Goal: Communication & Community: Answer question/provide support

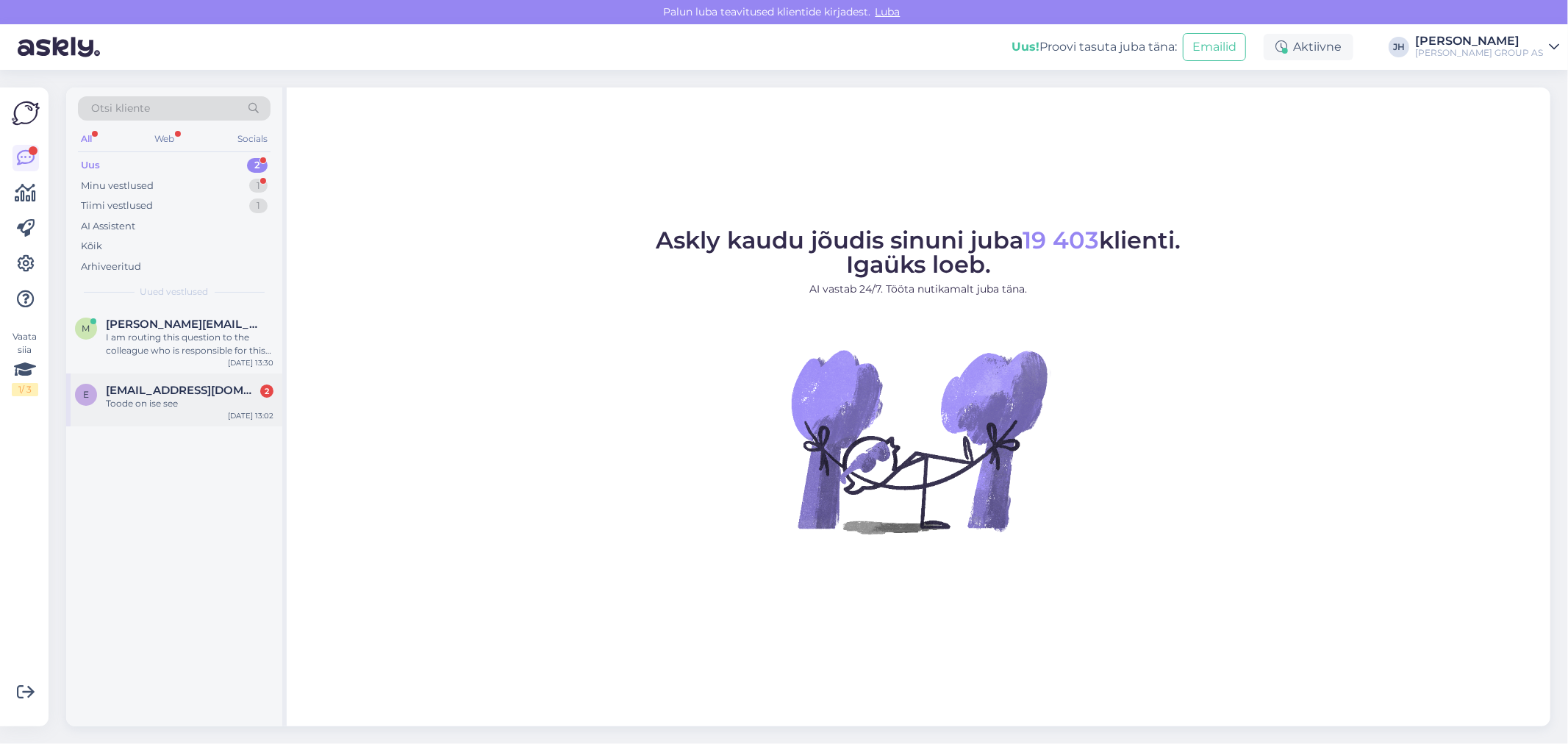
click at [145, 395] on span "[EMAIL_ADDRESS][DOMAIN_NAME]" at bounding box center [182, 390] width 153 height 13
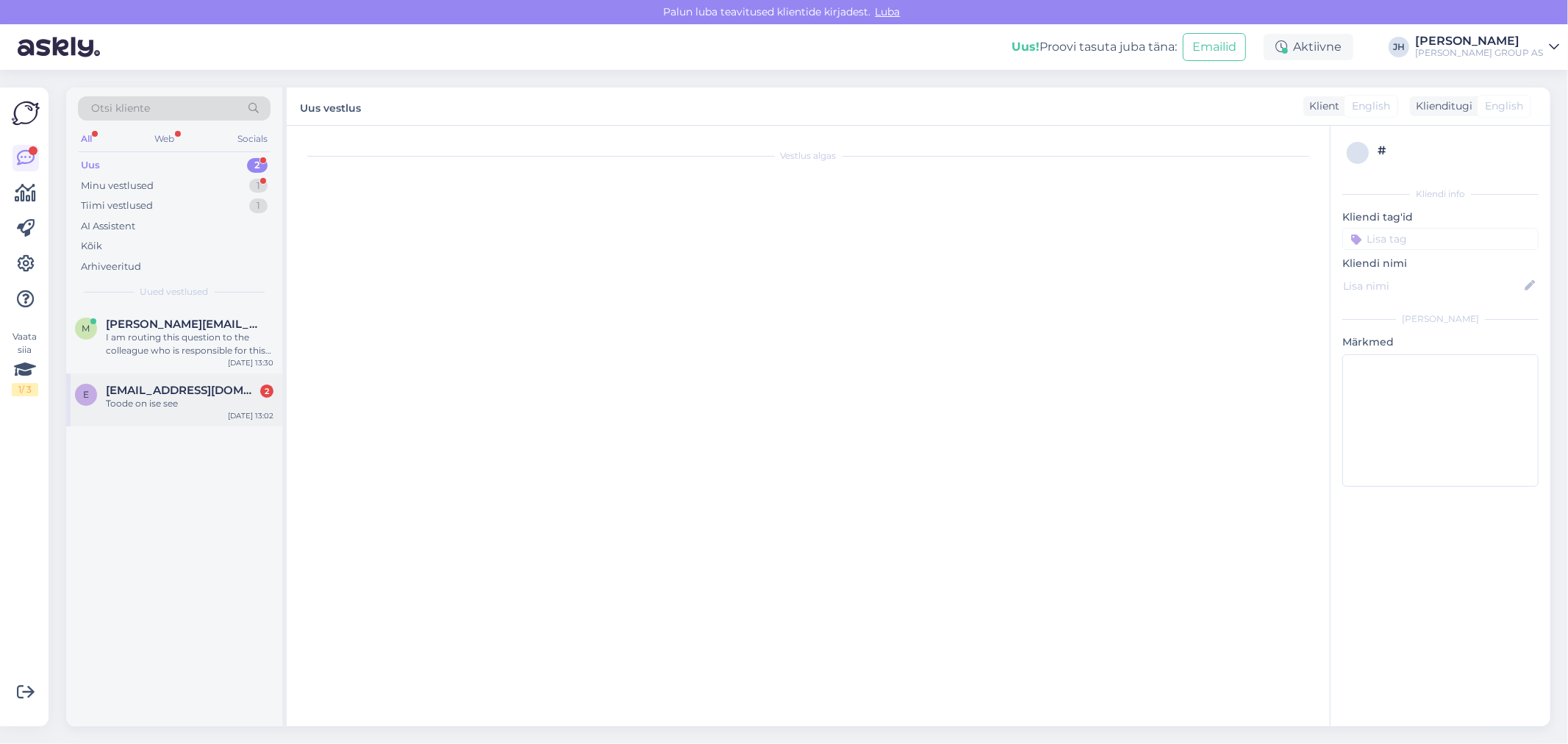
scroll to position [81, 0]
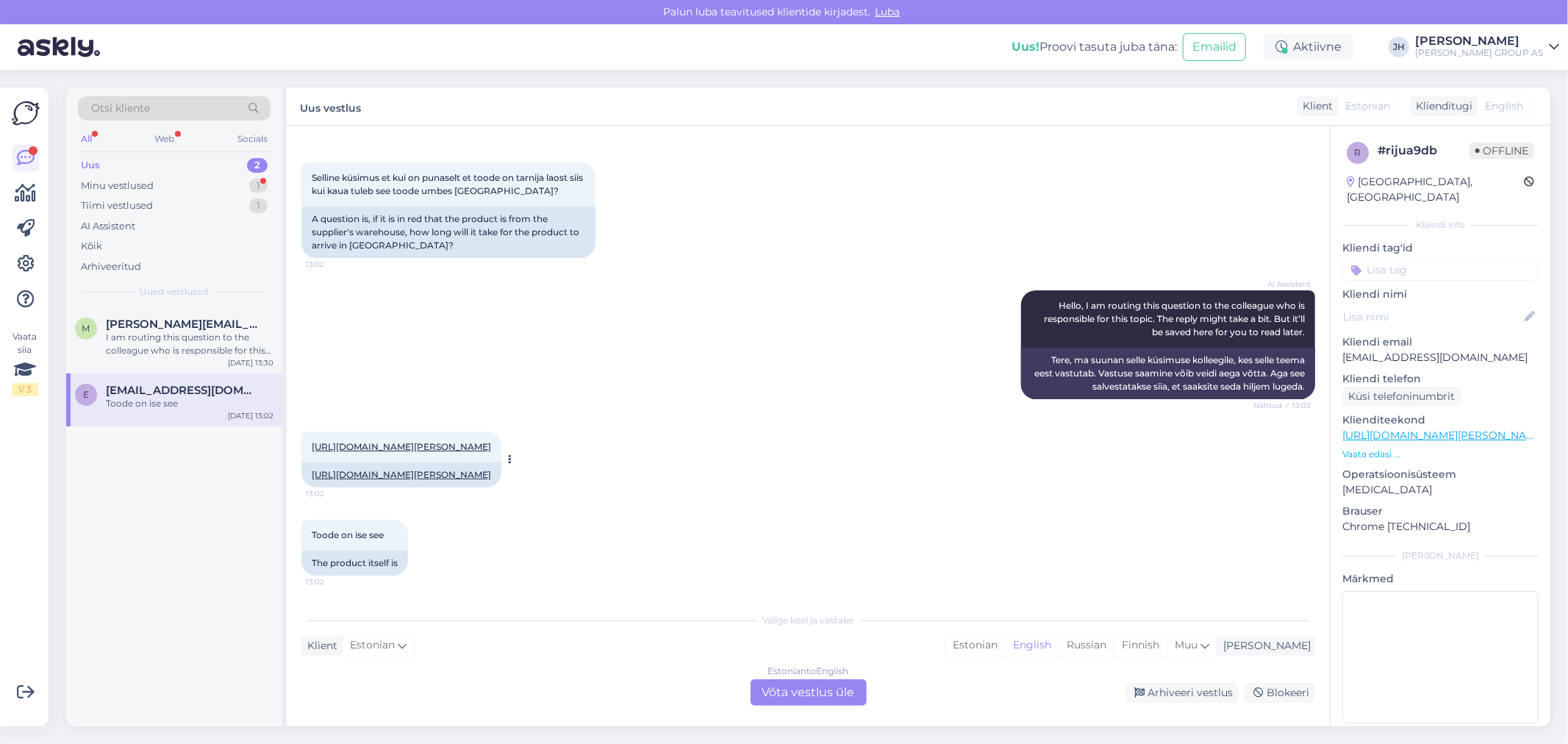
click at [440, 441] on link "[URL][DOMAIN_NAME][PERSON_NAME]" at bounding box center [401, 447] width 179 height 11
click at [806, 688] on div "Estonian to English Võta vestlus üle" at bounding box center [808, 693] width 116 height 27
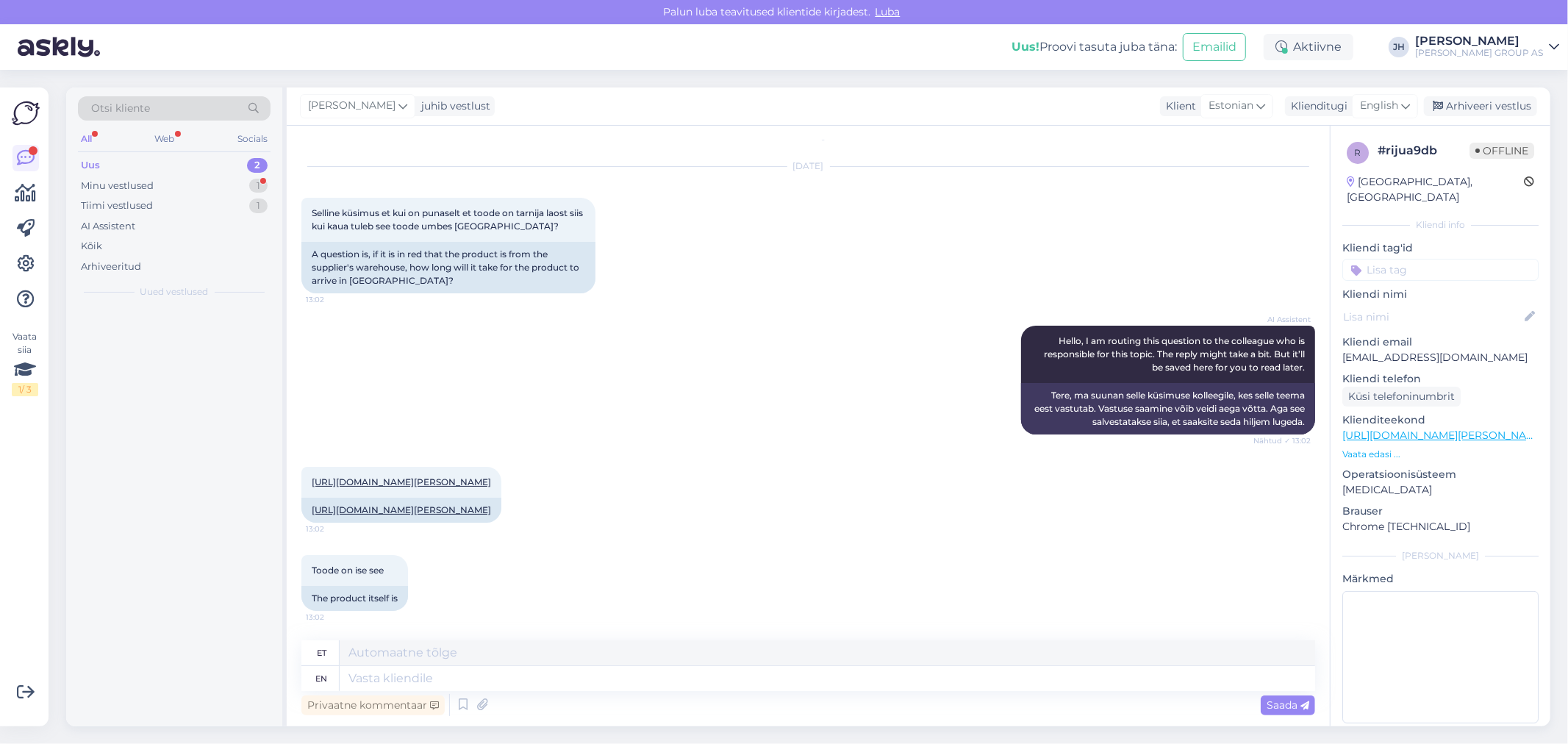
scroll to position [47, 0]
click at [369, 652] on textarea at bounding box center [827, 652] width 975 height 25
paste textarea "al. [DATE]"
click at [1286, 704] on span "Saada" at bounding box center [1288, 705] width 43 height 13
drag, startPoint x: 515, startPoint y: 652, endPoint x: 265, endPoint y: 619, distance: 252.2
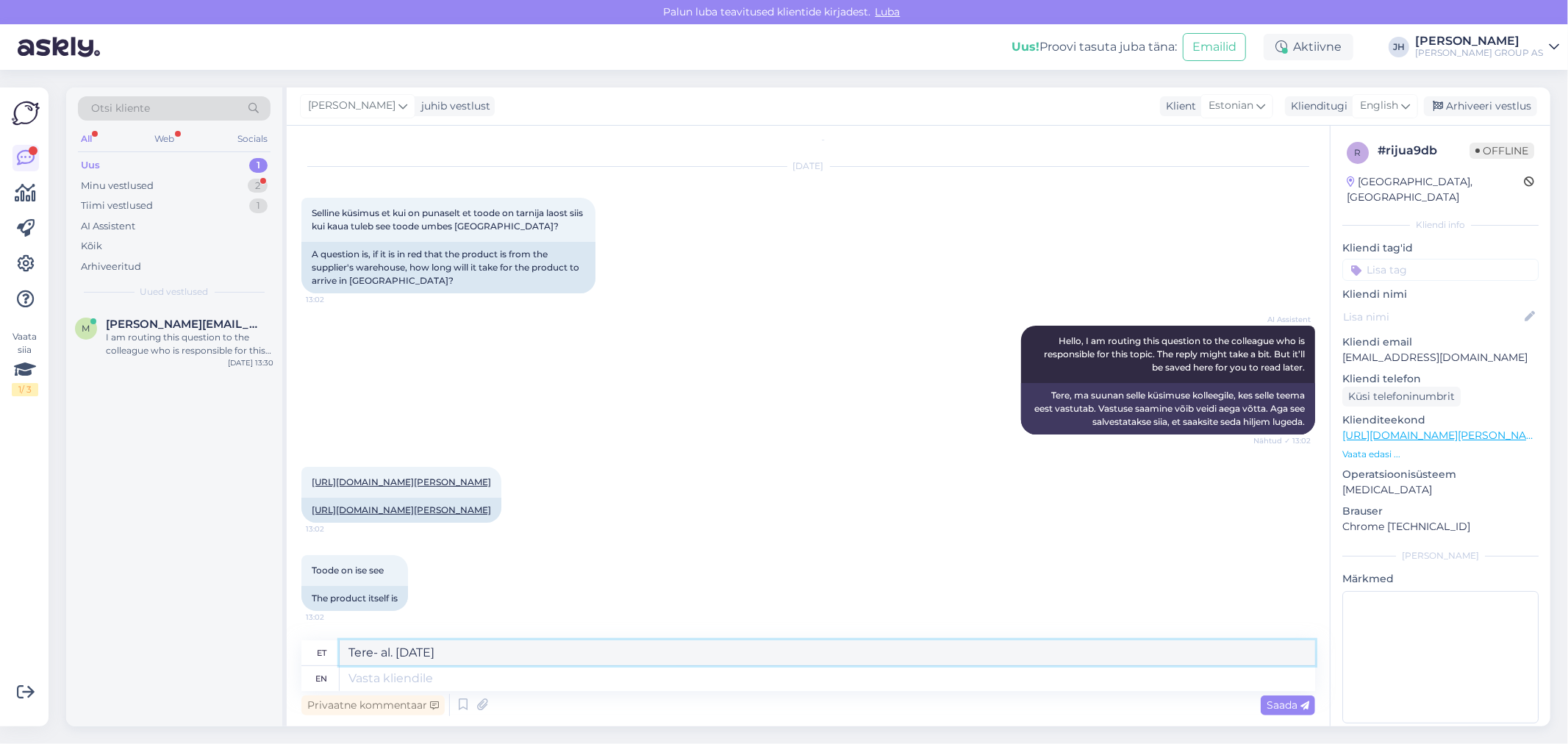
click at [265, 619] on div "Otsi kliente All Web Socials Uus 1 Minu vestlused 2 Tiimi vestlused 1 AI Assist…" at bounding box center [808, 406] width 1484 height 638
click at [465, 649] on textarea "Tere- al. [DATE]" at bounding box center [827, 652] width 975 height 25
drag, startPoint x: 508, startPoint y: 652, endPoint x: 339, endPoint y: 629, distance: 170.6
click at [339, 629] on div "Vestlus algas [DATE] Selline küsimus et kui on punaselt et toode on tarnija lao…" at bounding box center [808, 425] width 1043 height 600
type textarea "Tere- al. [DATE] - 10.09"
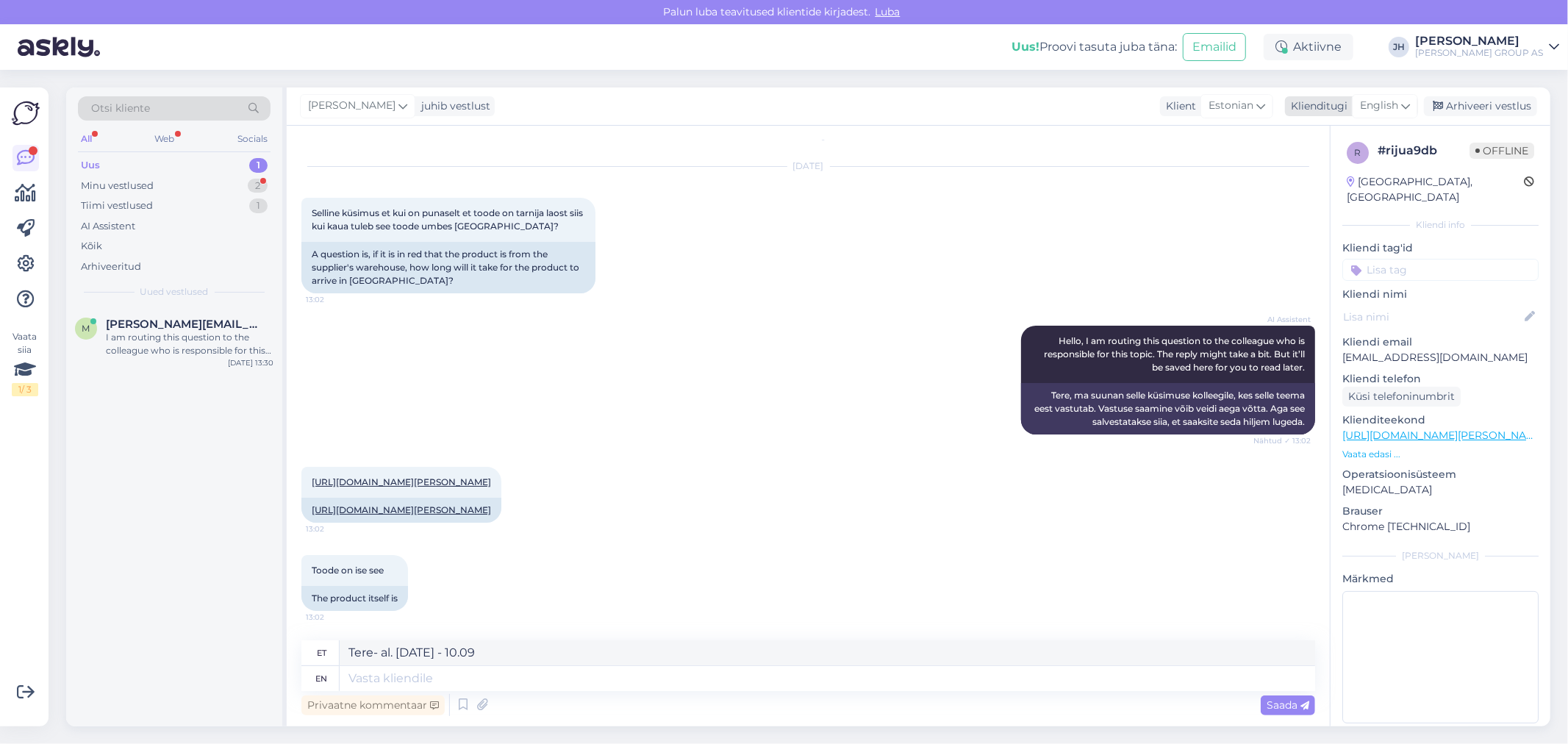
click at [1405, 98] on icon at bounding box center [1405, 106] width 9 height 16
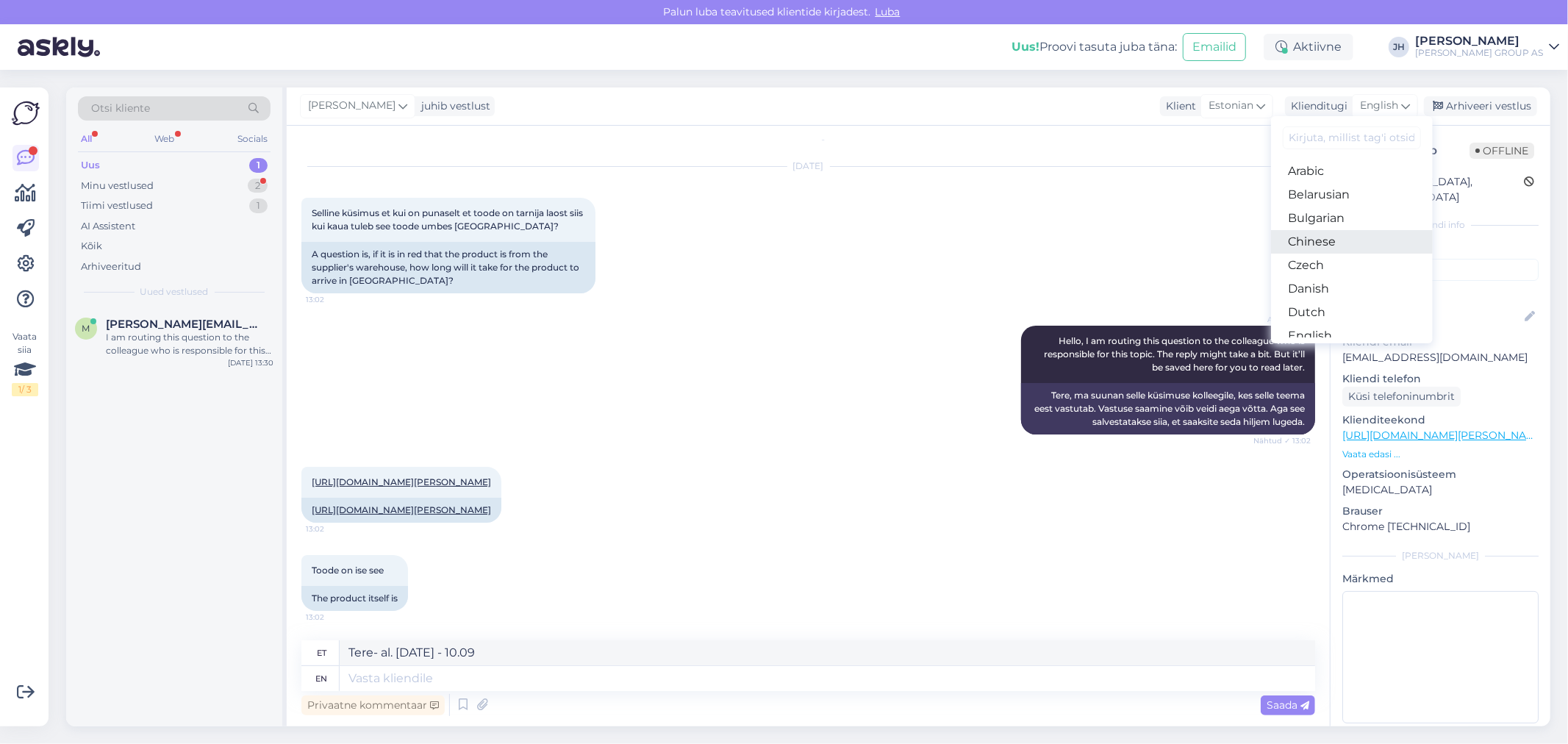
scroll to position [81, 0]
click at [1335, 281] on link "Estonian" at bounding box center [1351, 278] width 162 height 24
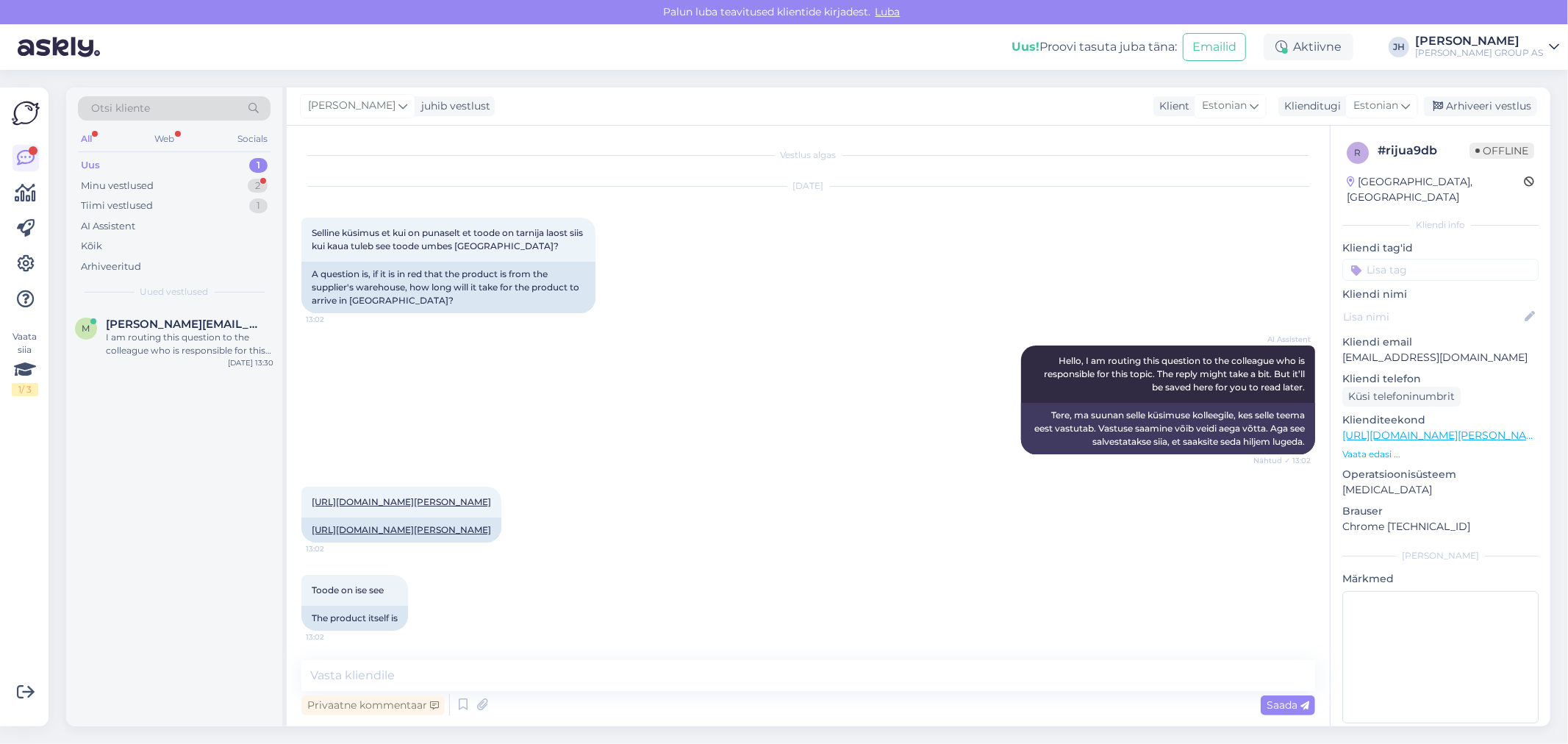
scroll to position [27, 0]
click at [407, 679] on textarea at bounding box center [808, 675] width 1013 height 31
paste textarea "Tere- al. [DATE] - 10.09"
type textarea "Tere- al. [DATE] - 10.09"
click at [1287, 709] on span "Saada" at bounding box center [1288, 705] width 43 height 13
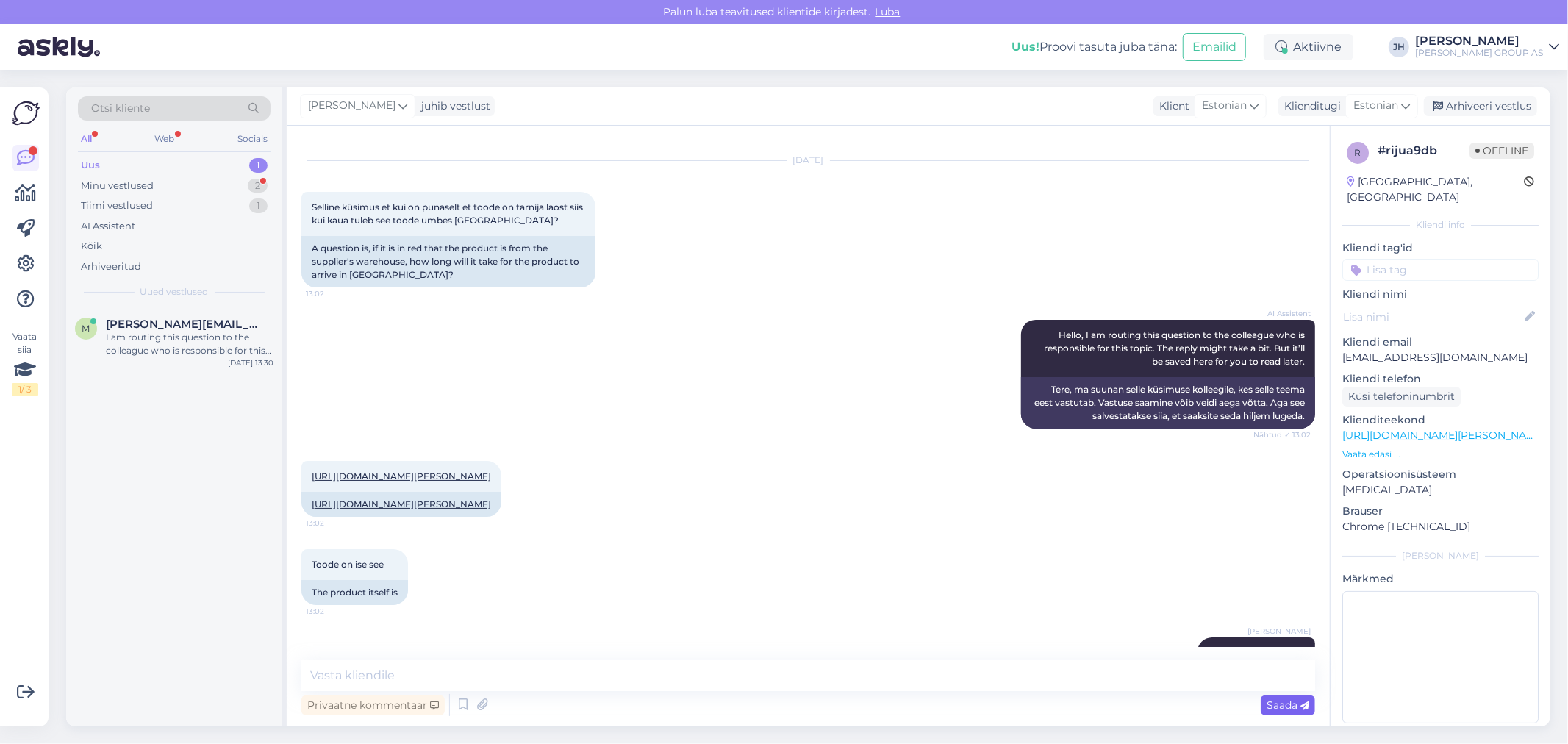
scroll to position [90, 0]
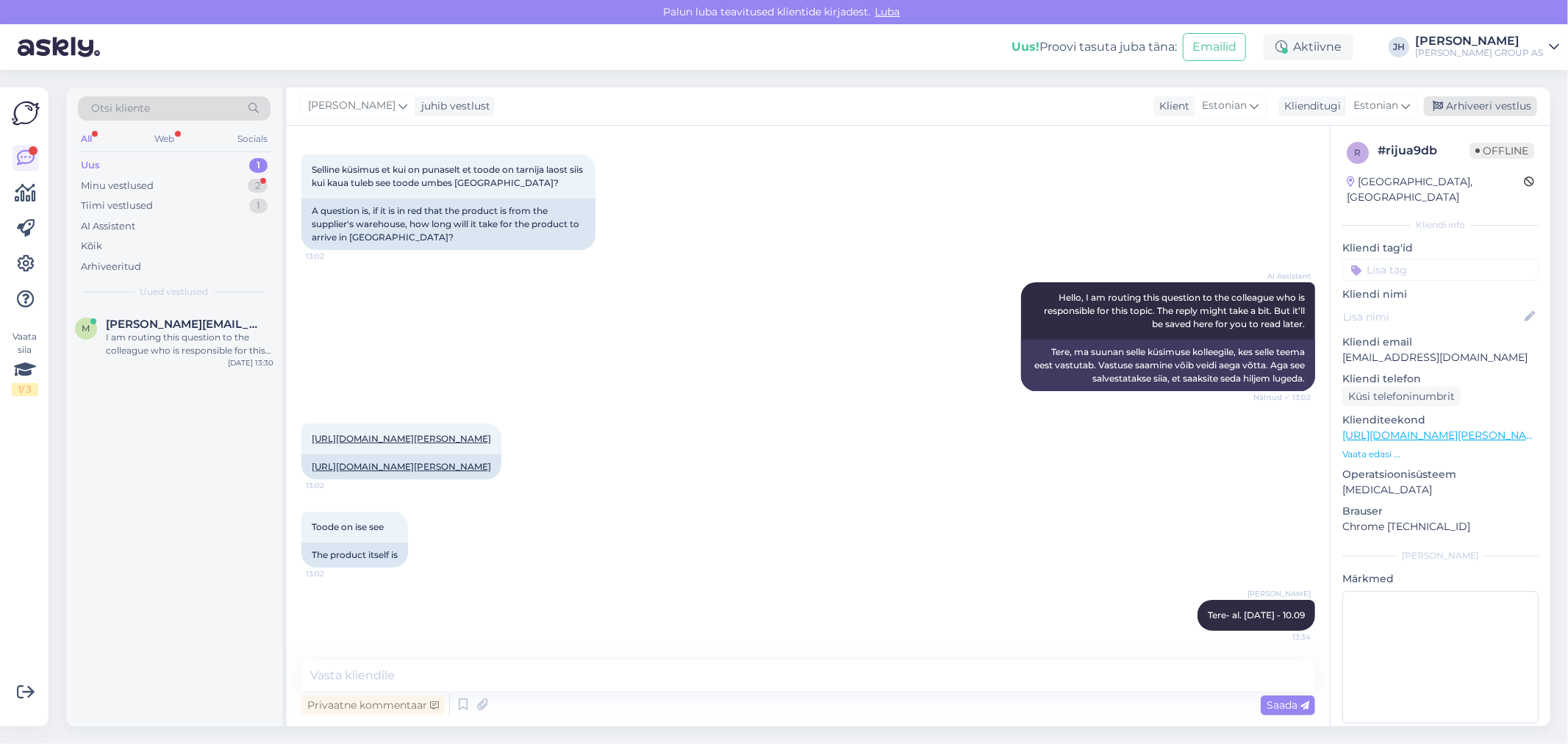
click at [1476, 105] on div "Arhiveeri vestlus" at bounding box center [1480, 106] width 113 height 20
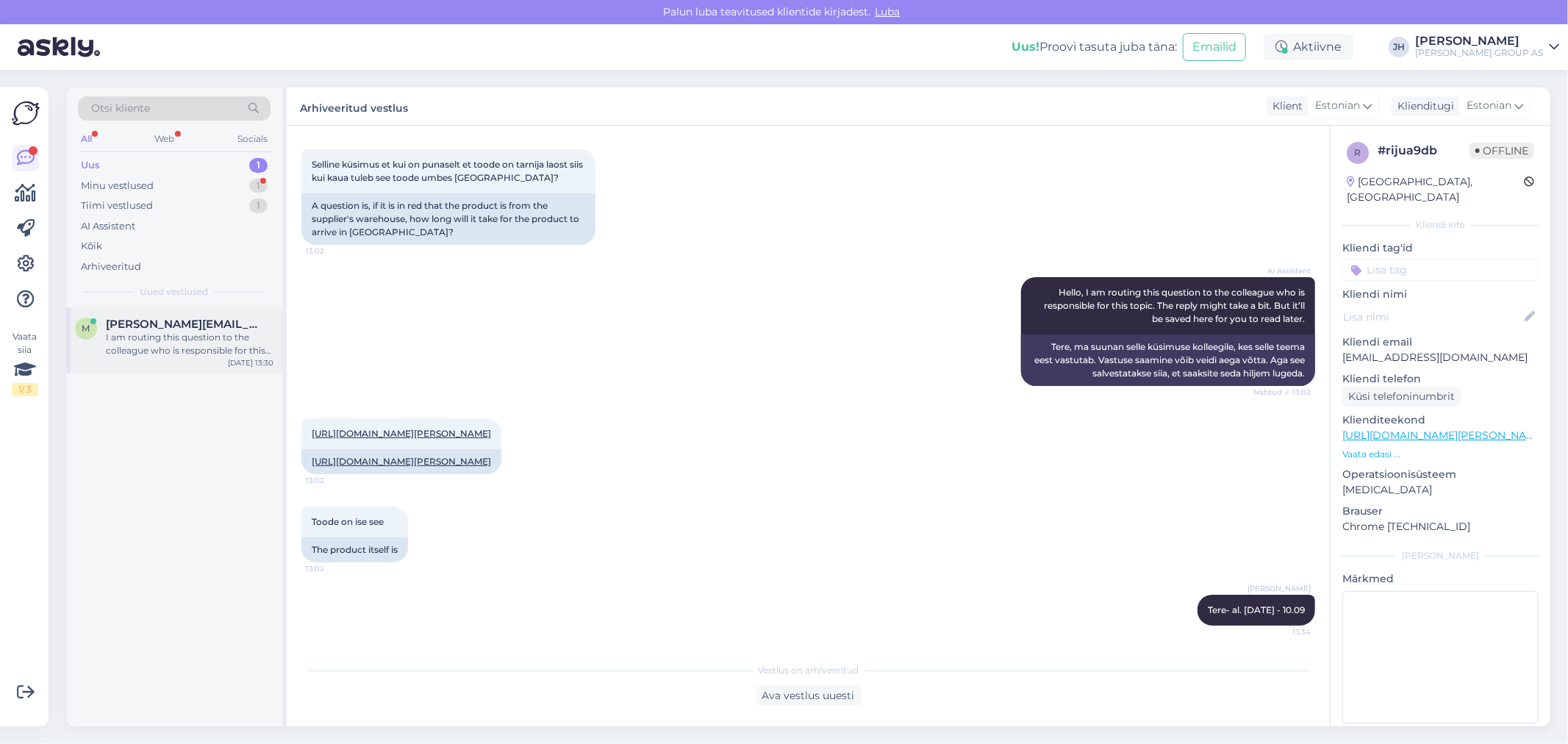
click at [159, 335] on div "I am routing this question to the colleague who is responsible for this topic. …" at bounding box center [189, 344] width 167 height 27
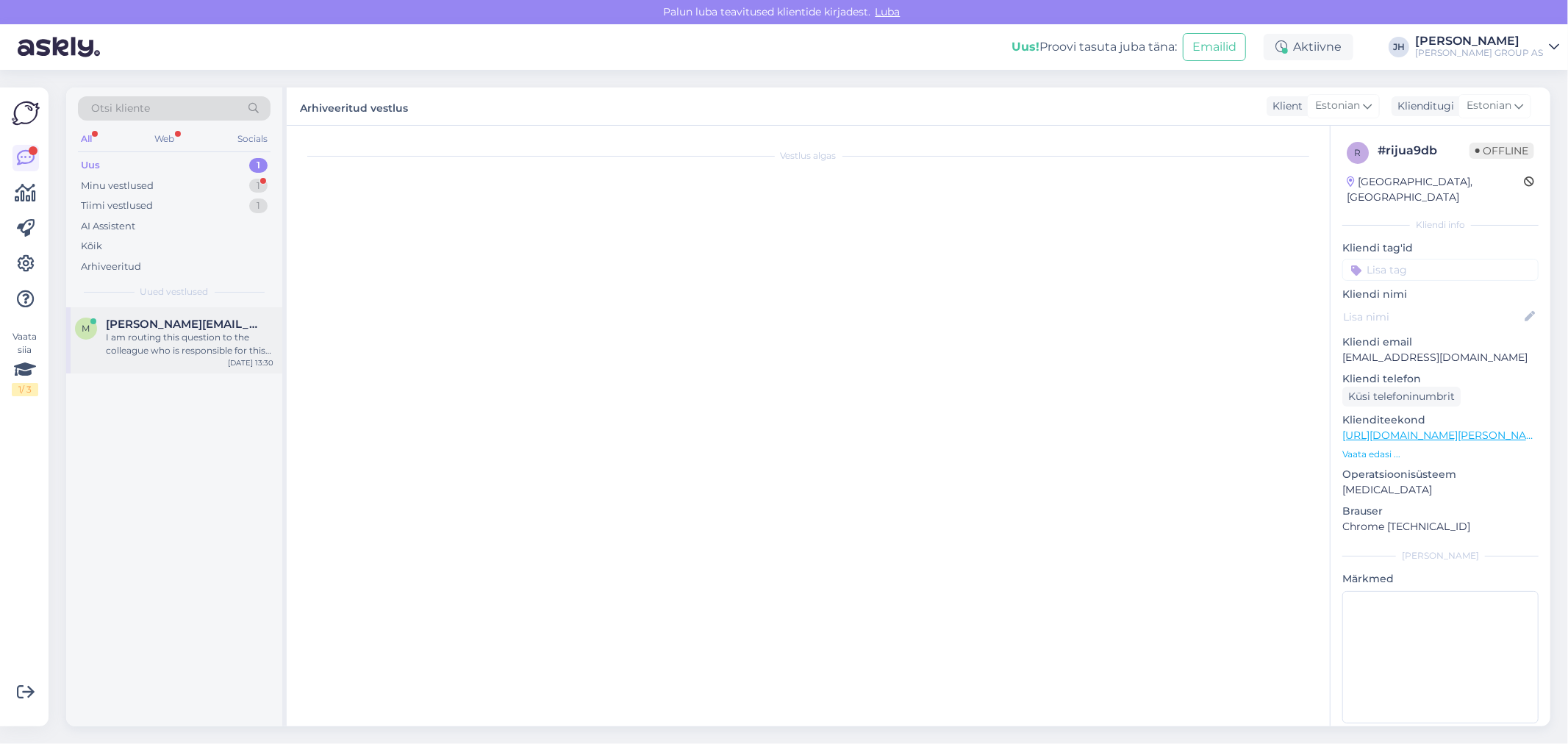
scroll to position [41, 0]
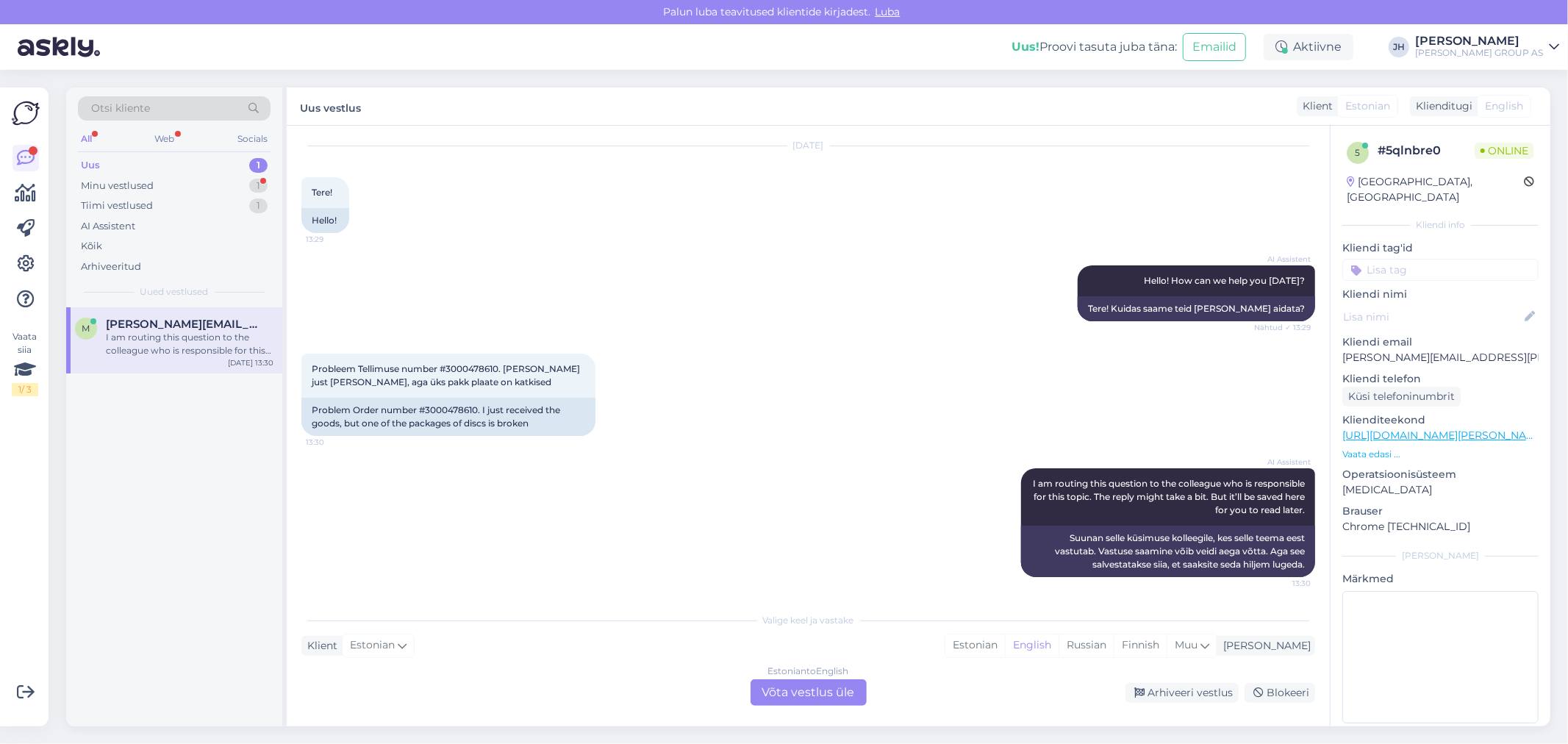
click at [814, 691] on div "Estonian to English Võta vestlus üle" at bounding box center [808, 693] width 116 height 27
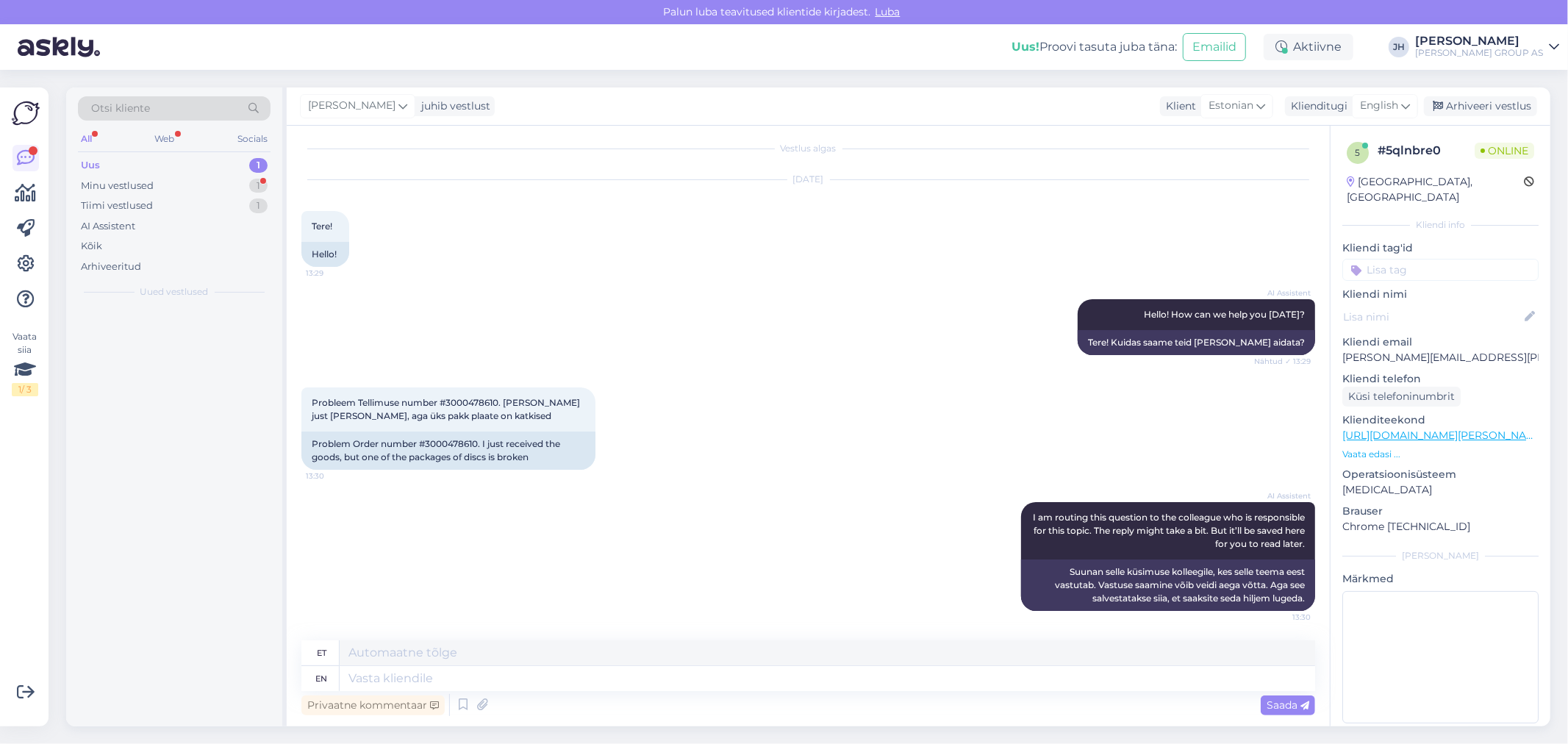
scroll to position [6, 0]
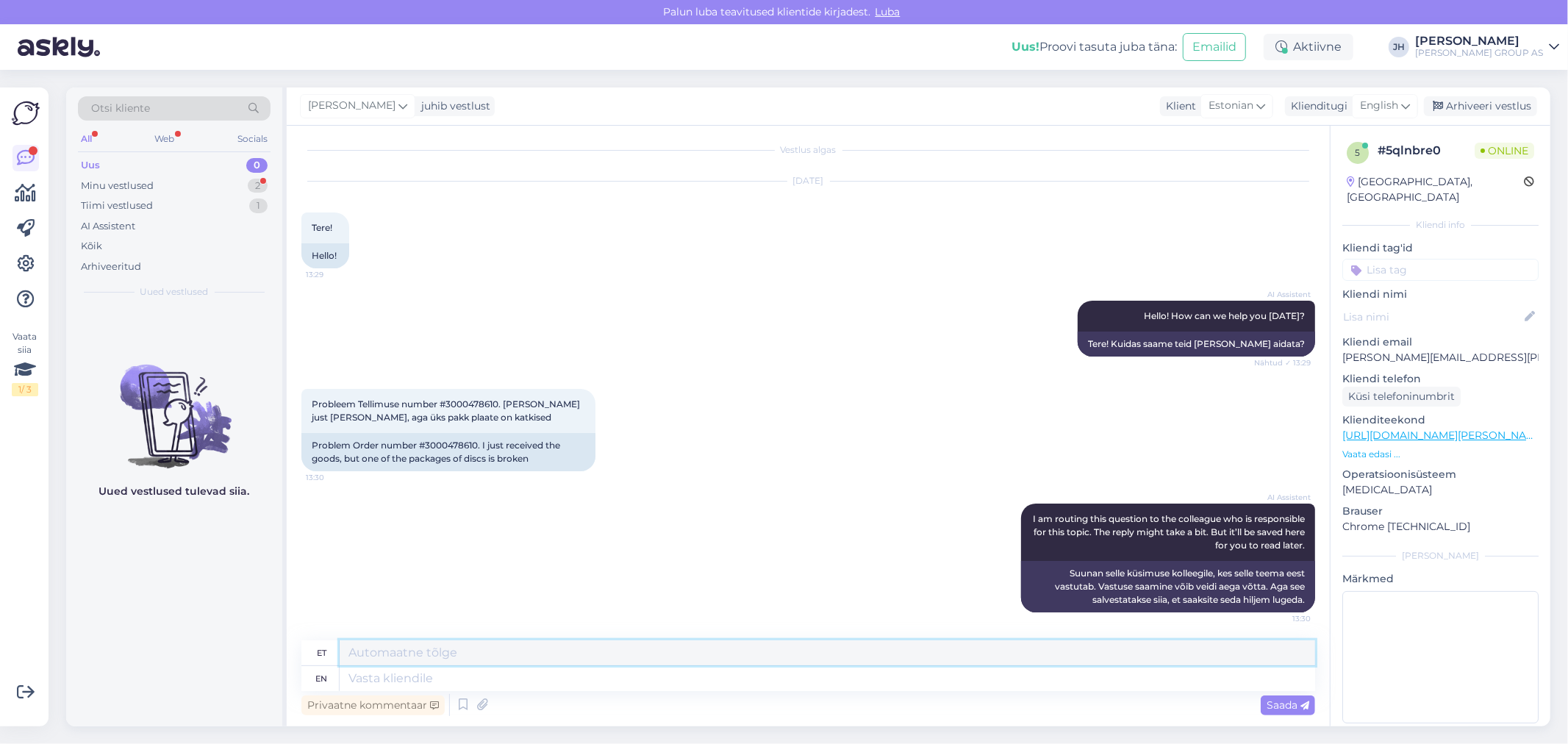
click at [452, 655] on textarea at bounding box center [827, 652] width 975 height 25
click at [585, 649] on textarea "Palun saatke pretensioon koos piltidega [EMAIL_ADDRESS][PERSON_NAME][DOMAIN_NAM…" at bounding box center [827, 652] width 975 height 25
drag, startPoint x: 788, startPoint y: 649, endPoint x: 275, endPoint y: 611, distance: 514.4
click at [275, 611] on div "Otsi kliente All Web Socials Uus 0 Minu vestlused 2 Tiimi vestlused 1 AI Assist…" at bounding box center [808, 406] width 1484 height 638
type textarea "Palun saatke pretensioon koos piltidega e-mailile [EMAIL_ADDRESS][PERSON_NAME][…"
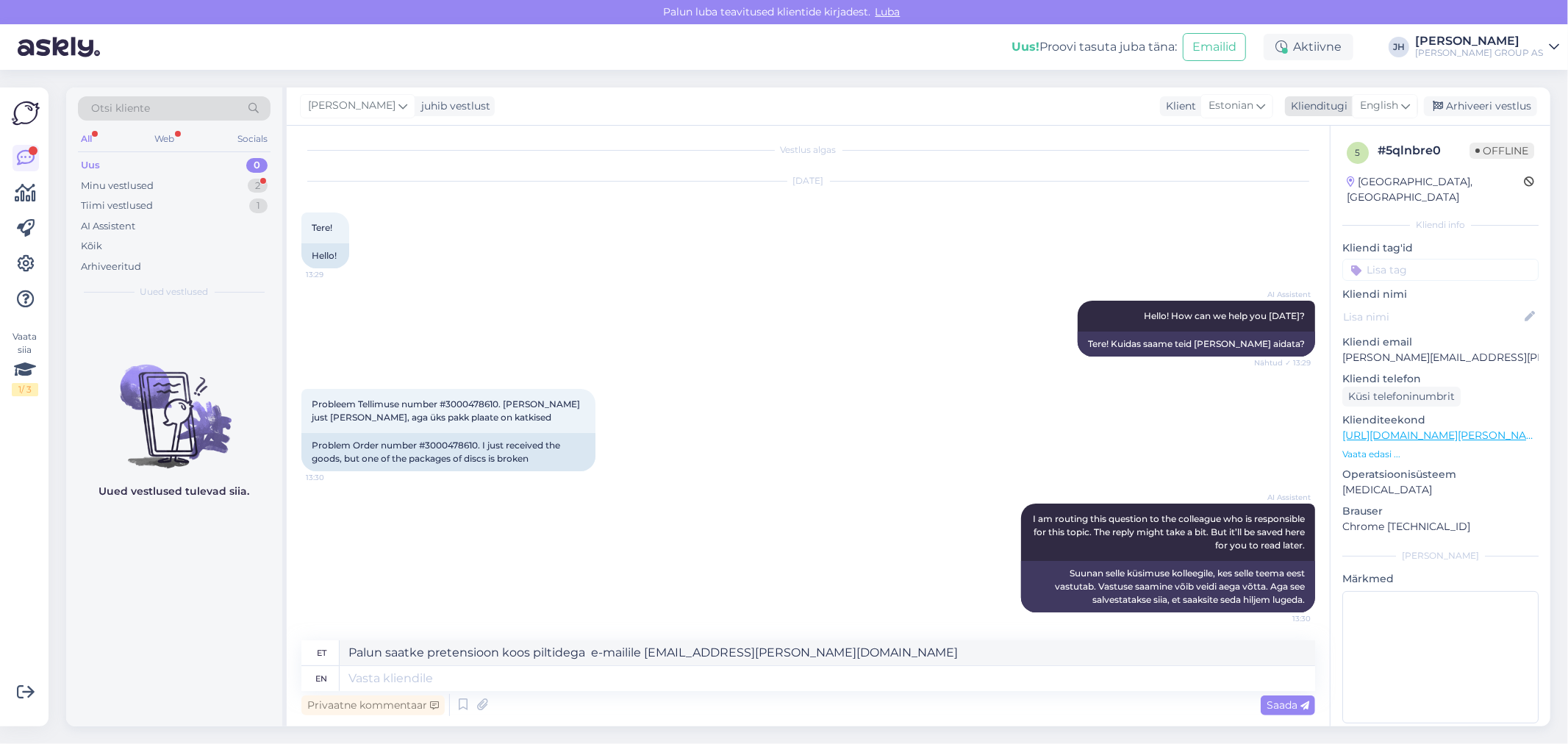
click at [1452, 106] on div "Arhiveeri vestlus" at bounding box center [1480, 106] width 113 height 20
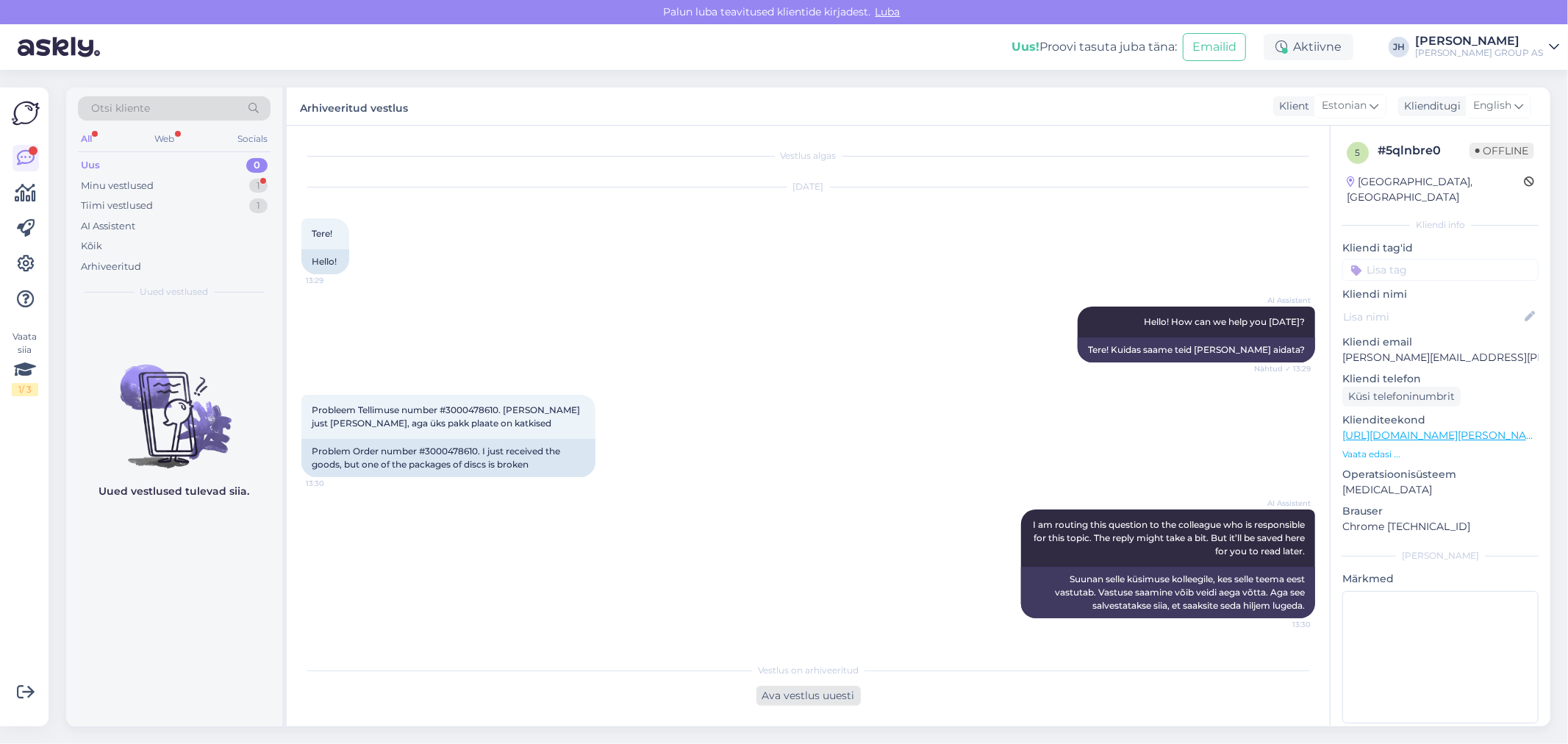
click at [820, 694] on div "Ava vestlus uuesti" at bounding box center [808, 695] width 104 height 20
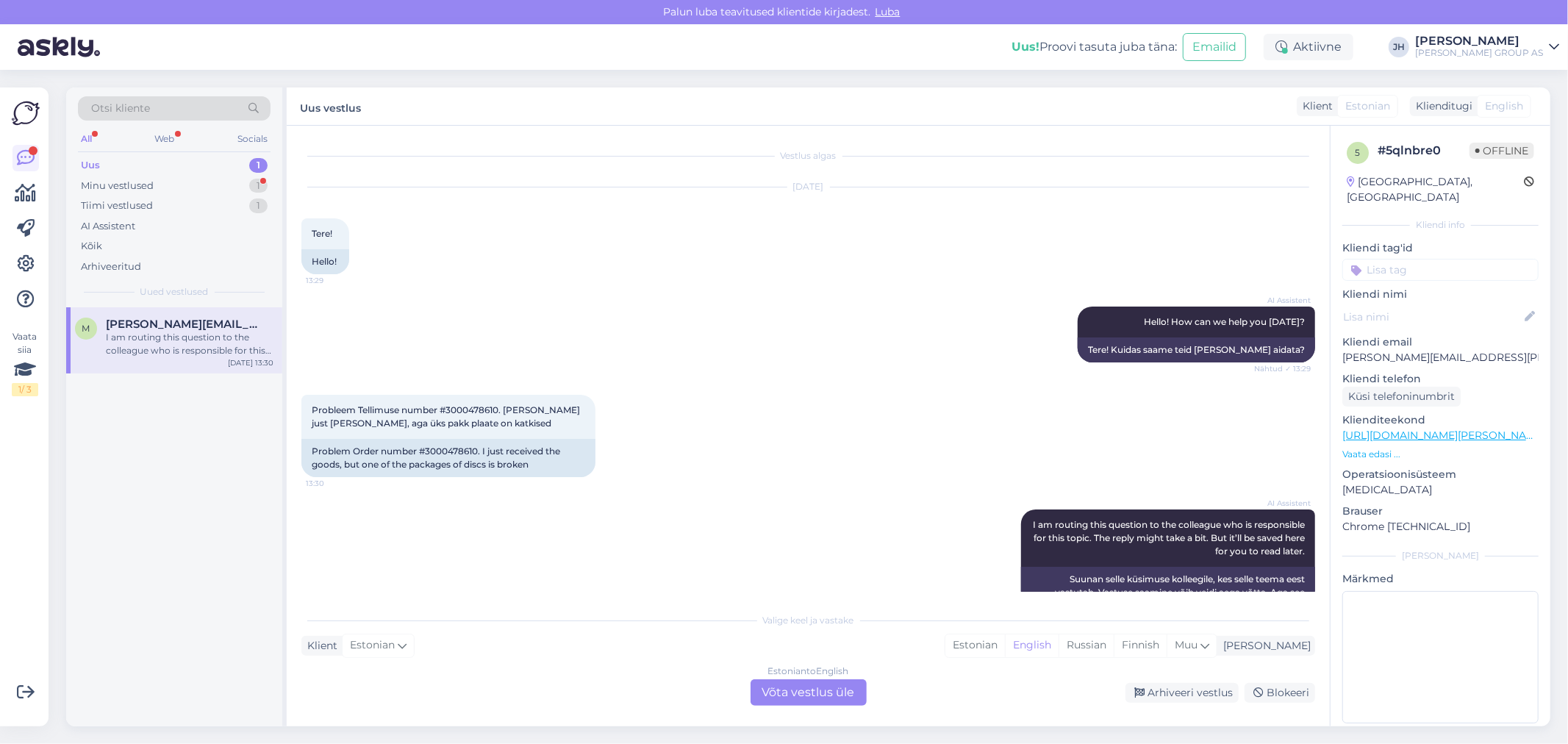
click at [172, 339] on div "I am routing this question to the colleague who is responsible for this topic. …" at bounding box center [189, 344] width 167 height 27
click at [796, 692] on div "Estonian to English Võta vestlus üle" at bounding box center [808, 693] width 116 height 27
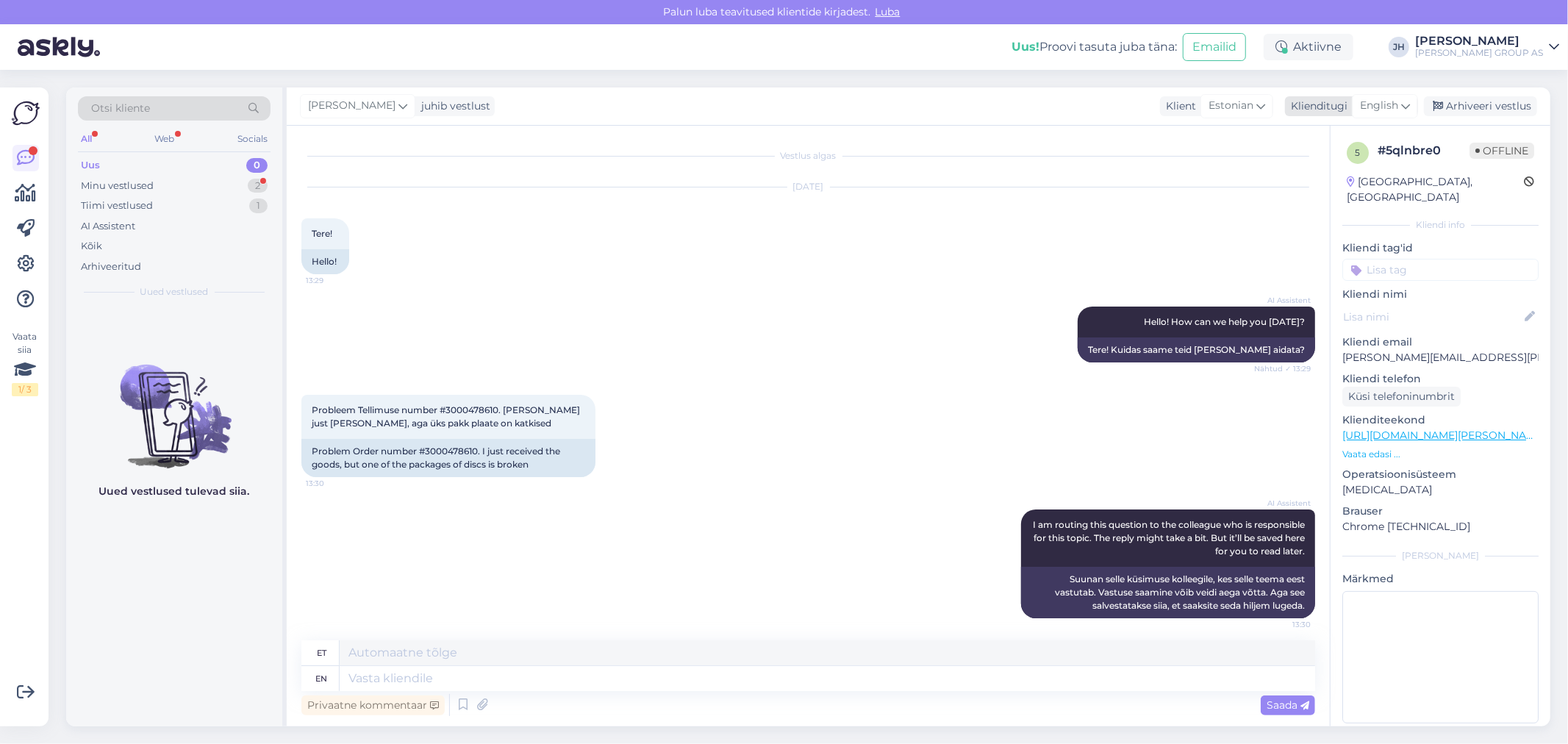
click at [1405, 103] on icon at bounding box center [1405, 106] width 9 height 16
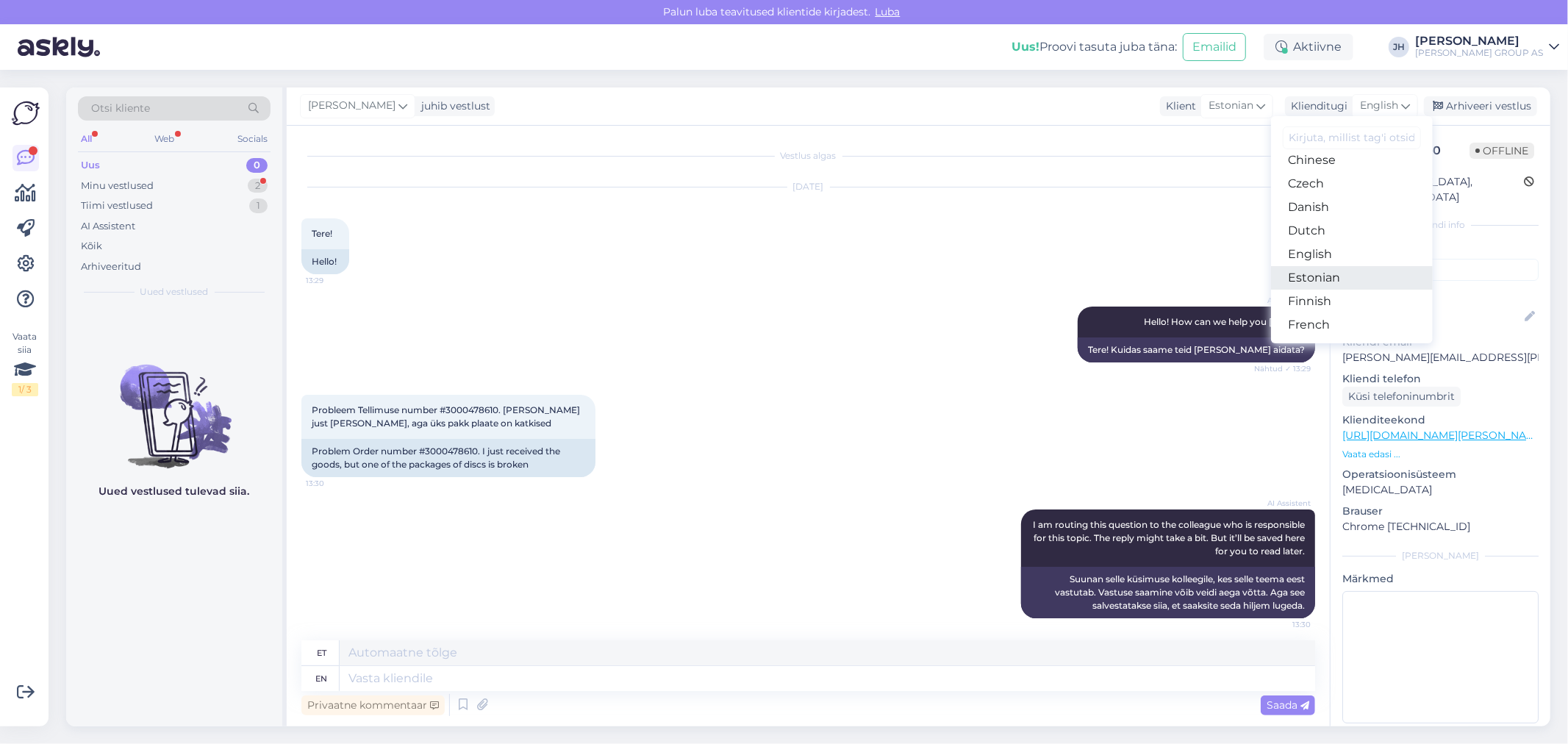
click at [1331, 275] on link "Estonian" at bounding box center [1351, 278] width 162 height 24
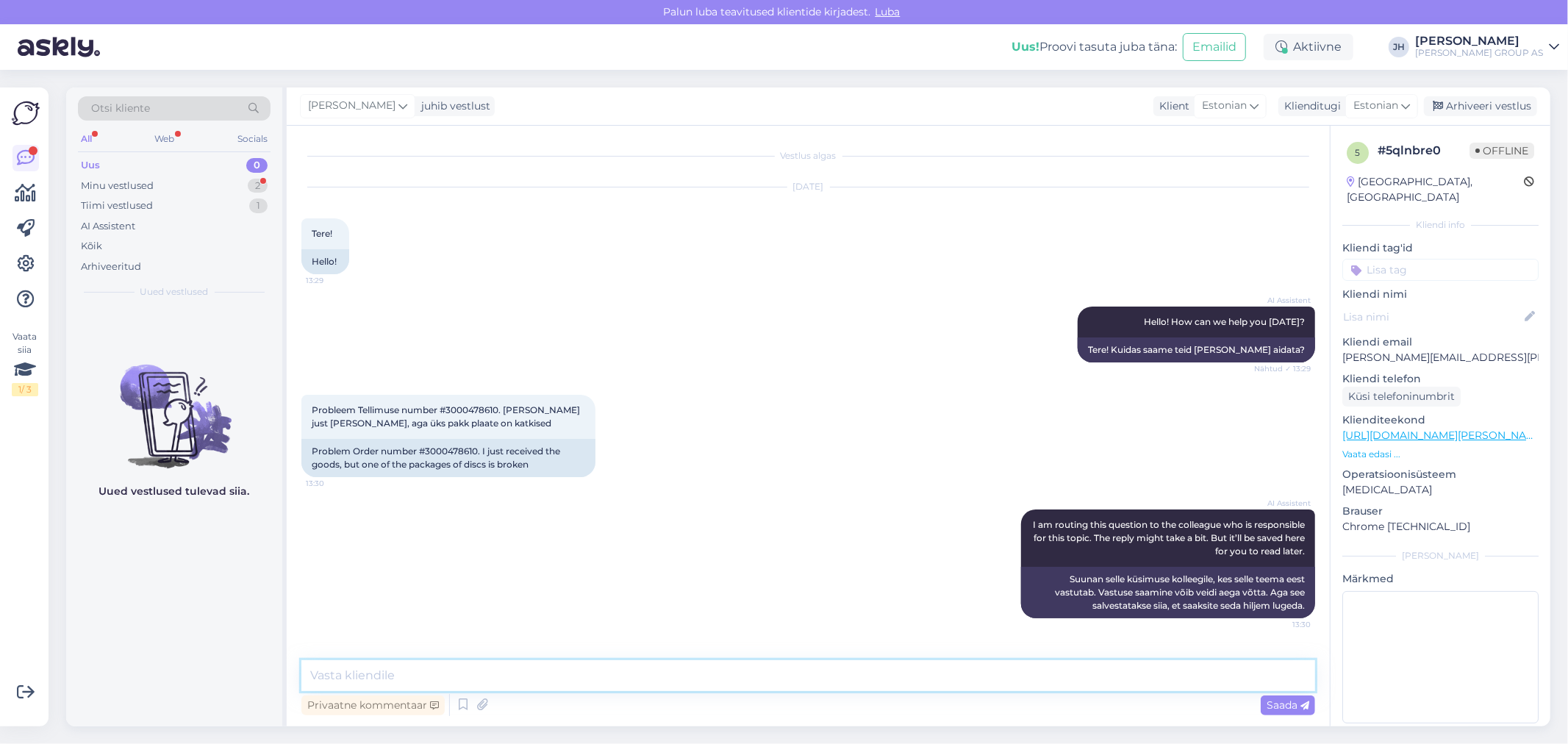
click at [434, 676] on textarea at bounding box center [808, 675] width 1013 height 31
paste textarea "Palun saatke pretensioon koos piltidega e-mailile [EMAIL_ADDRESS][PERSON_NAME][…"
click at [305, 673] on textarea "Palun saatke pretensioon koos piltidega e-mailile [EMAIL_ADDRESS][PERSON_NAME][…" at bounding box center [808, 675] width 1013 height 31
type textarea "Tere. Vabandame ebamugavuste pärast. Palun saatke pretensioon koos piltidega e-…"
click at [1274, 708] on span "Saada" at bounding box center [1288, 705] width 43 height 13
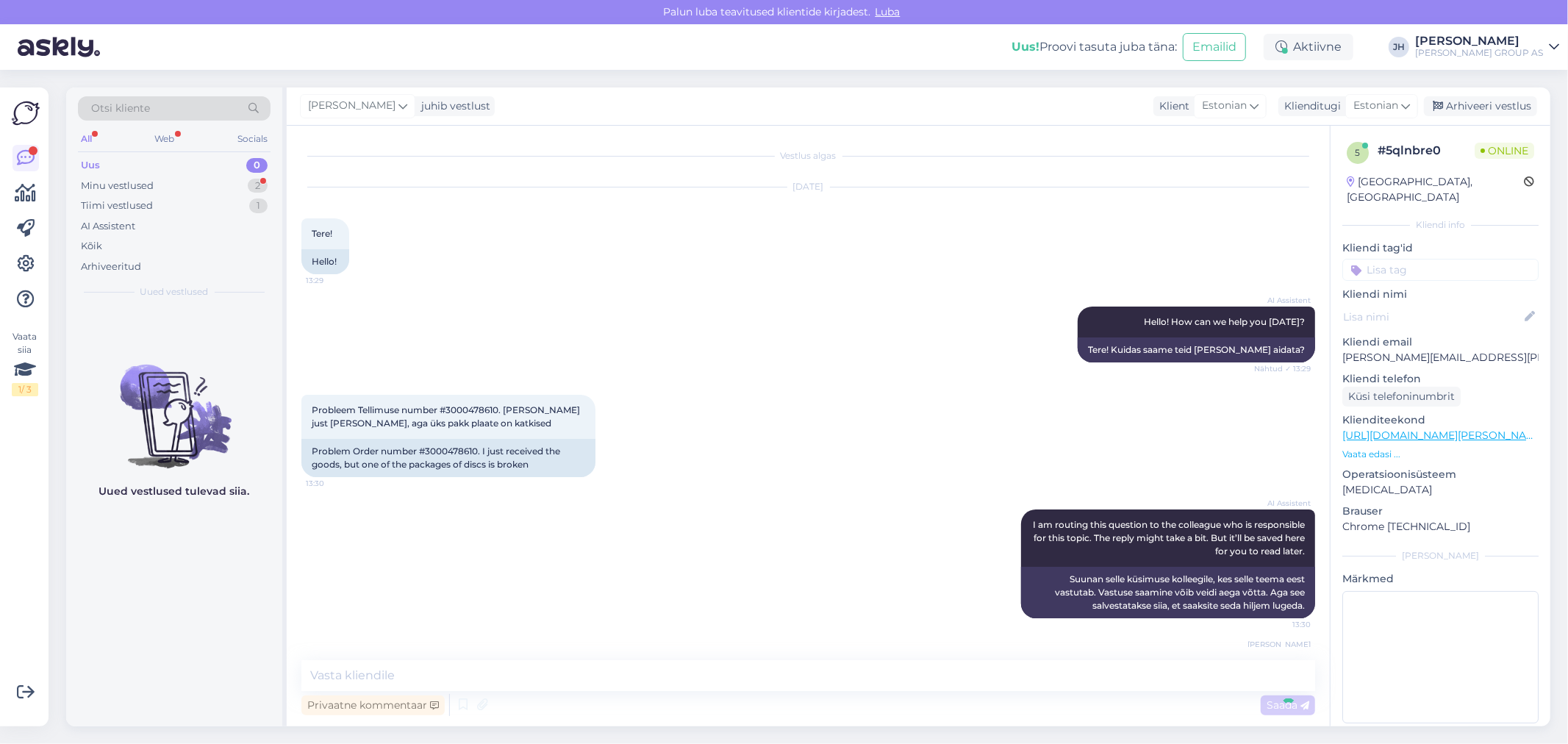
scroll to position [63, 0]
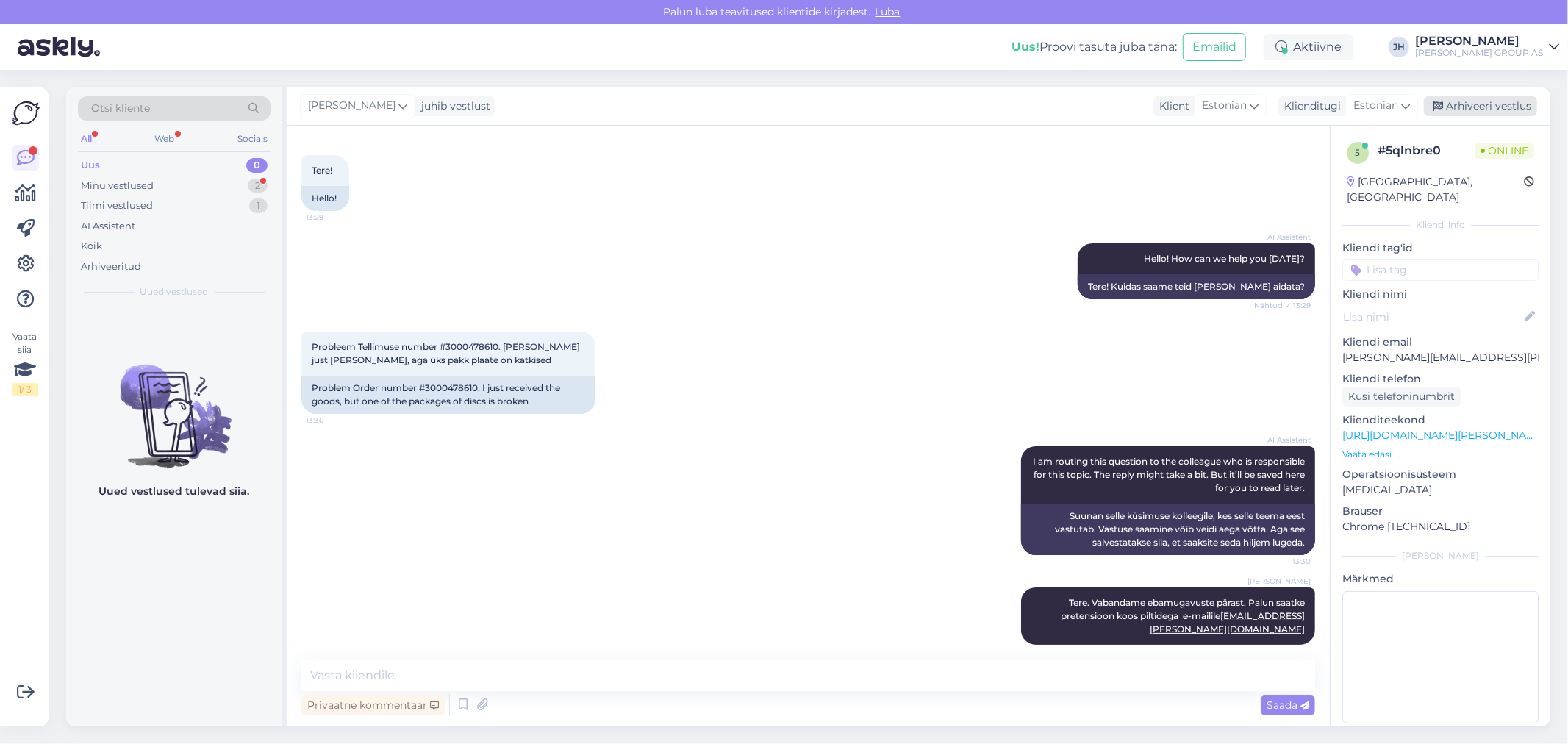
click at [1498, 103] on div "Arhiveeri vestlus" at bounding box center [1480, 106] width 113 height 20
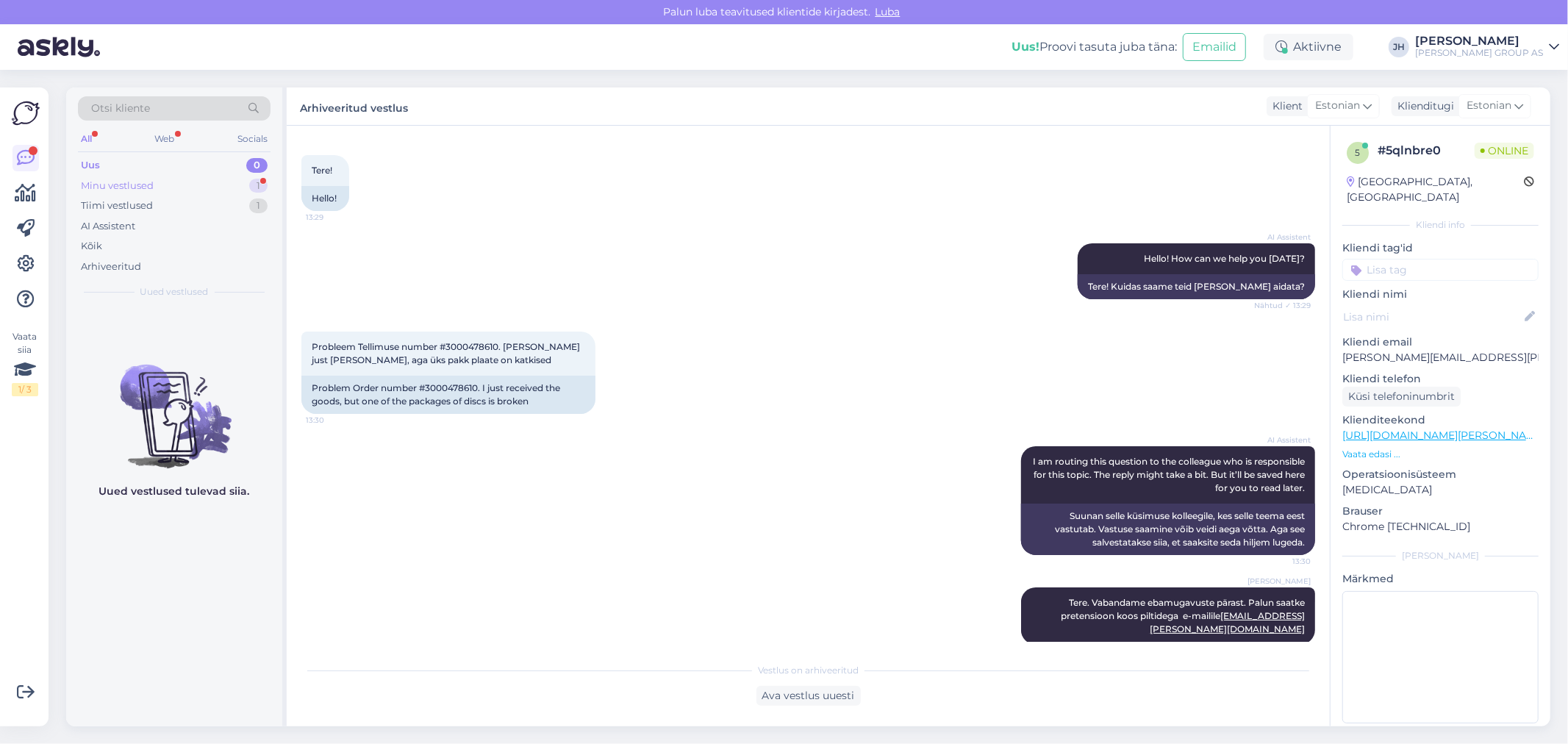
click at [133, 184] on div "Minu vestlused" at bounding box center [117, 185] width 73 height 15
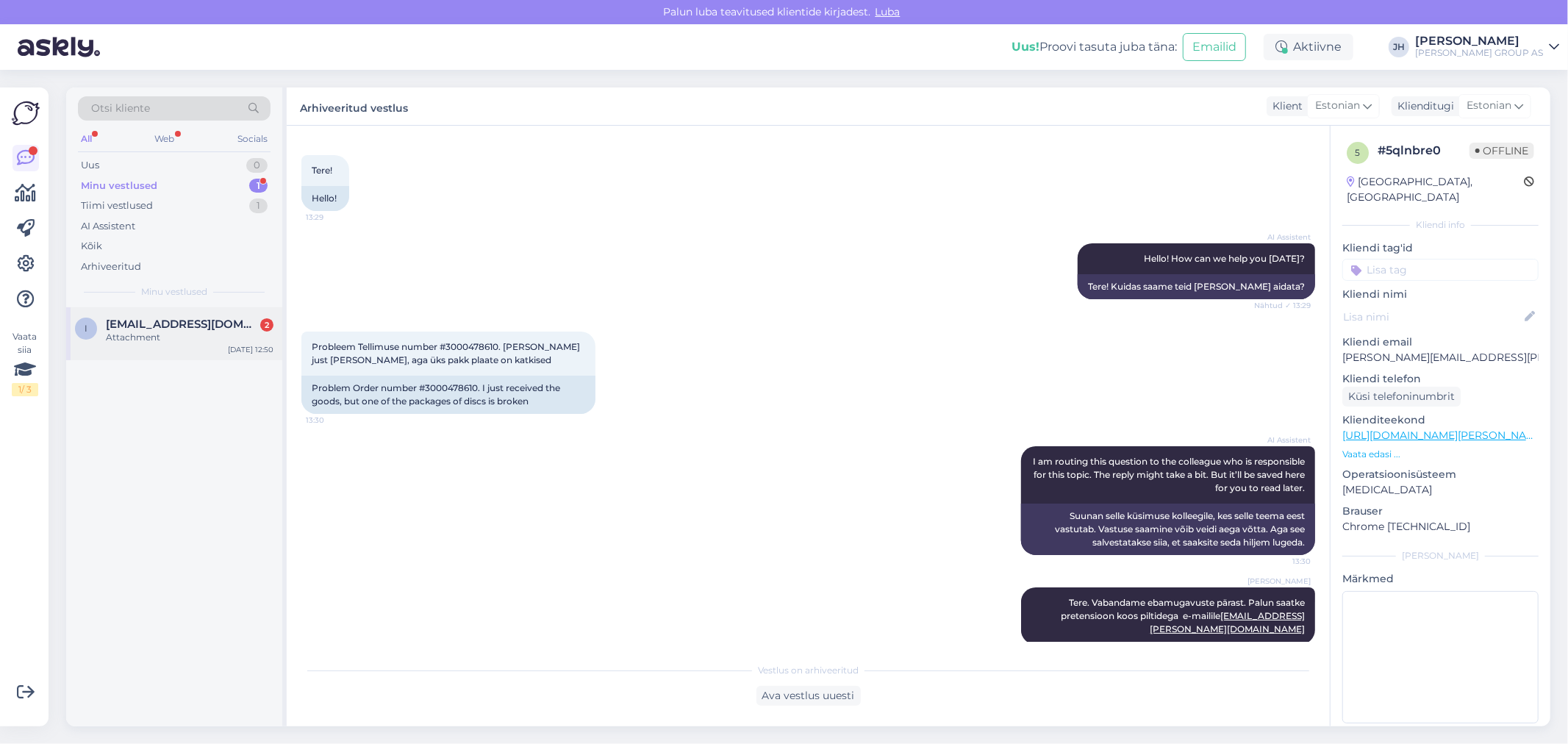
click at [162, 327] on span "[EMAIL_ADDRESS][DOMAIN_NAME]" at bounding box center [182, 323] width 153 height 13
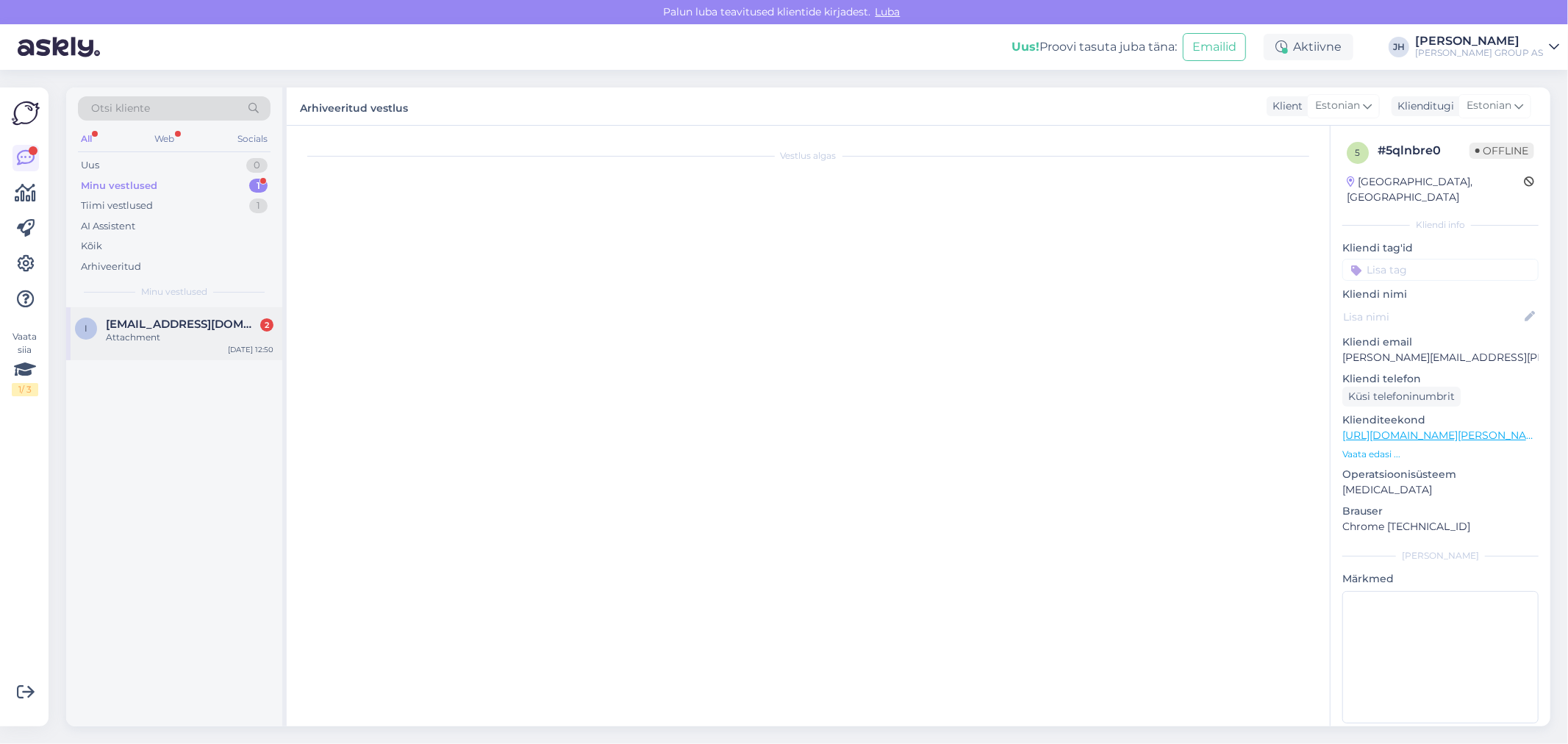
scroll to position [331, 0]
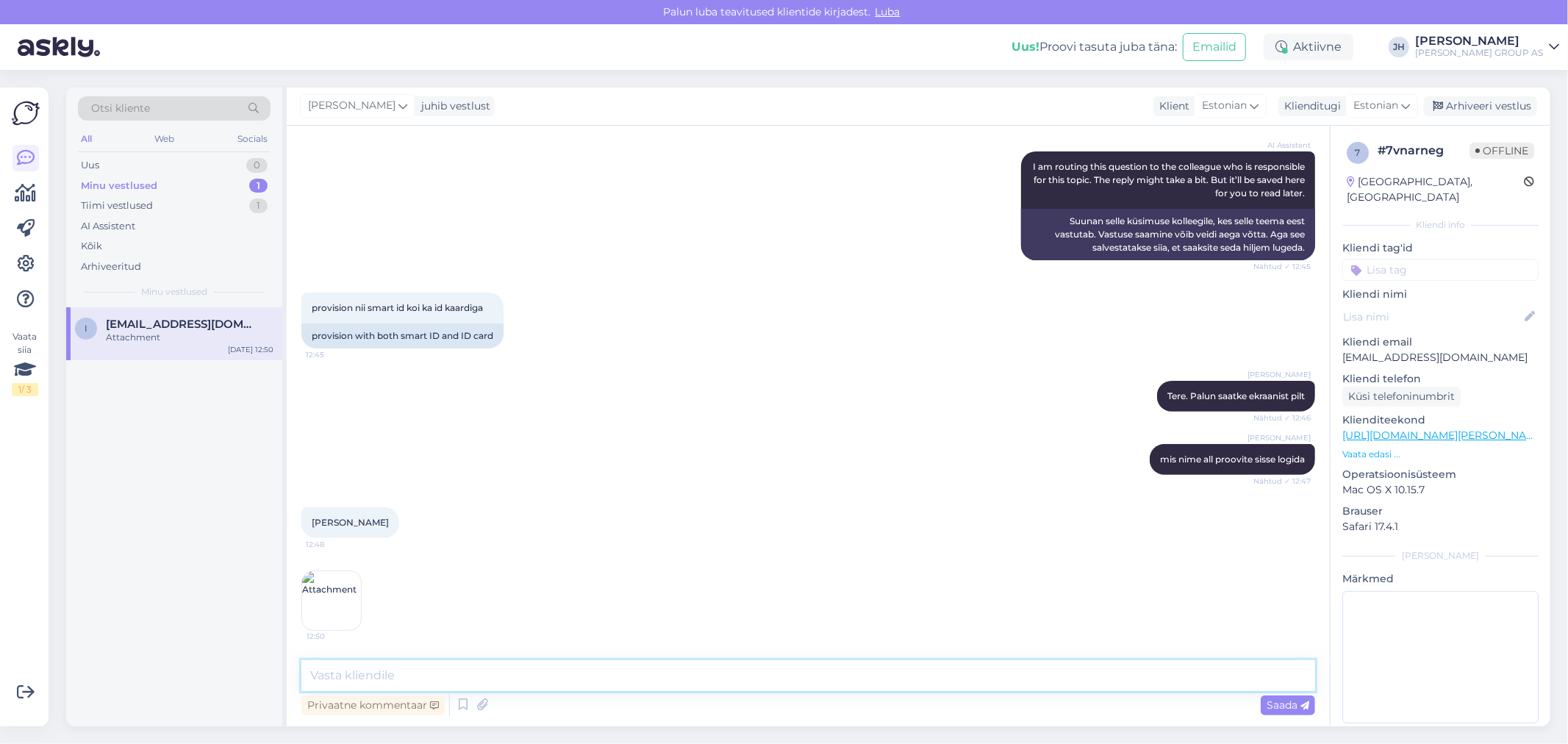
click at [599, 680] on textarea at bounding box center [808, 675] width 1013 height 31
type textarea "Tere. Proovige sisse logida inkognito aknast"
click at [1290, 698] on span "Saada" at bounding box center [1288, 705] width 43 height 13
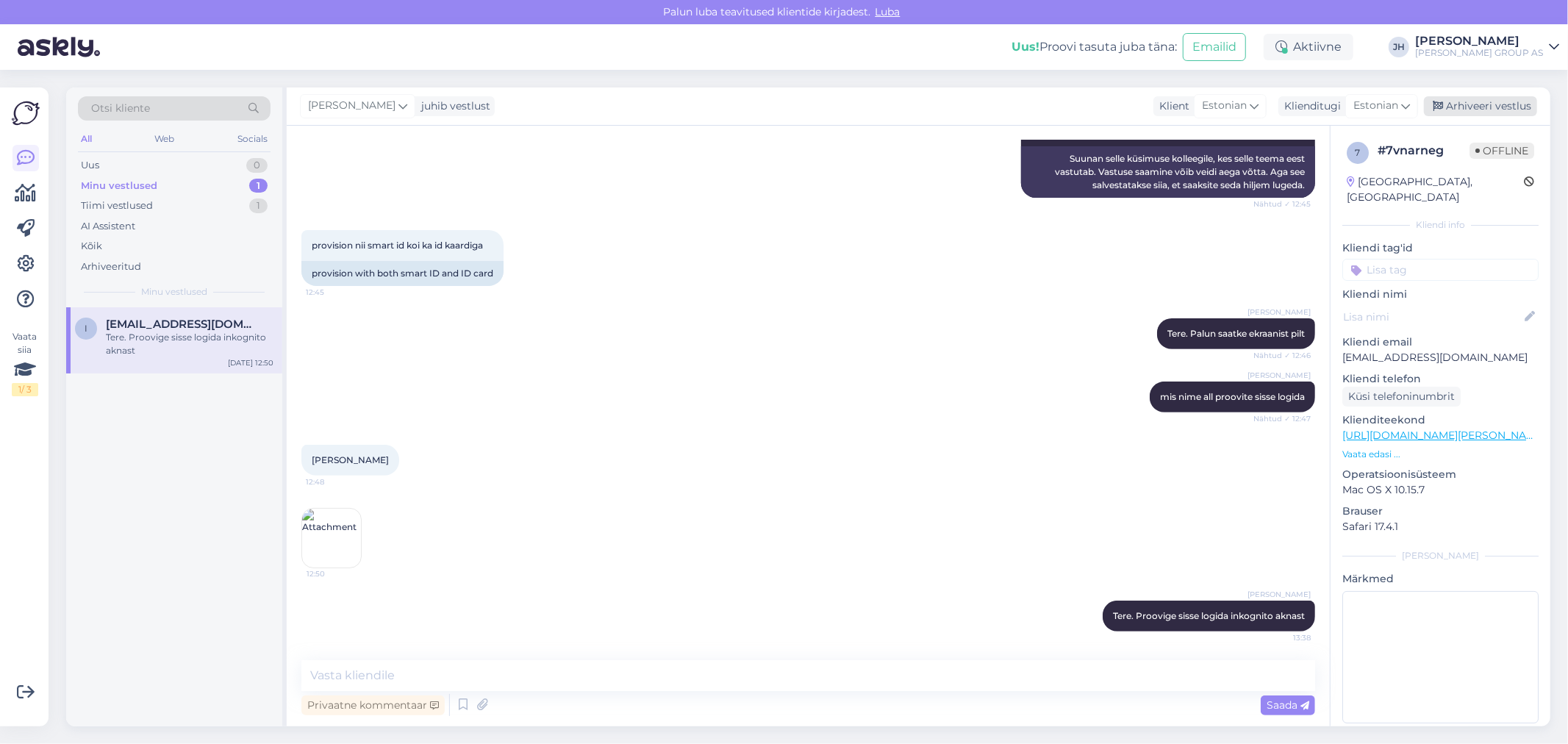
click at [1488, 104] on div "Arhiveeri vestlus" at bounding box center [1480, 106] width 113 height 20
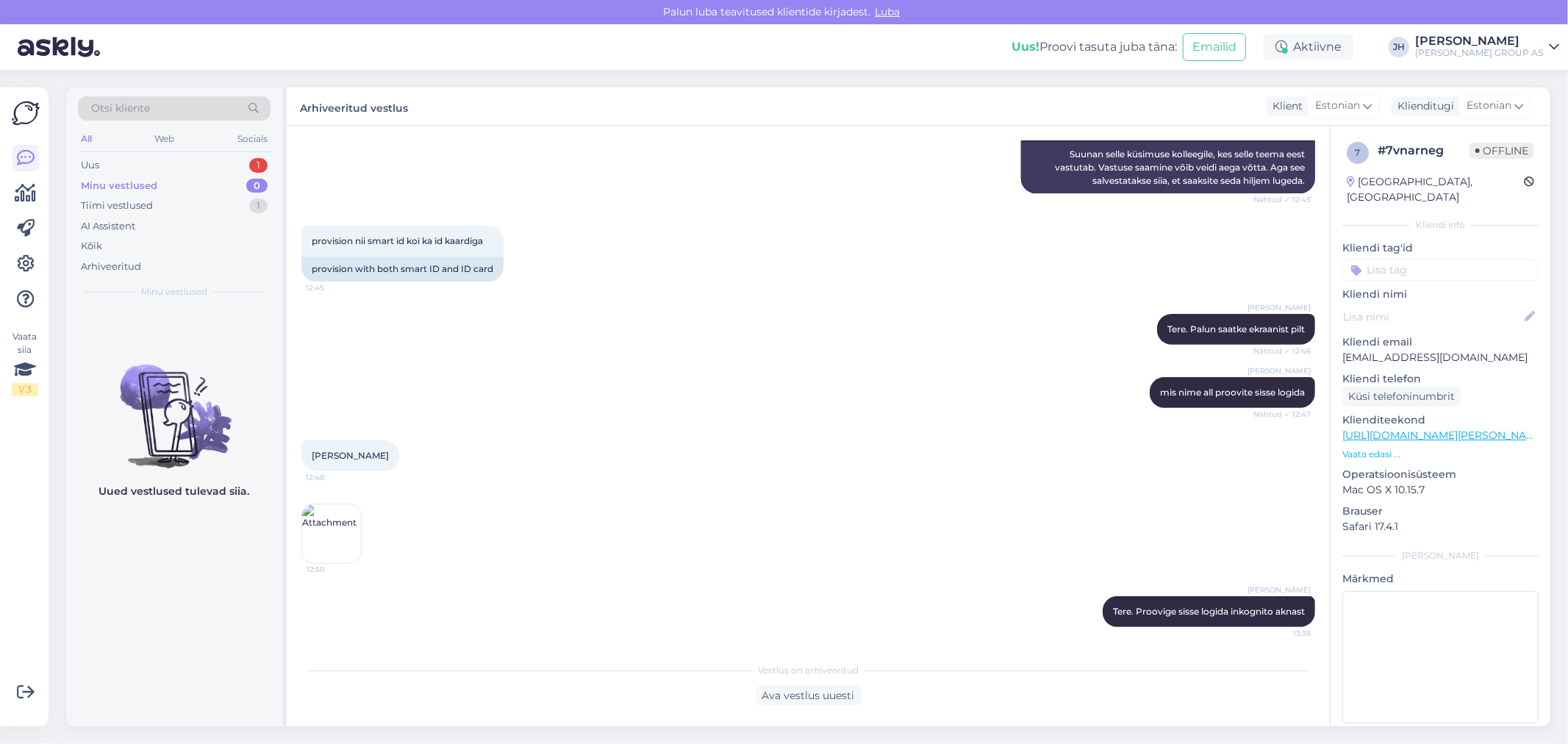
scroll to position [399, 0]
click at [801, 699] on div "Ava vestlus uuesti" at bounding box center [808, 695] width 104 height 20
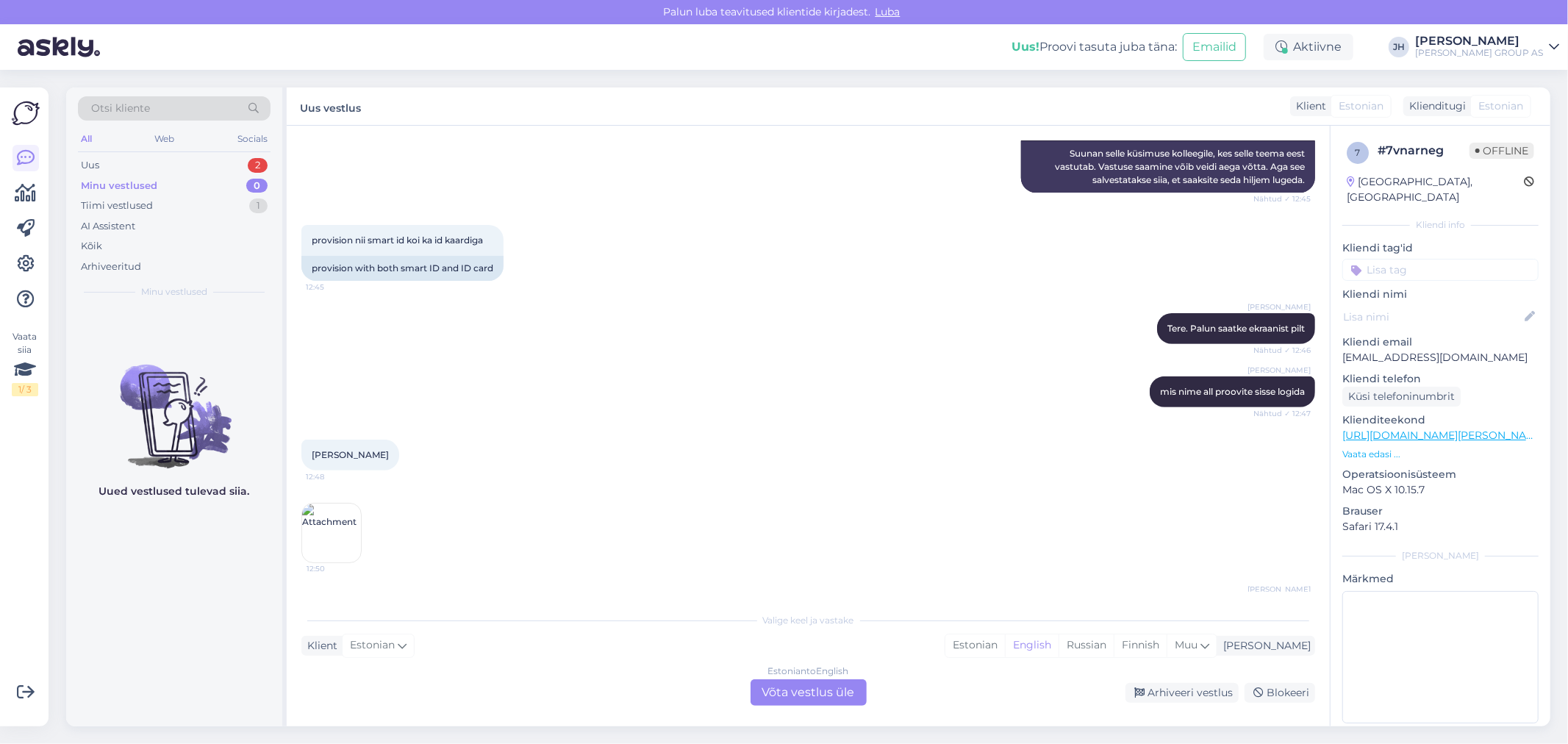
click at [801, 685] on div "Estonian to English Võta vestlus üle" at bounding box center [808, 693] width 116 height 27
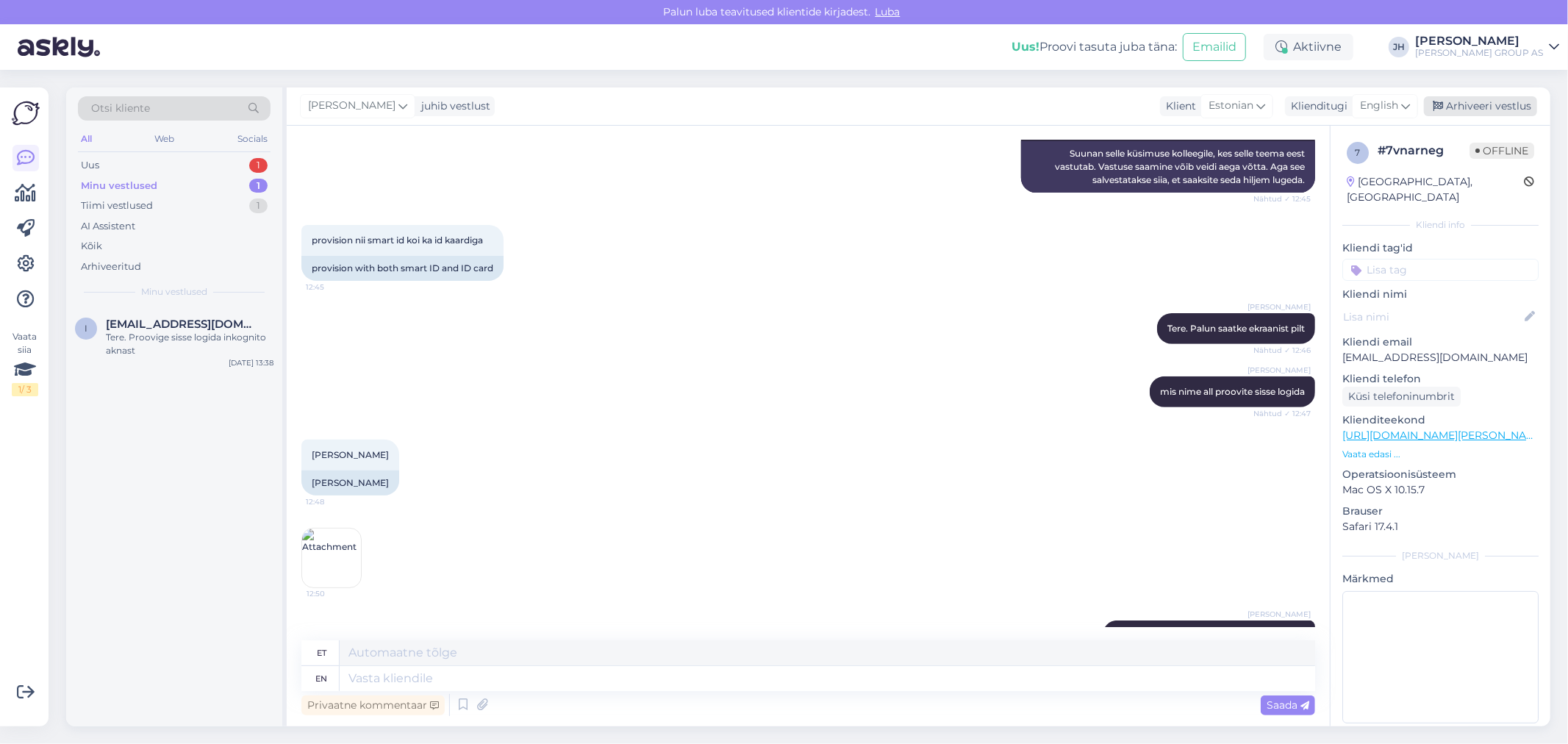
click at [1512, 107] on div "Arhiveeri vestlus" at bounding box center [1480, 106] width 113 height 20
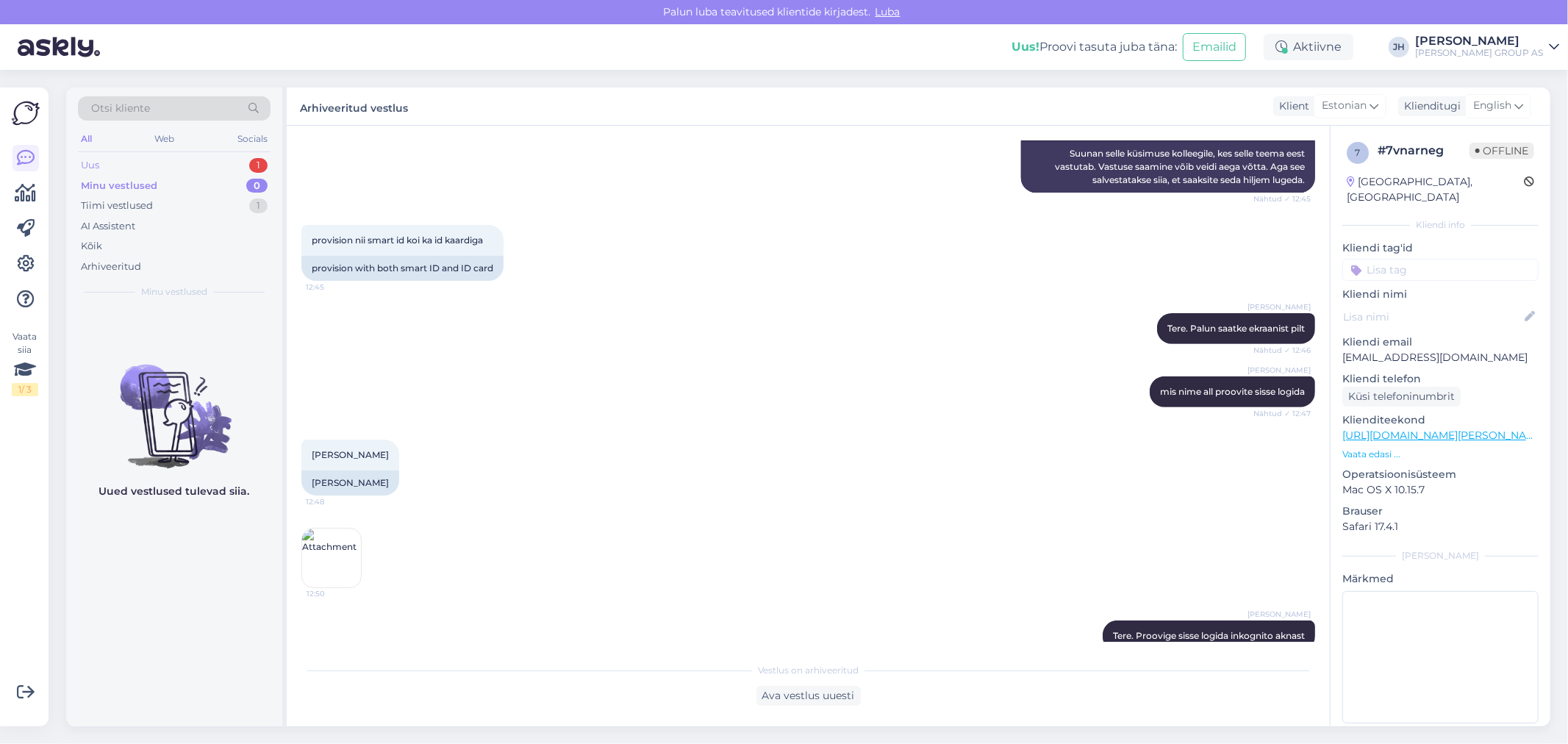
click at [87, 167] on div "Uus" at bounding box center [89, 165] width 18 height 15
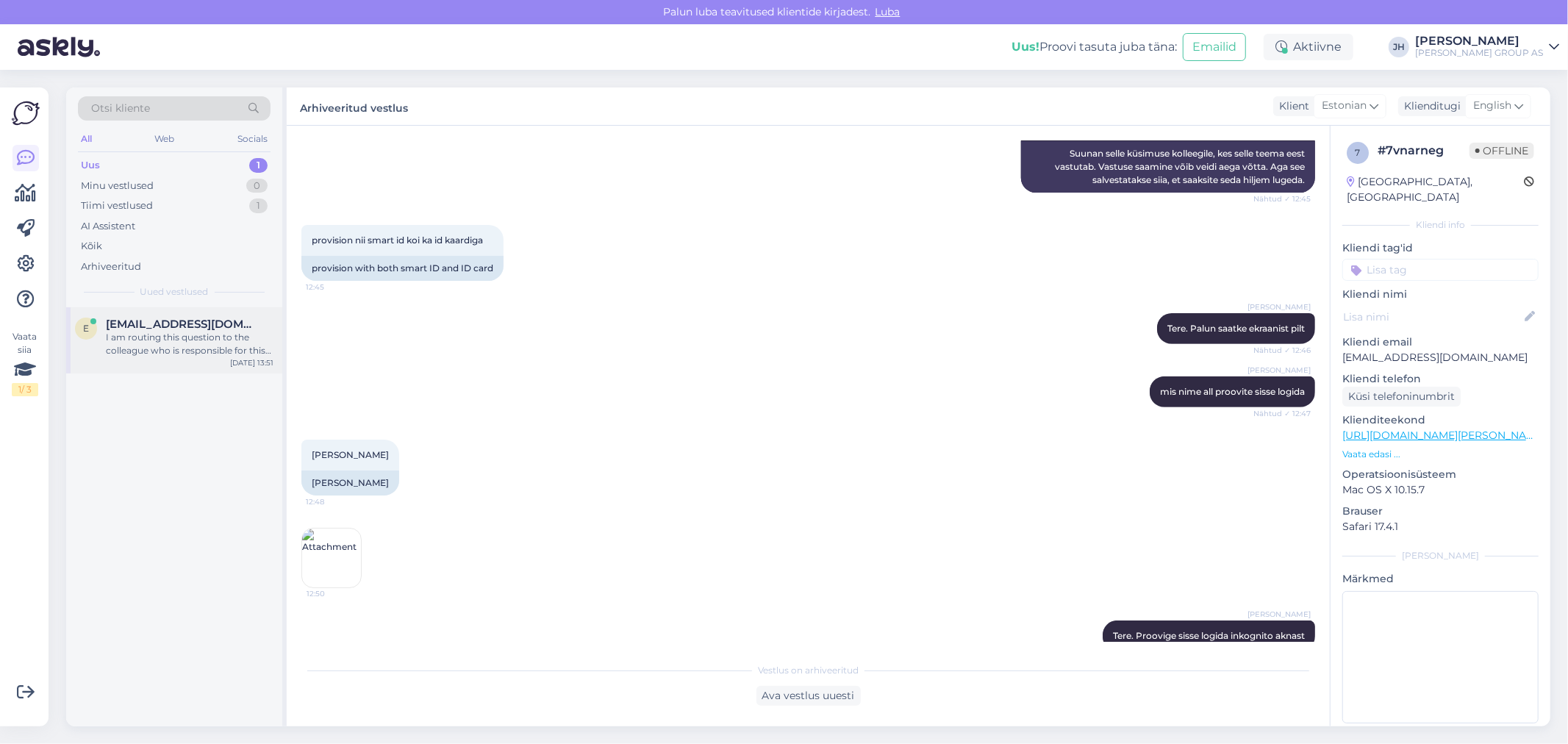
click at [191, 331] on div "I am routing this question to the colleague who is responsible for this topic. …" at bounding box center [189, 344] width 167 height 27
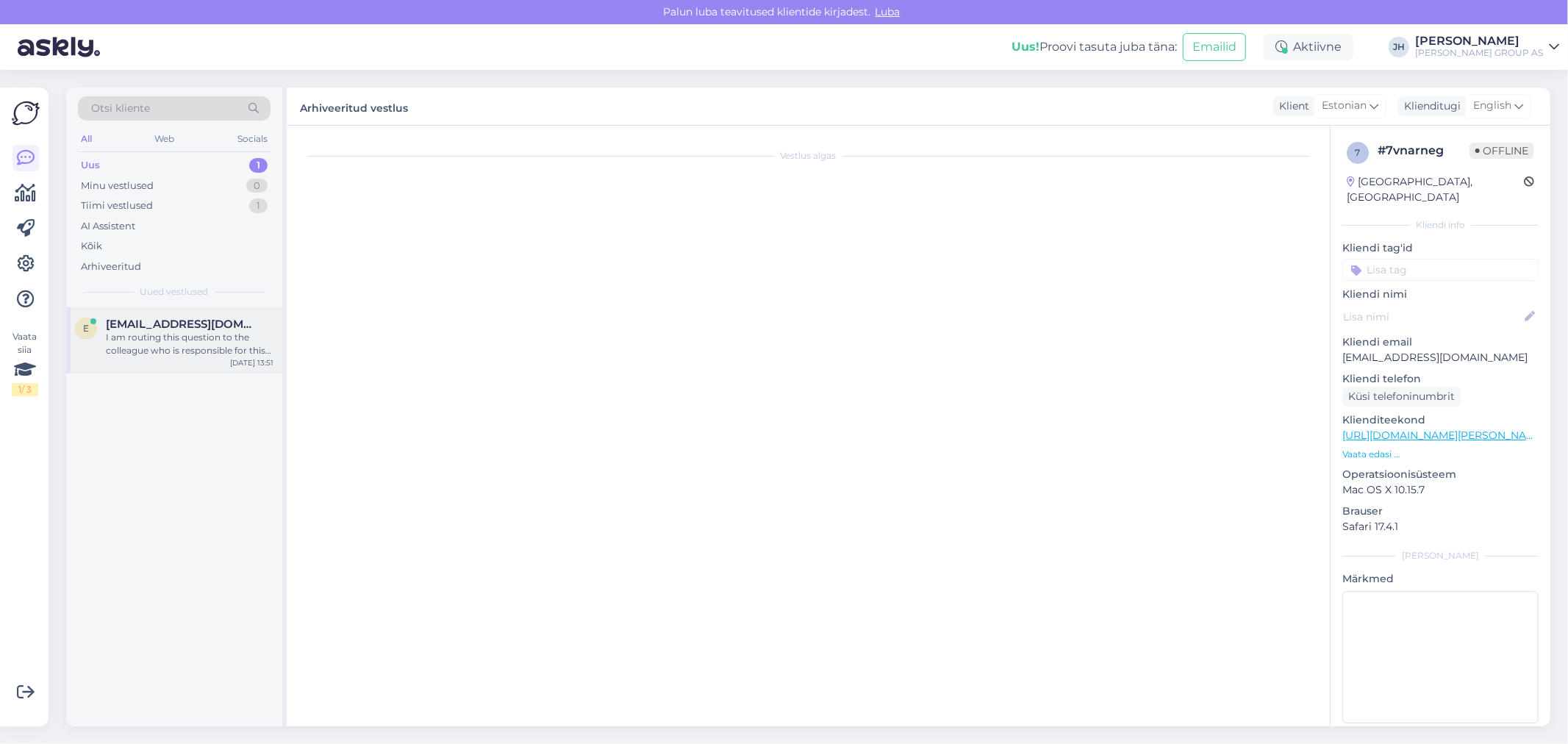
scroll to position [41, 0]
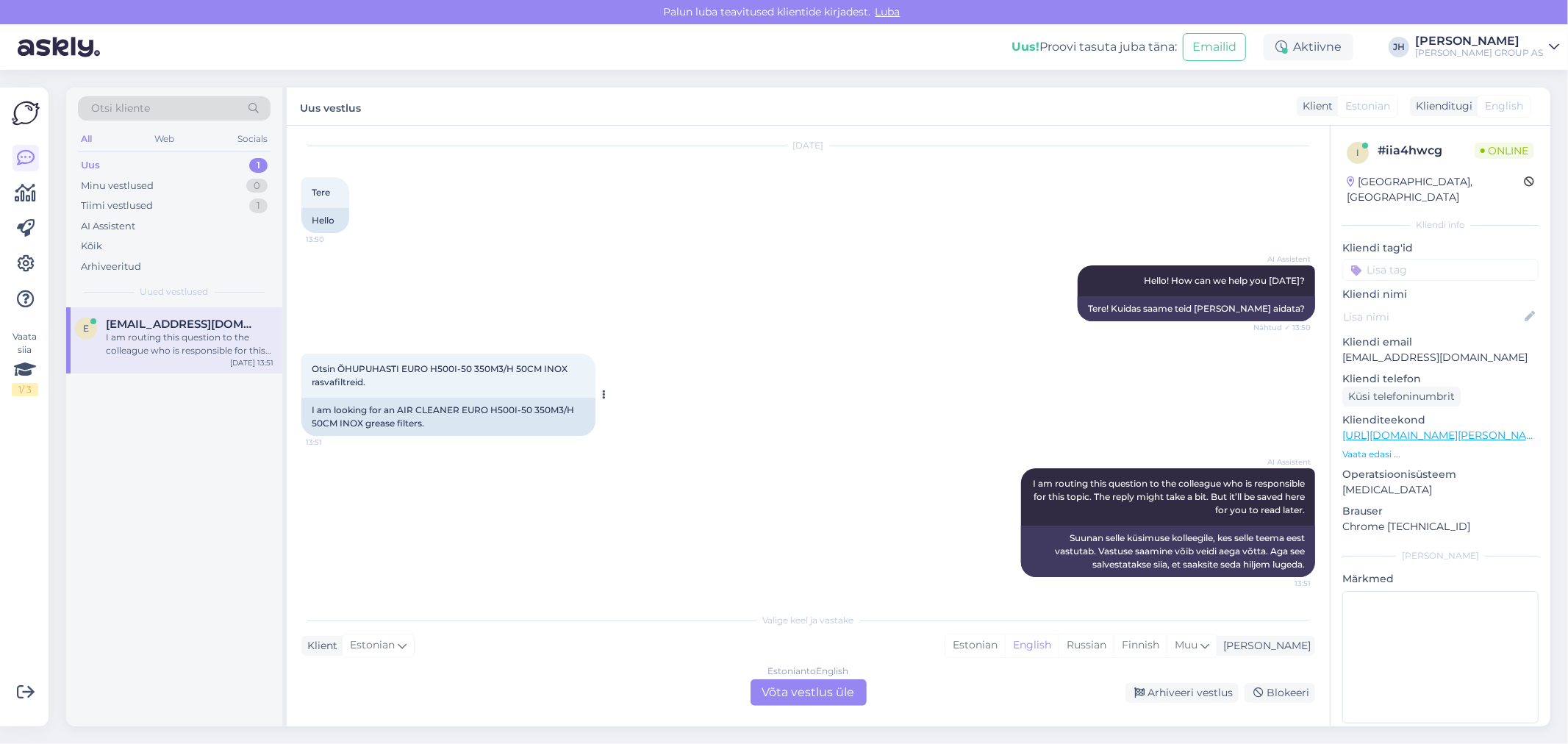
click at [391, 377] on div "Otsin ÕHUPUHASTI EURO H500I-50 350M3/H 50CM INOX rasvafiltreid. 13:51" at bounding box center [448, 376] width 294 height 44
drag, startPoint x: 340, startPoint y: 366, endPoint x: 572, endPoint y: 375, distance: 232.2
click at [572, 375] on div "Otsin ÕHUPUHASTI EURO H500I-50 350M3/H 50CM INOX rasvafiltreid. 13:51" at bounding box center [448, 376] width 294 height 44
copy span "ÕHUPUHASTI EURO H500I-50 350M3/H 50CM INOX"
click at [803, 684] on div "Estonian to English Võta vestlus üle" at bounding box center [808, 693] width 116 height 27
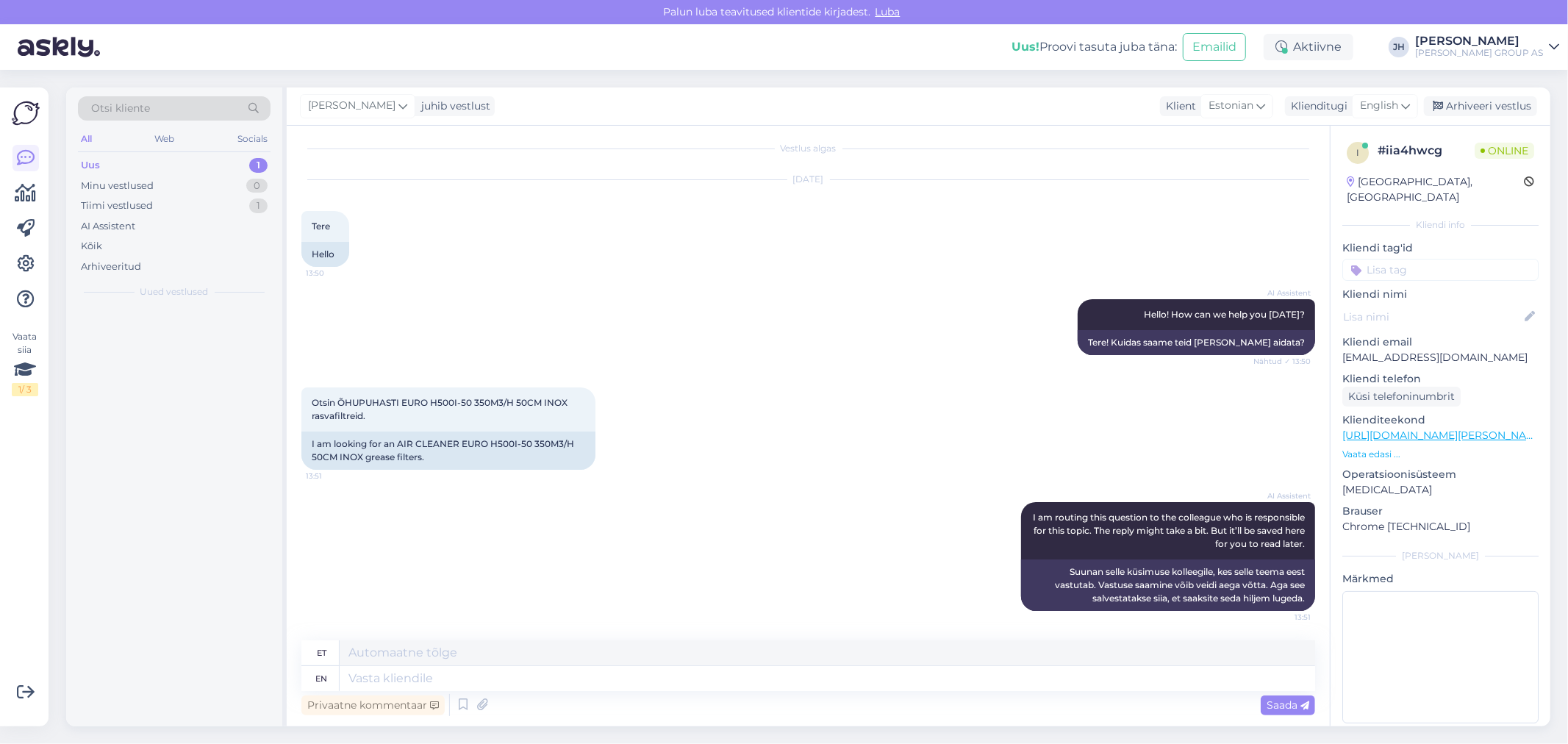
scroll to position [6, 0]
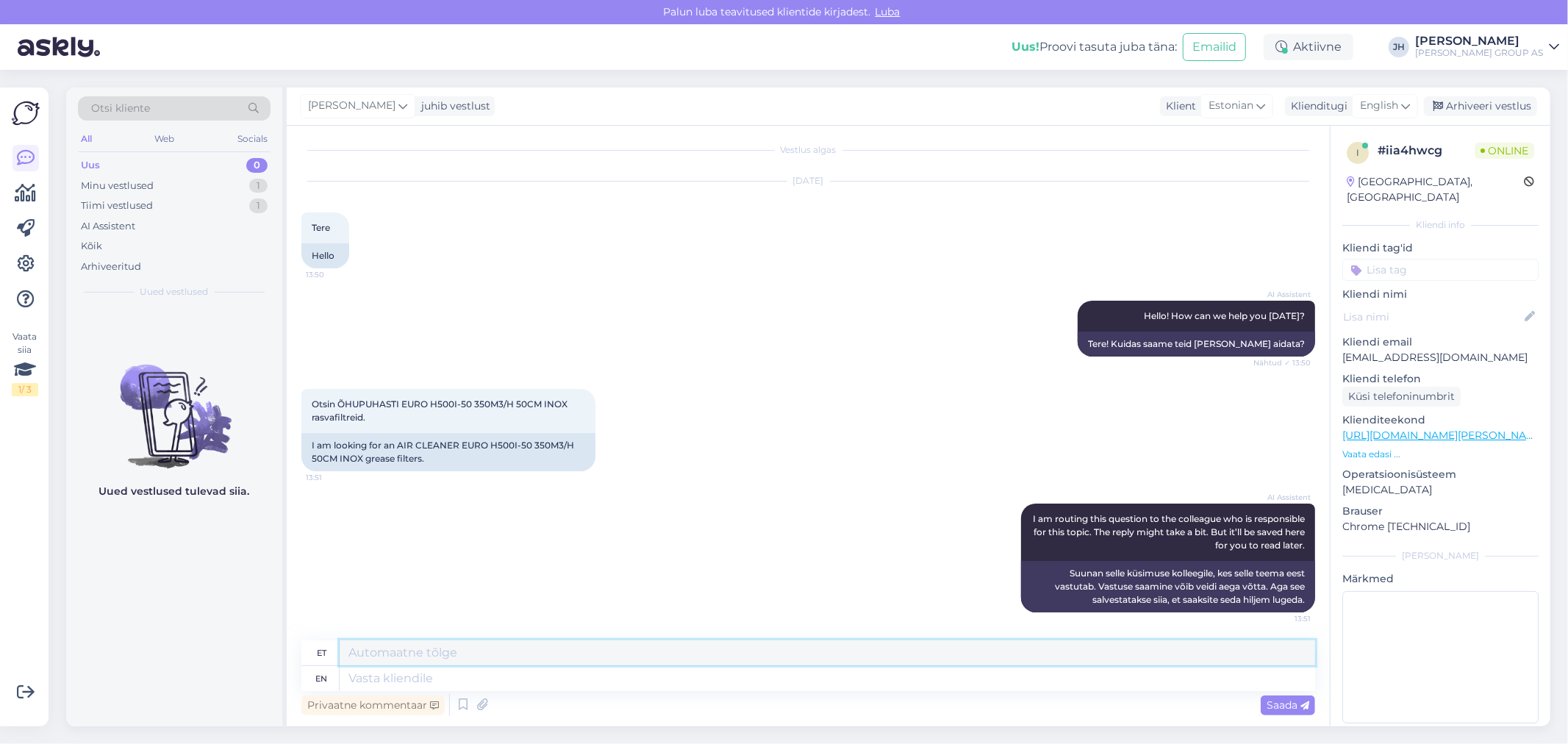
click at [377, 650] on textarea at bounding box center [827, 652] width 975 height 25
drag, startPoint x: 629, startPoint y: 655, endPoint x: 342, endPoint y: 656, distance: 287.0
click at [342, 656] on textarea "Tere. Meie e-poes need ei ole, kahjuks." at bounding box center [827, 652] width 975 height 25
type textarea "Tere. Meie e-poes need ei ole, kahjuks."
click at [1408, 100] on icon at bounding box center [1405, 106] width 9 height 16
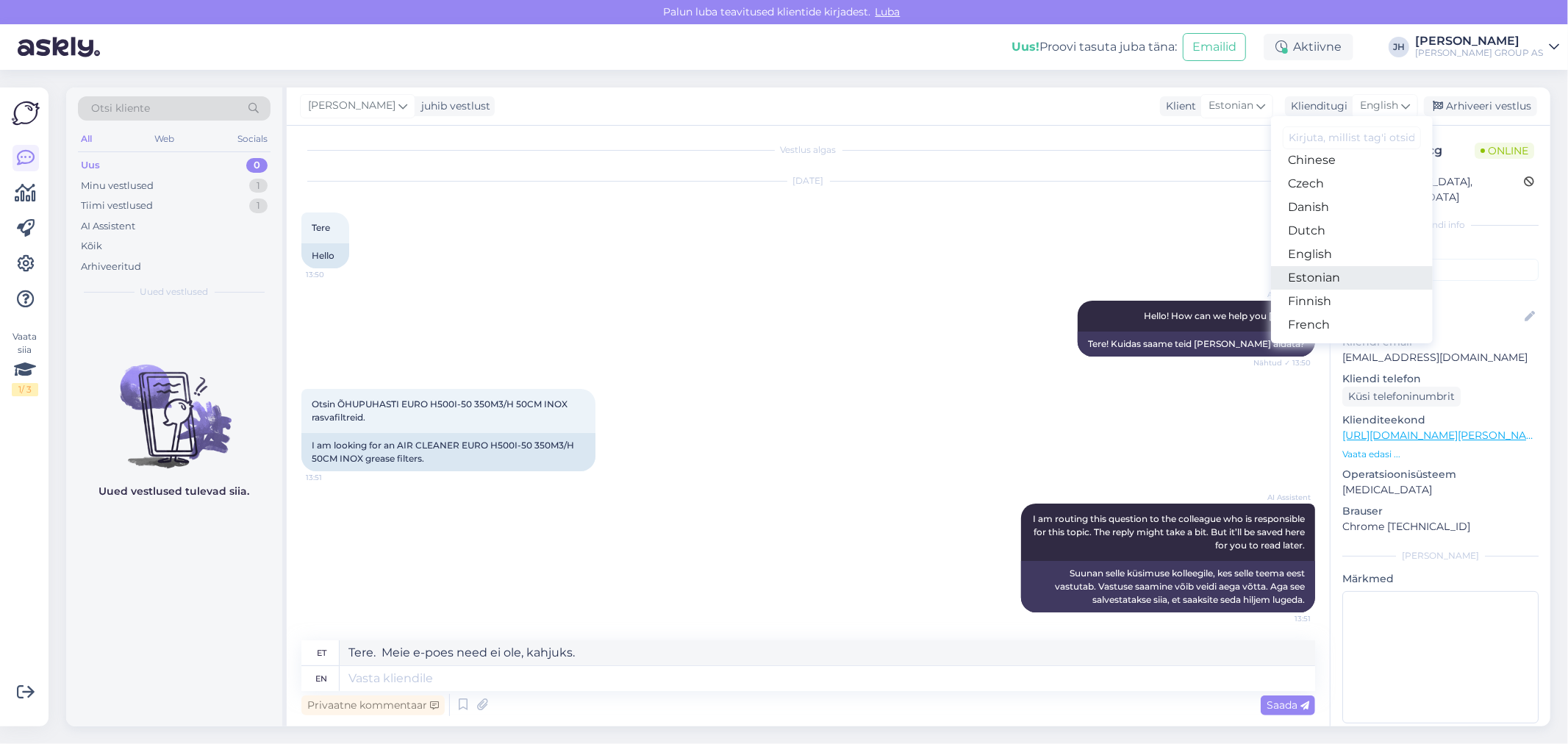
click at [1315, 277] on link "Estonian" at bounding box center [1351, 278] width 162 height 24
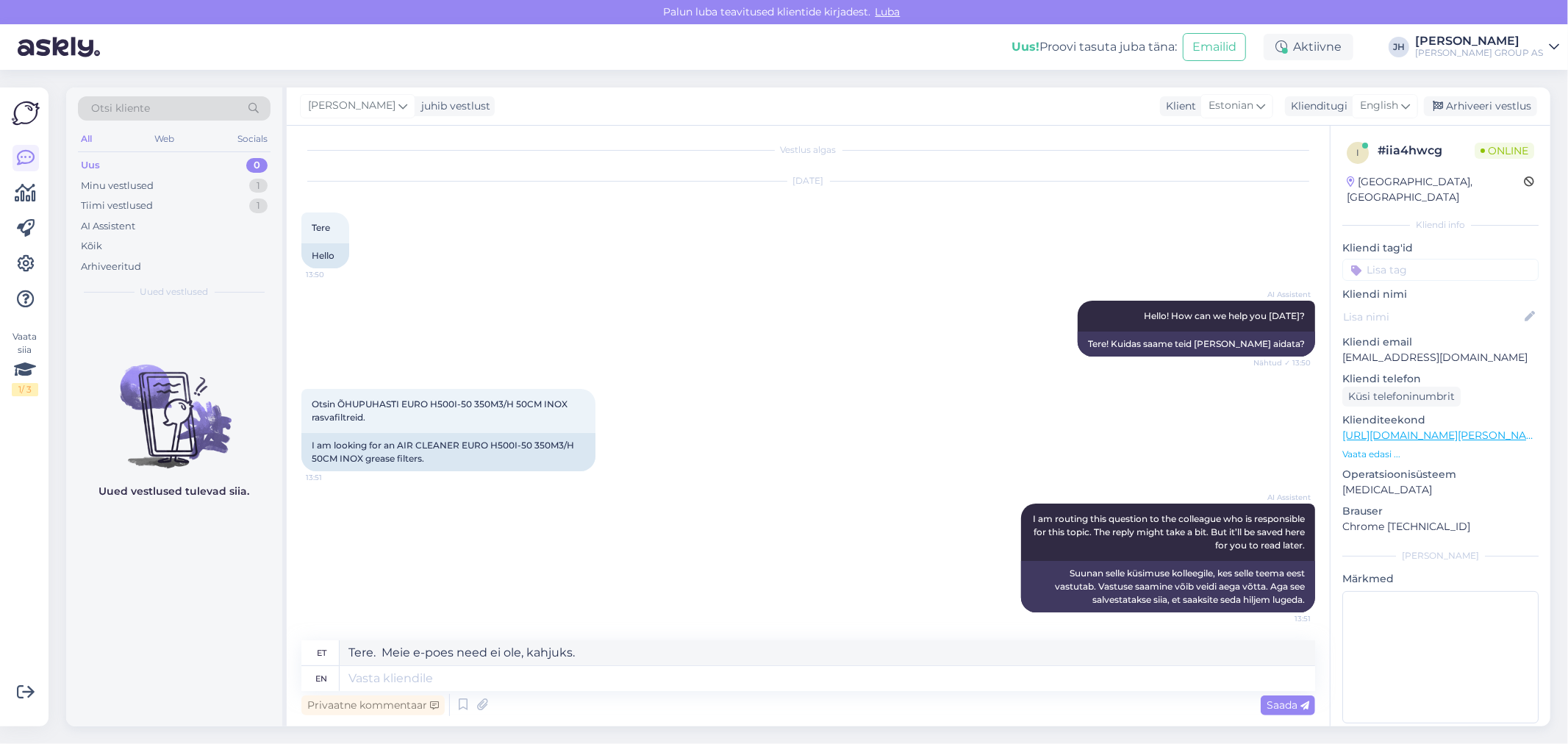
scroll to position [0, 0]
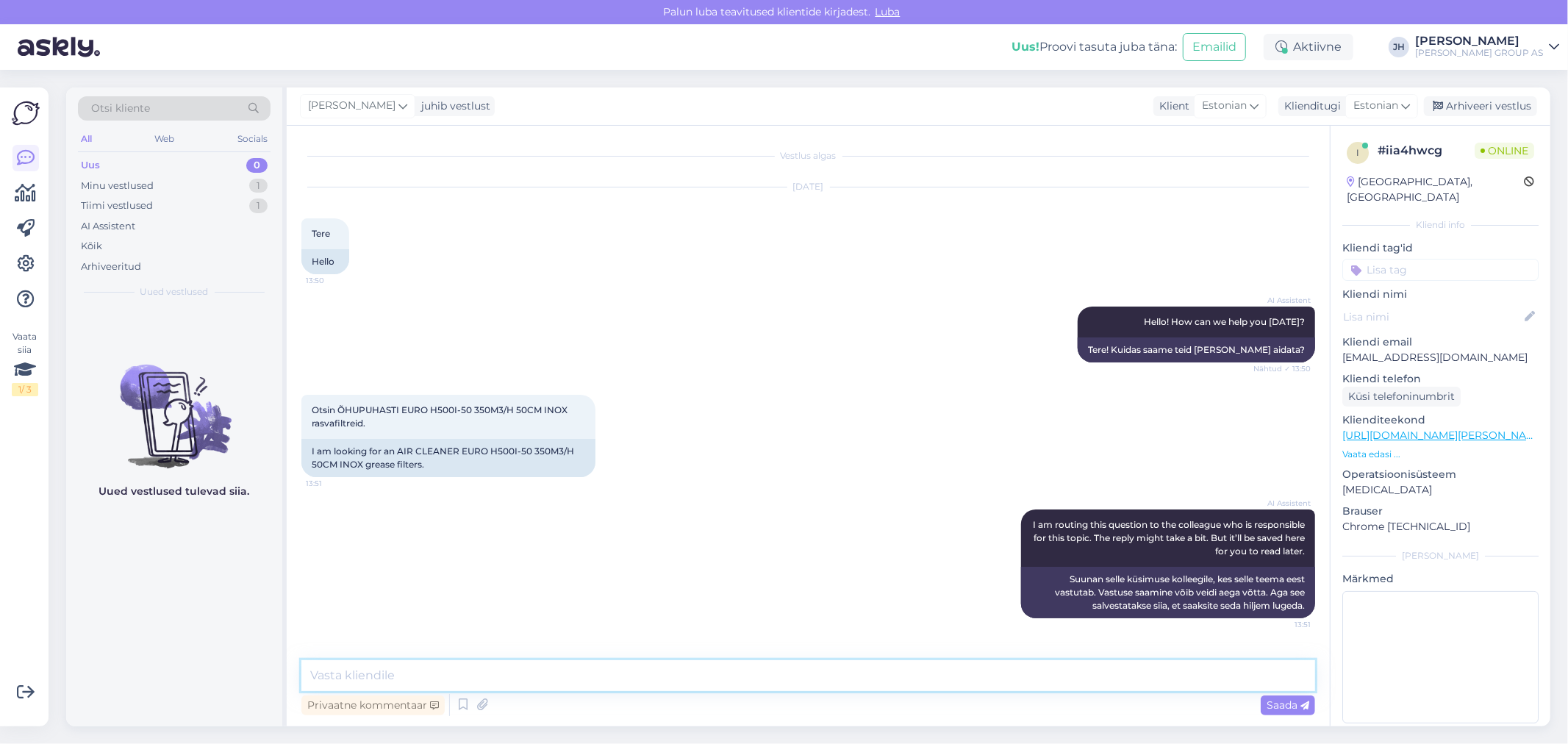
click at [388, 664] on textarea at bounding box center [808, 675] width 1013 height 31
paste textarea "Tere. Meie e-poes need ei ole, kahjuks."
type textarea "Tere. Meie e-poes need ei ole, kahjuks."
click at [1289, 709] on span "Saada" at bounding box center [1288, 705] width 43 height 13
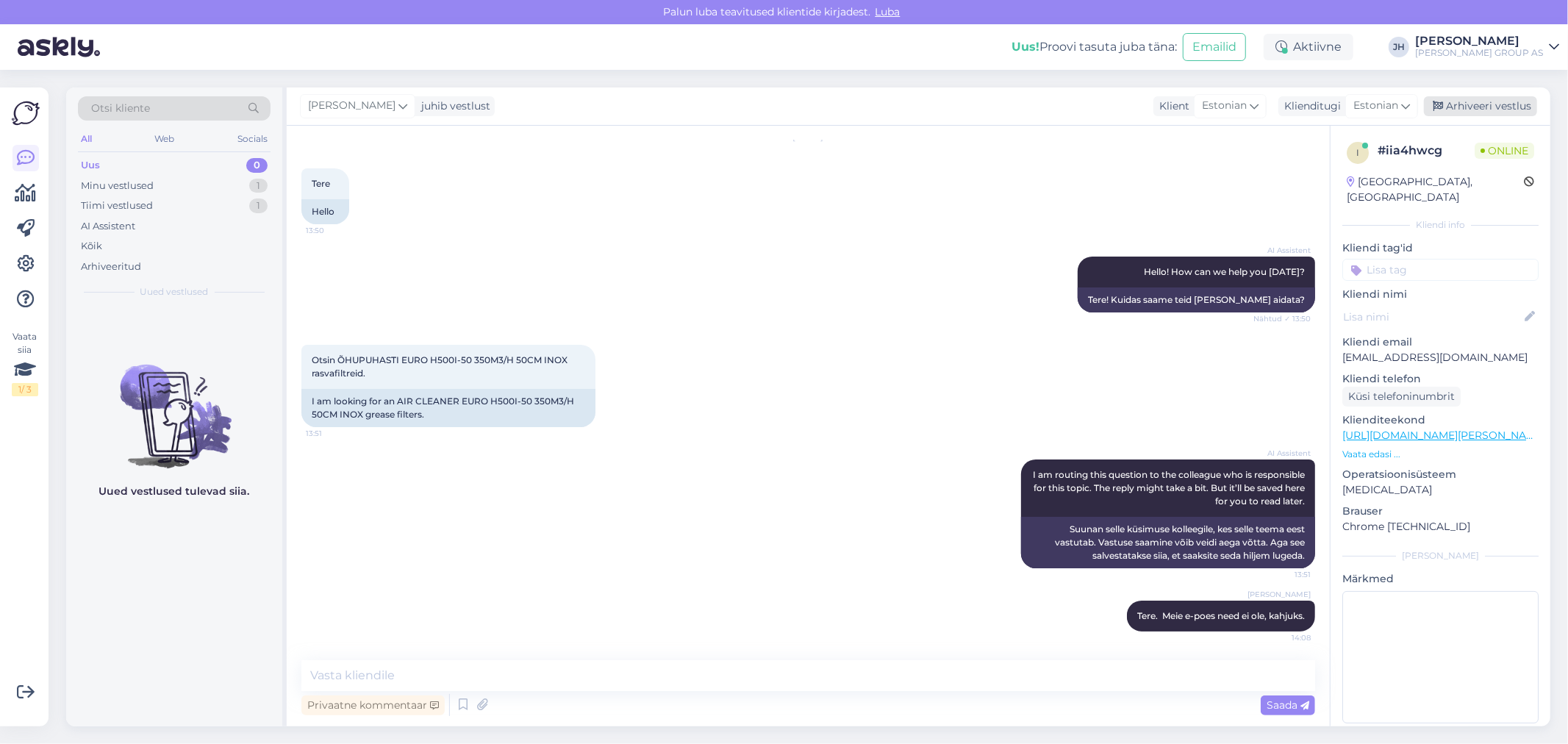
click at [1504, 107] on div "Arhiveeri vestlus" at bounding box center [1480, 106] width 113 height 20
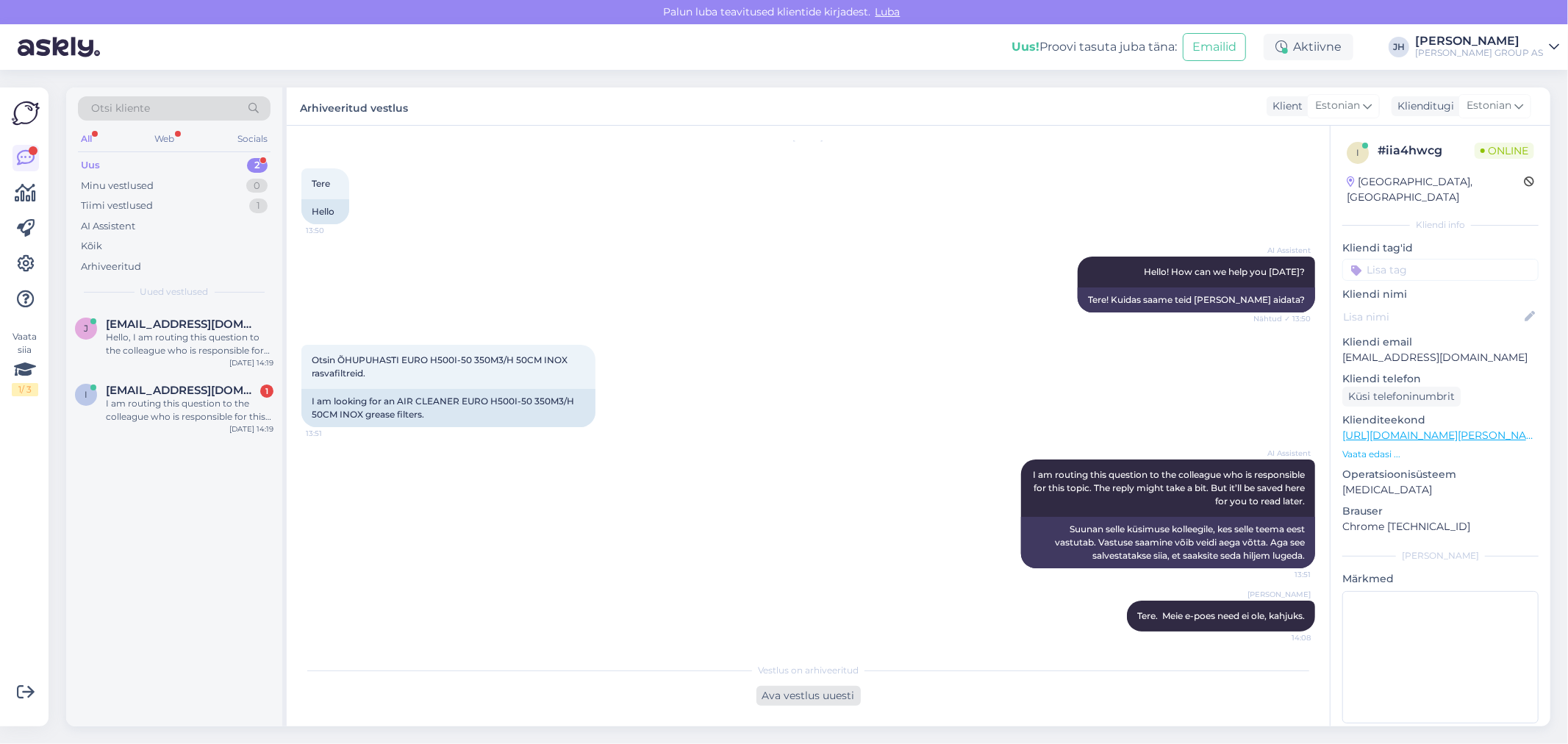
click at [810, 699] on div "Ava vestlus uuesti" at bounding box center [808, 695] width 104 height 20
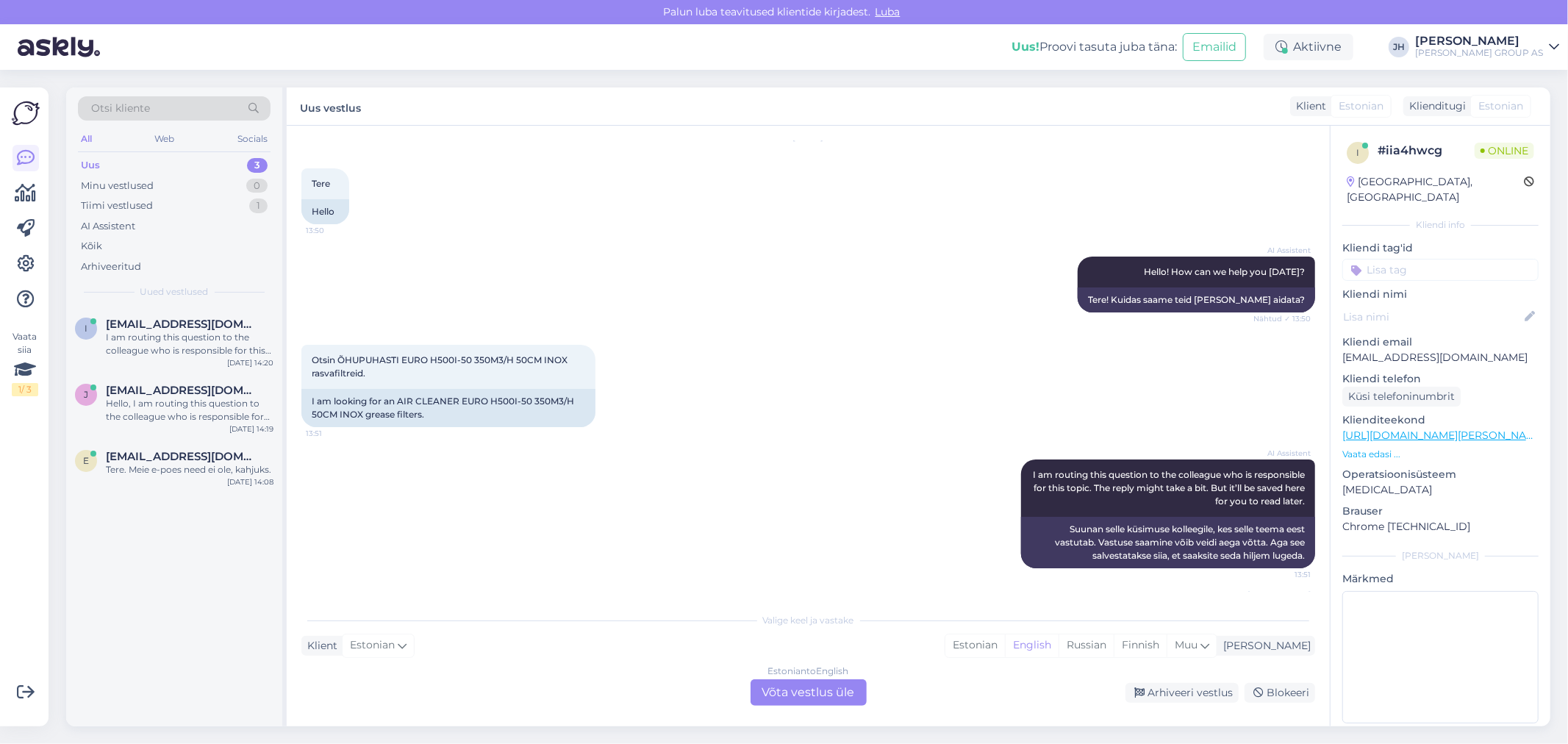
click at [825, 694] on div "Estonian to English Võta vestlus üle" at bounding box center [808, 693] width 116 height 27
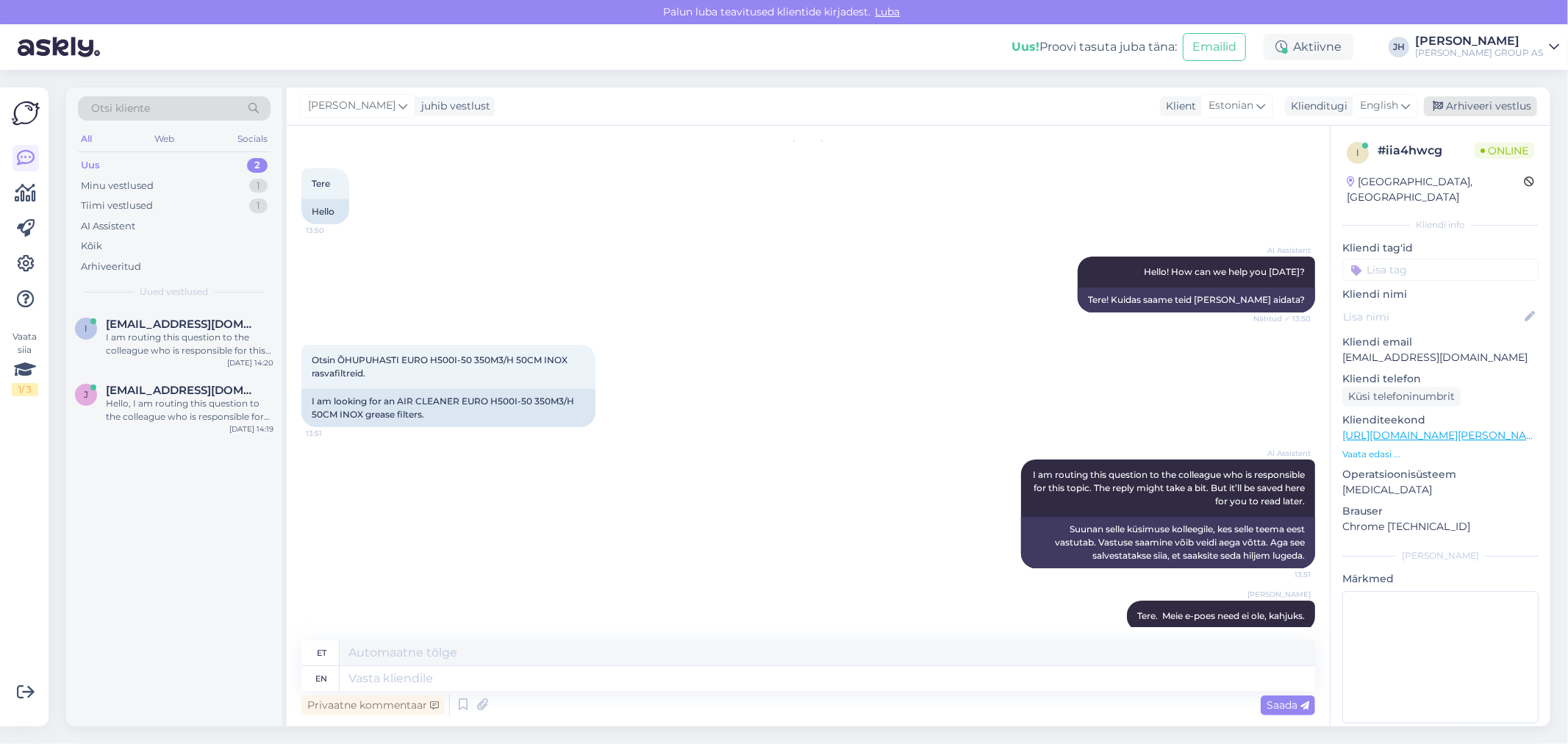
click at [1473, 103] on div "Arhiveeri vestlus" at bounding box center [1480, 106] width 113 height 20
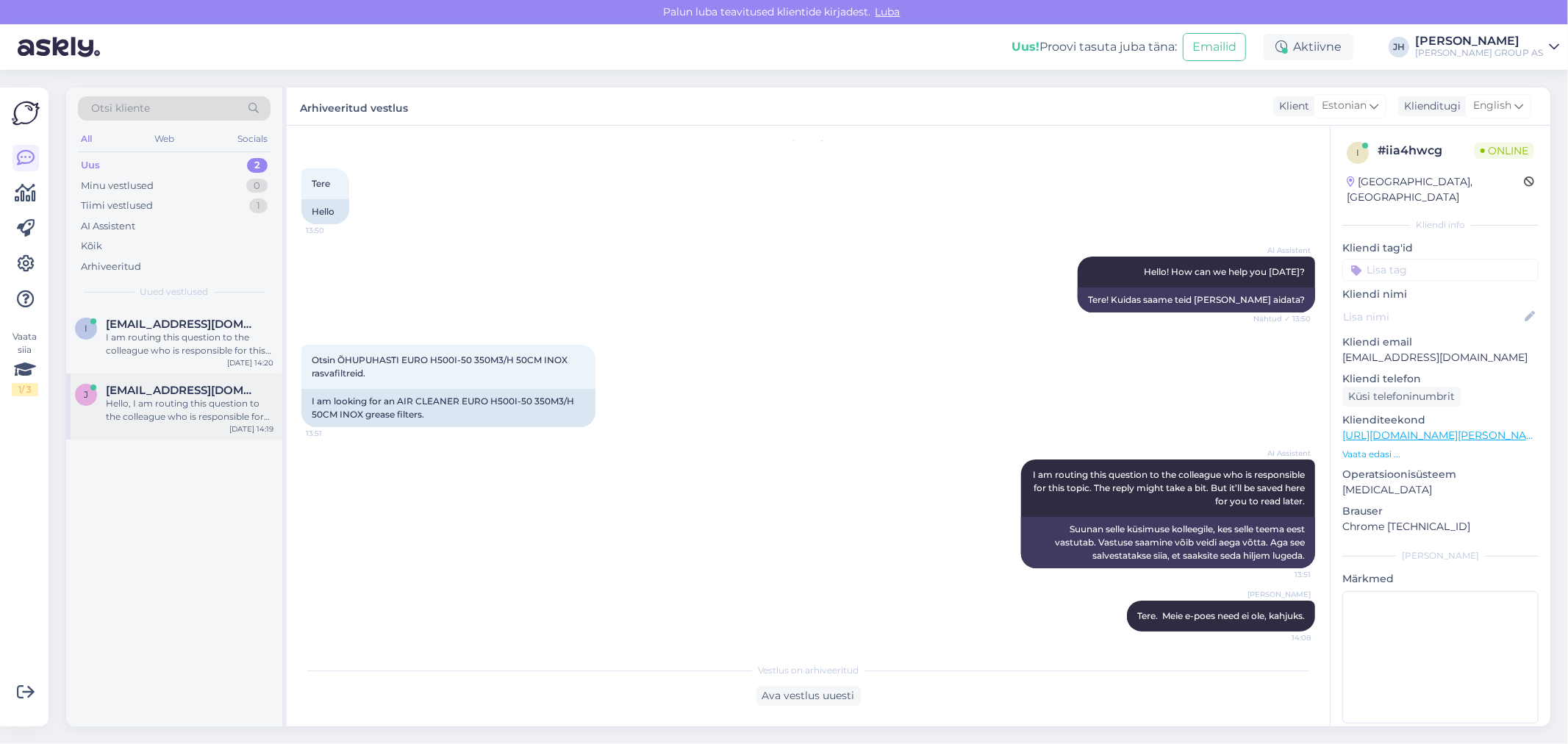
click at [144, 401] on div "Hello, I am routing this question to the colleague who is responsible for this …" at bounding box center [189, 410] width 167 height 27
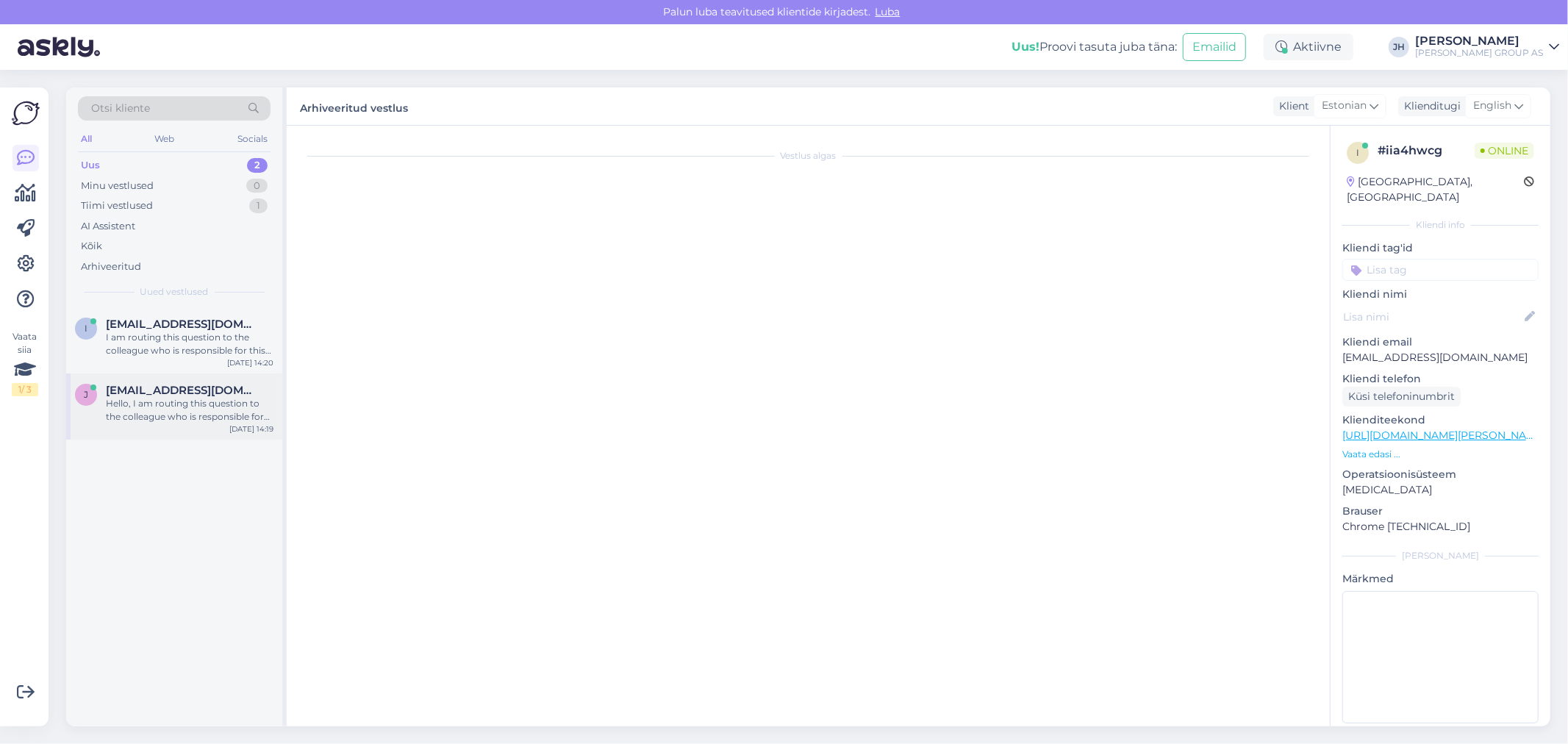
scroll to position [0, 0]
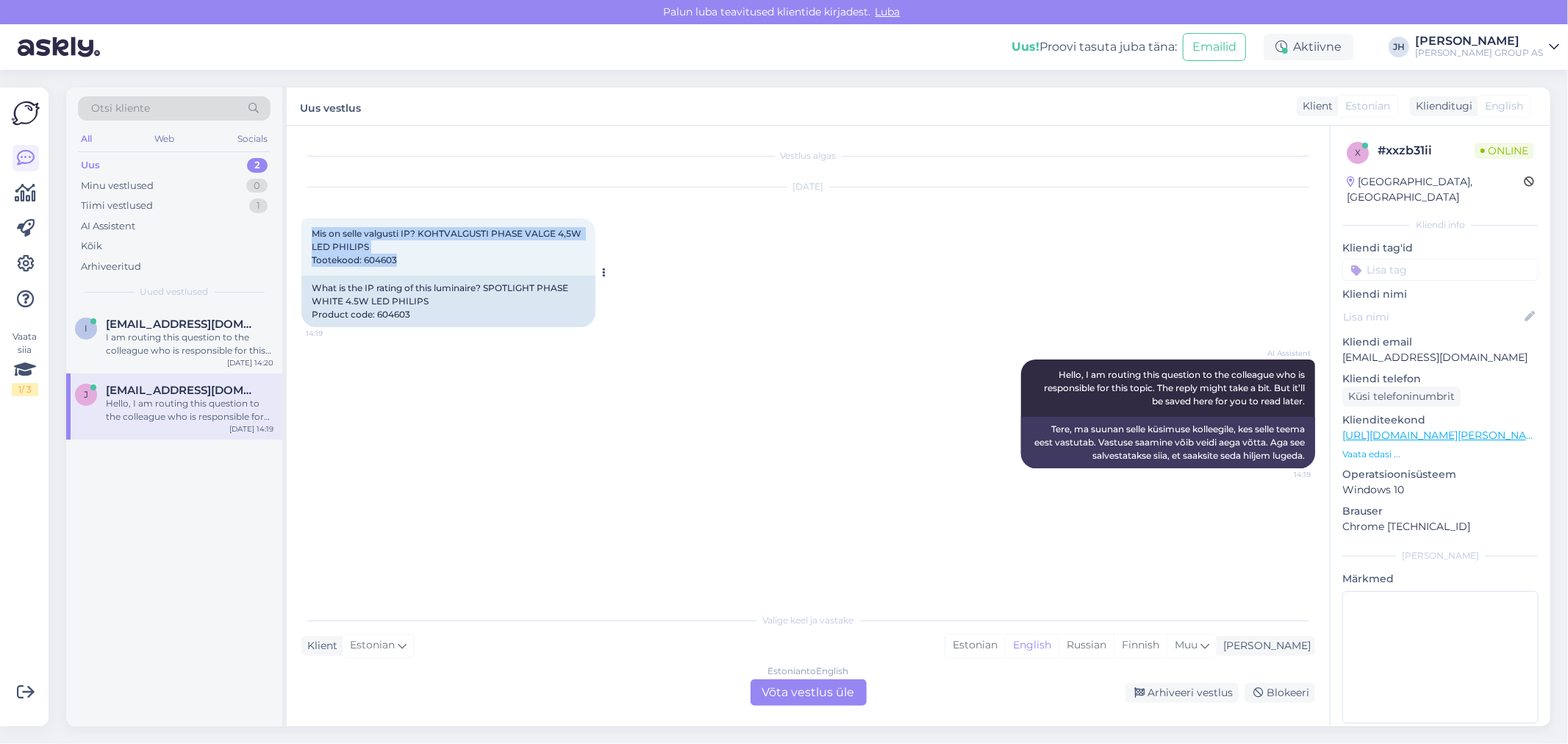
drag, startPoint x: 310, startPoint y: 230, endPoint x: 449, endPoint y: 254, distance: 141.1
click at [449, 254] on div "Mis on selle valgusti IP? KOHTVALGUSTI PHASE VALGE 4,5W LED PHILIPS Tootekood: …" at bounding box center [448, 247] width 294 height 58
copy span "Mis on selle valgusti IP? KOHTVALGUSTI PHASE VALGE 4,5W LED PHILIPS Tootekood: …"
click at [799, 686] on div "Estonian to English Võta vestlus üle" at bounding box center [808, 693] width 116 height 27
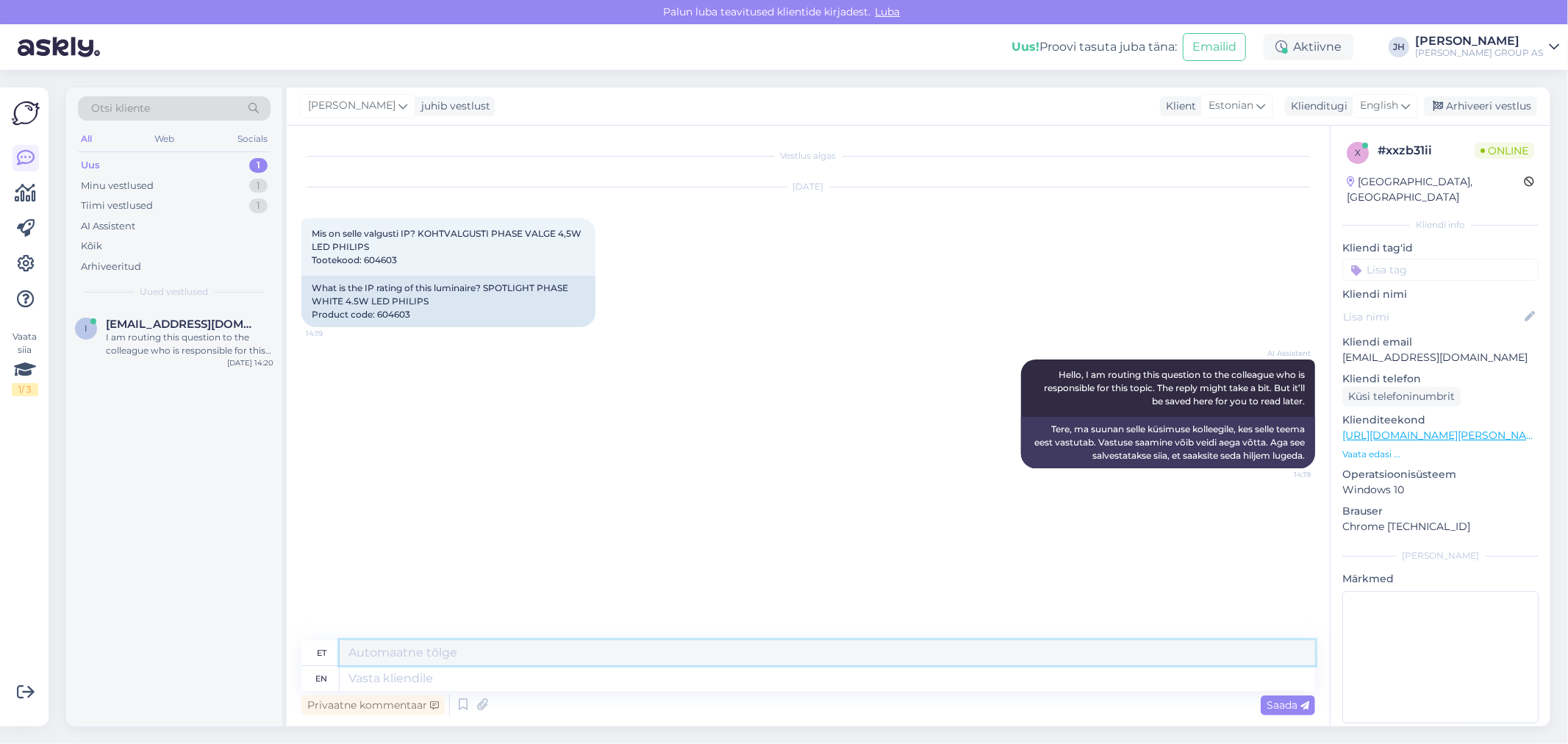
click at [373, 648] on textarea at bounding box center [827, 652] width 975 height 25
paste textarea "IP20"
type textarea "IP20"
drag, startPoint x: 1289, startPoint y: 708, endPoint x: 1274, endPoint y: 702, distance: 16.2
click at [1286, 707] on span "Saada" at bounding box center [1288, 705] width 43 height 13
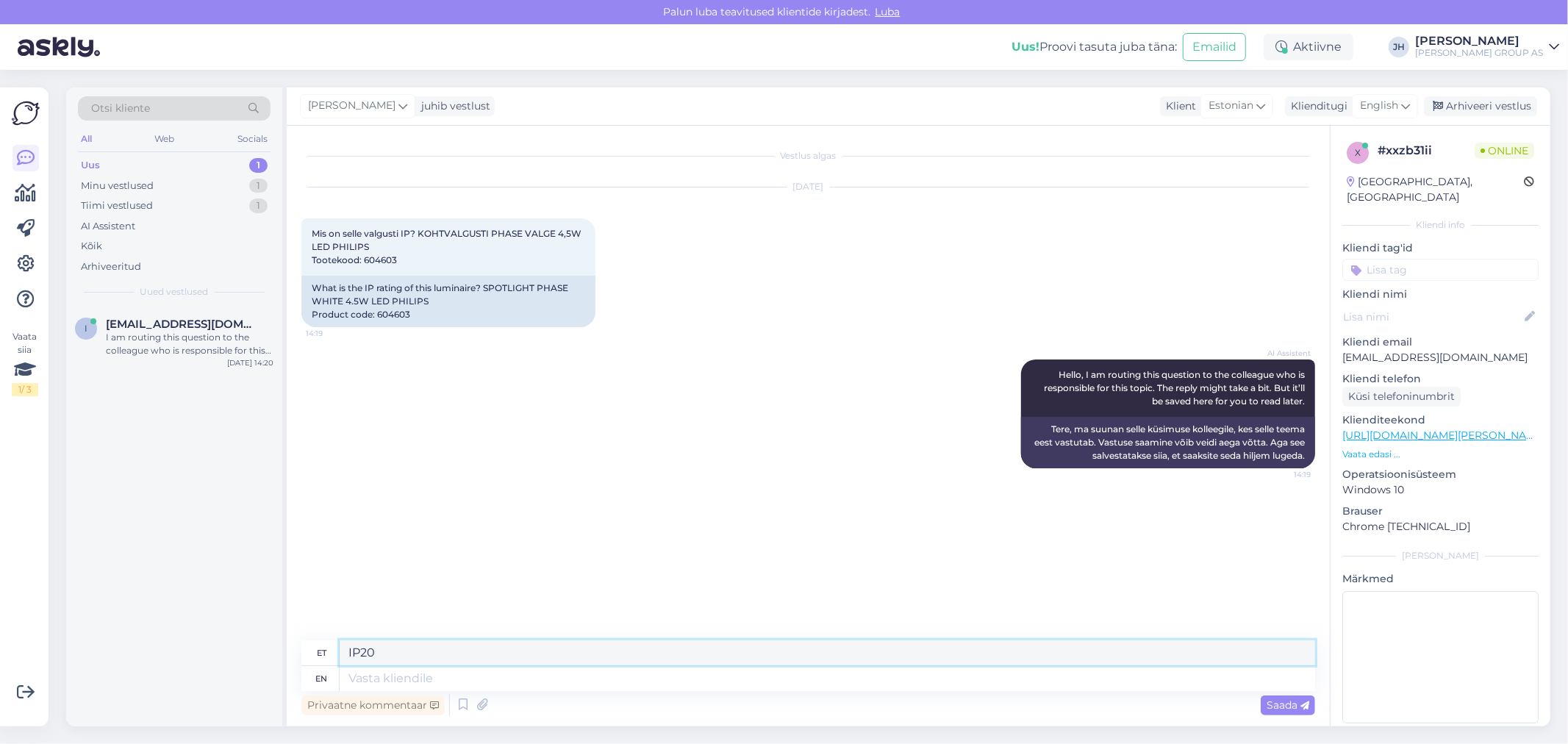
drag, startPoint x: 428, startPoint y: 658, endPoint x: 283, endPoint y: 658, distance: 145.0
click at [283, 658] on div "Otsi kliente All Web Socials Uus 1 Minu vestlused 1 Tiimi vestlused 1 AI Assist…" at bounding box center [808, 406] width 1484 height 638
click at [1406, 100] on icon at bounding box center [1405, 106] width 9 height 16
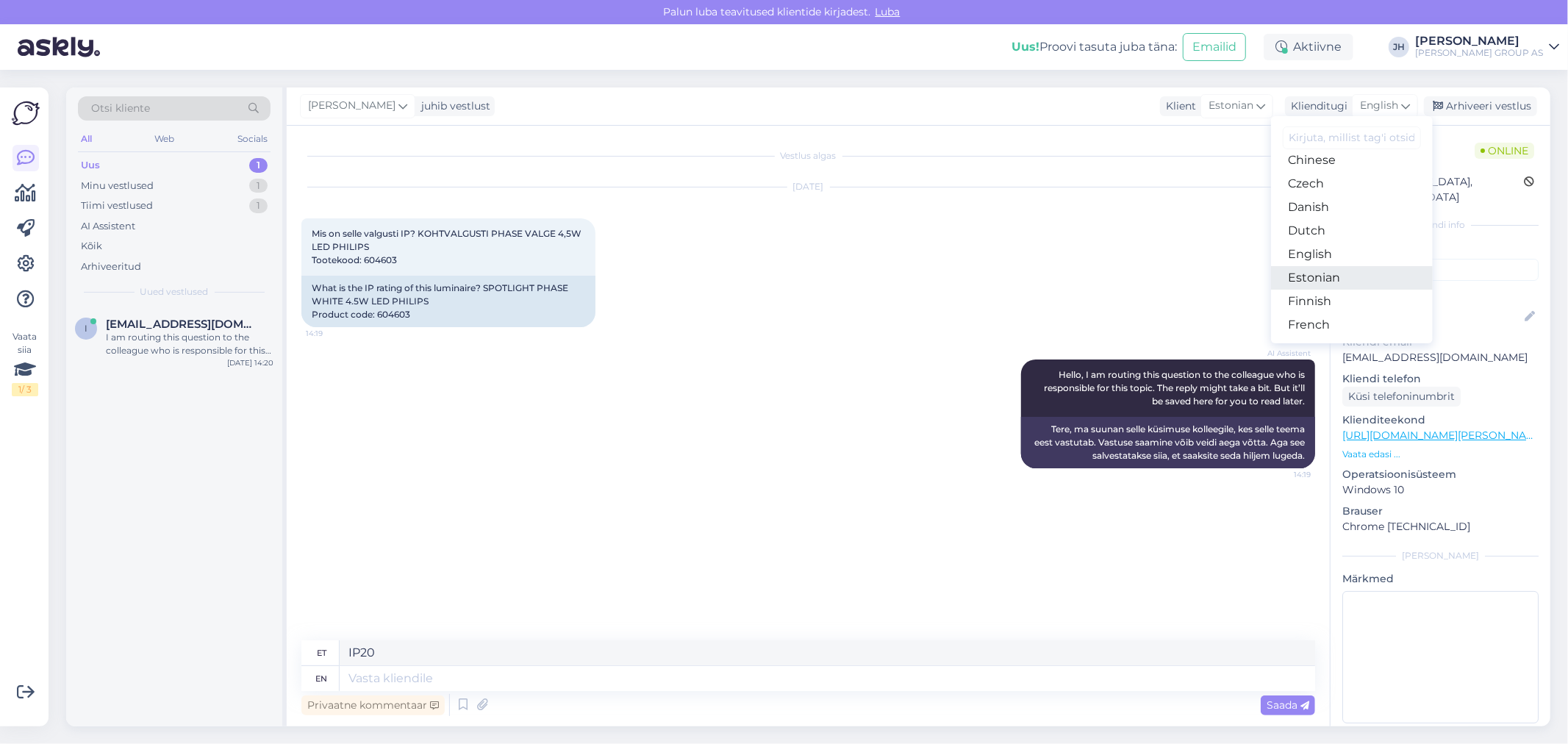
click at [1318, 277] on link "Estonian" at bounding box center [1351, 278] width 162 height 24
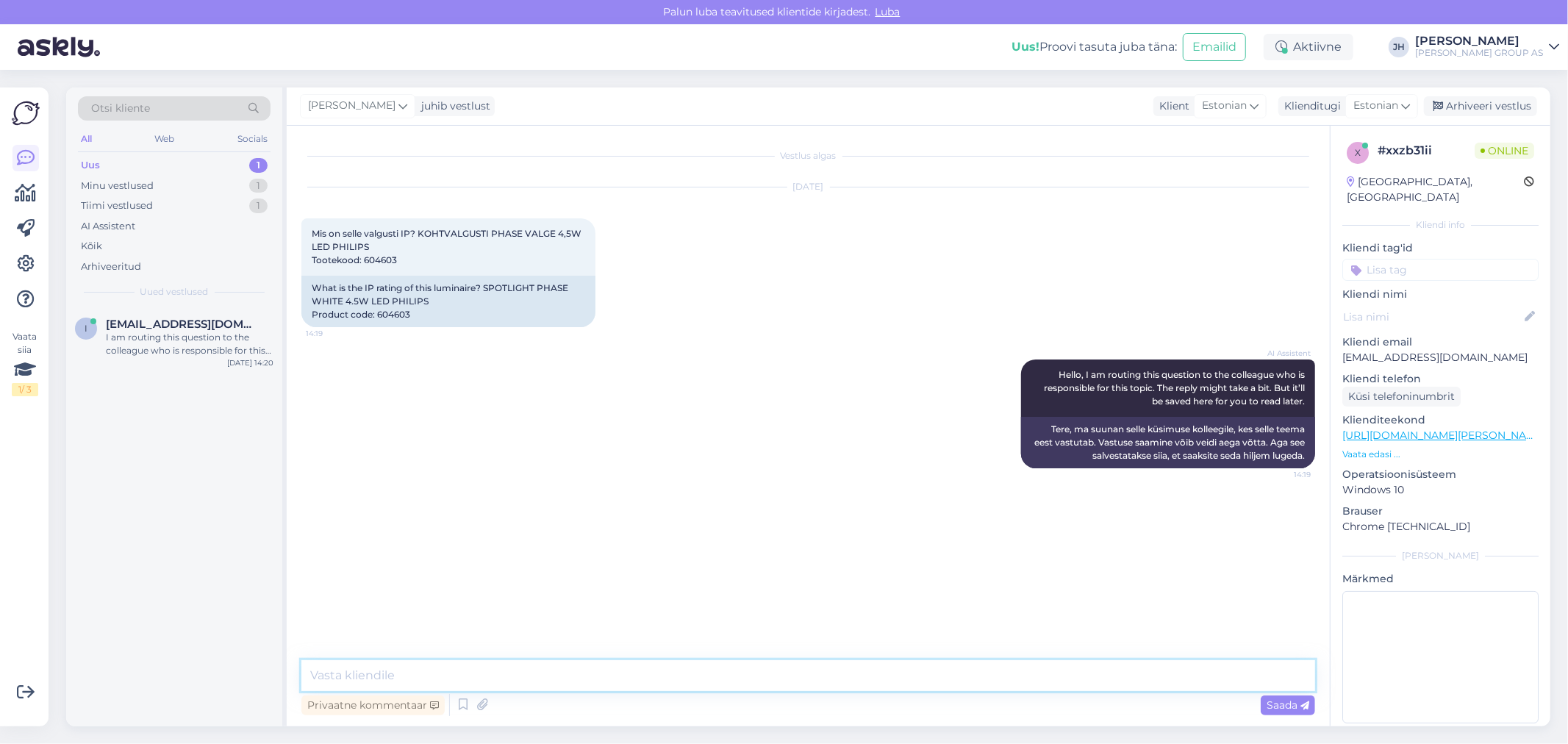
click at [425, 676] on textarea at bounding box center [808, 675] width 1013 height 31
paste textarea "IP20"
type textarea "IP20"
click at [1291, 703] on span "Saada" at bounding box center [1288, 705] width 43 height 13
click at [1499, 107] on div "Arhiveeri vestlus" at bounding box center [1480, 106] width 113 height 20
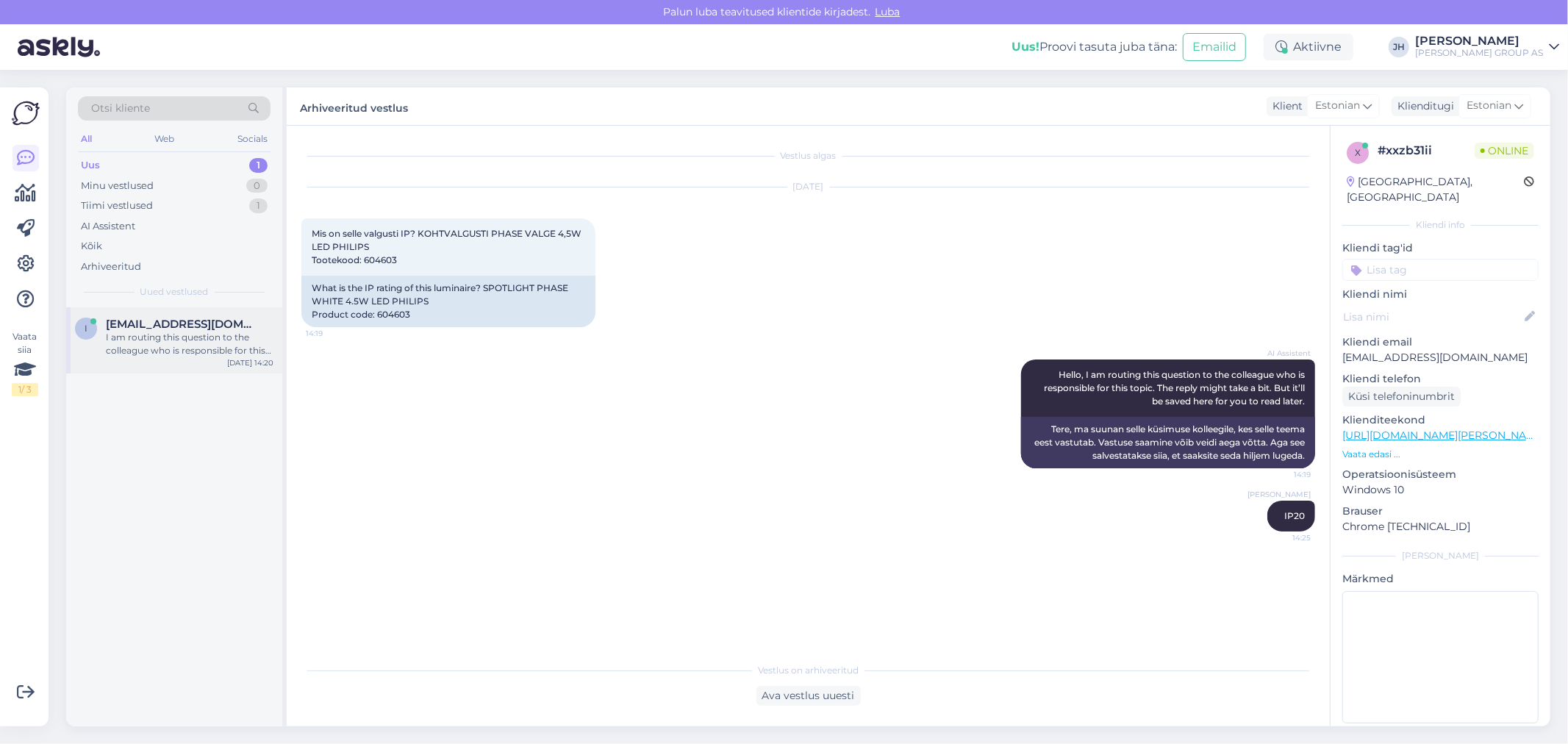
click at [123, 331] on div "I am routing this question to the colleague who is responsible for this topic. …" at bounding box center [189, 344] width 167 height 27
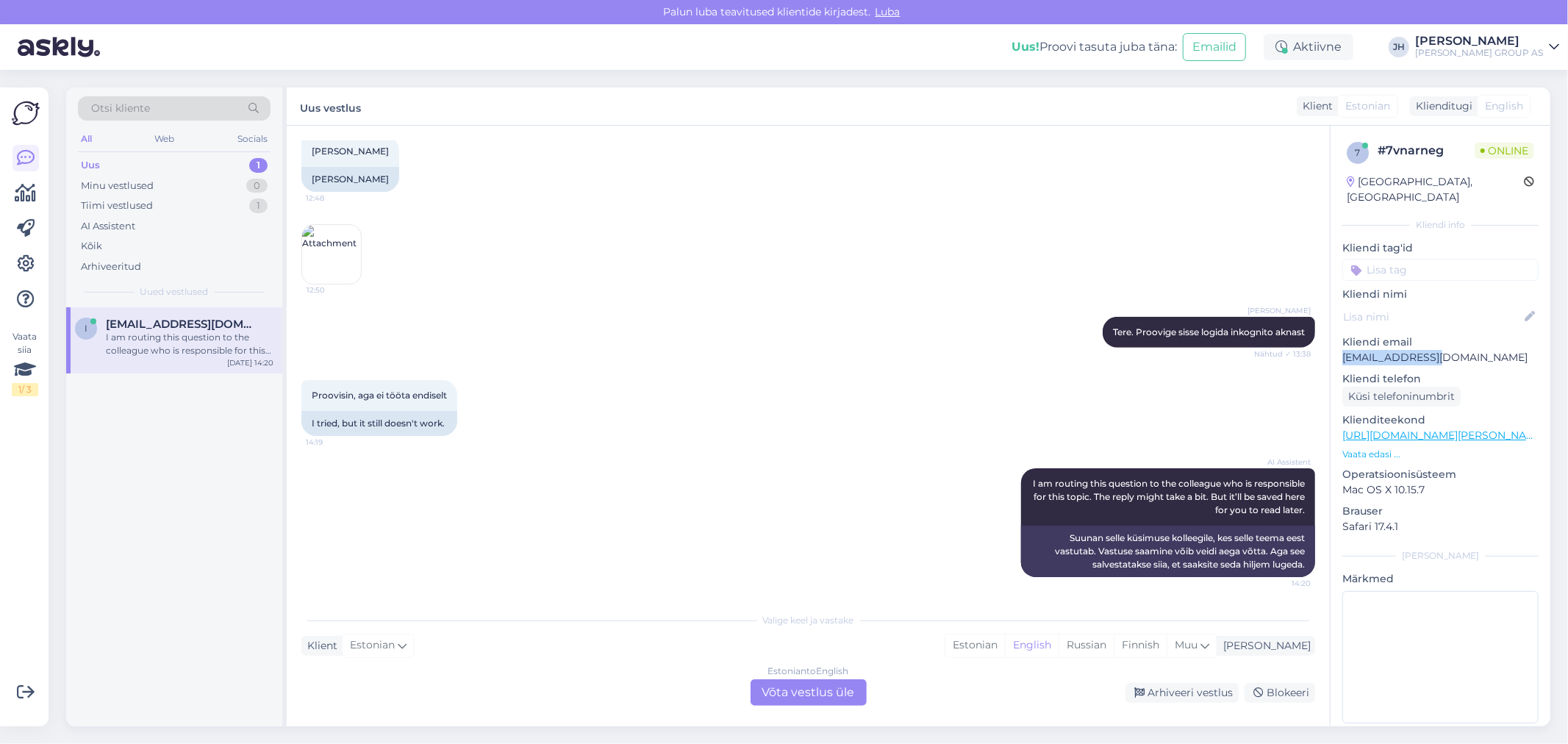
drag, startPoint x: 1431, startPoint y: 343, endPoint x: 1334, endPoint y: 346, distance: 97.0
click at [1334, 346] on div "7 # 7vnarneg Online [GEOGRAPHIC_DATA], [GEOGRAPHIC_DATA] Kliendi info Kliendi t…" at bounding box center [1440, 435] width 219 height 619
copy p "[EMAIL_ADDRESS][DOMAIN_NAME]"
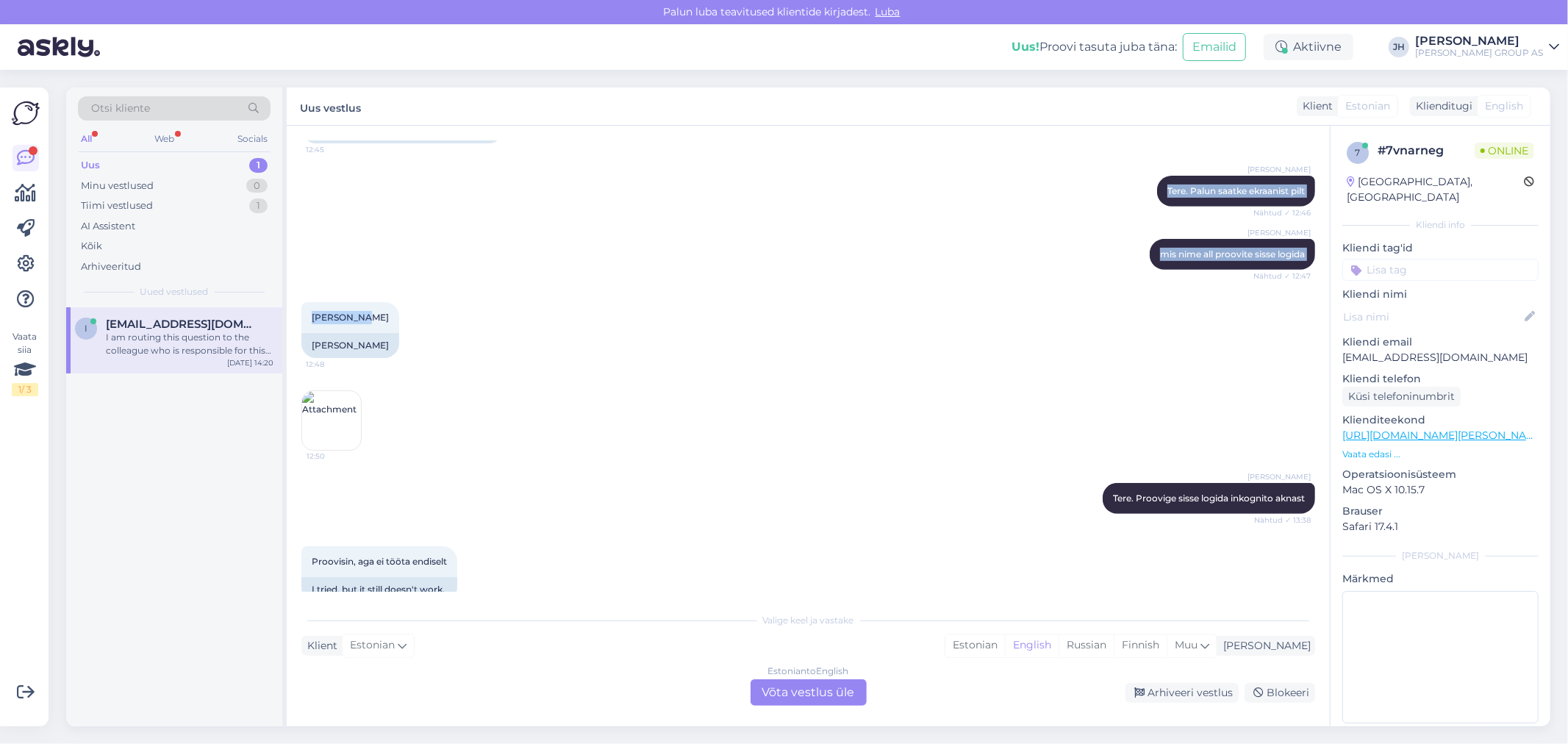
scroll to position [532, 0]
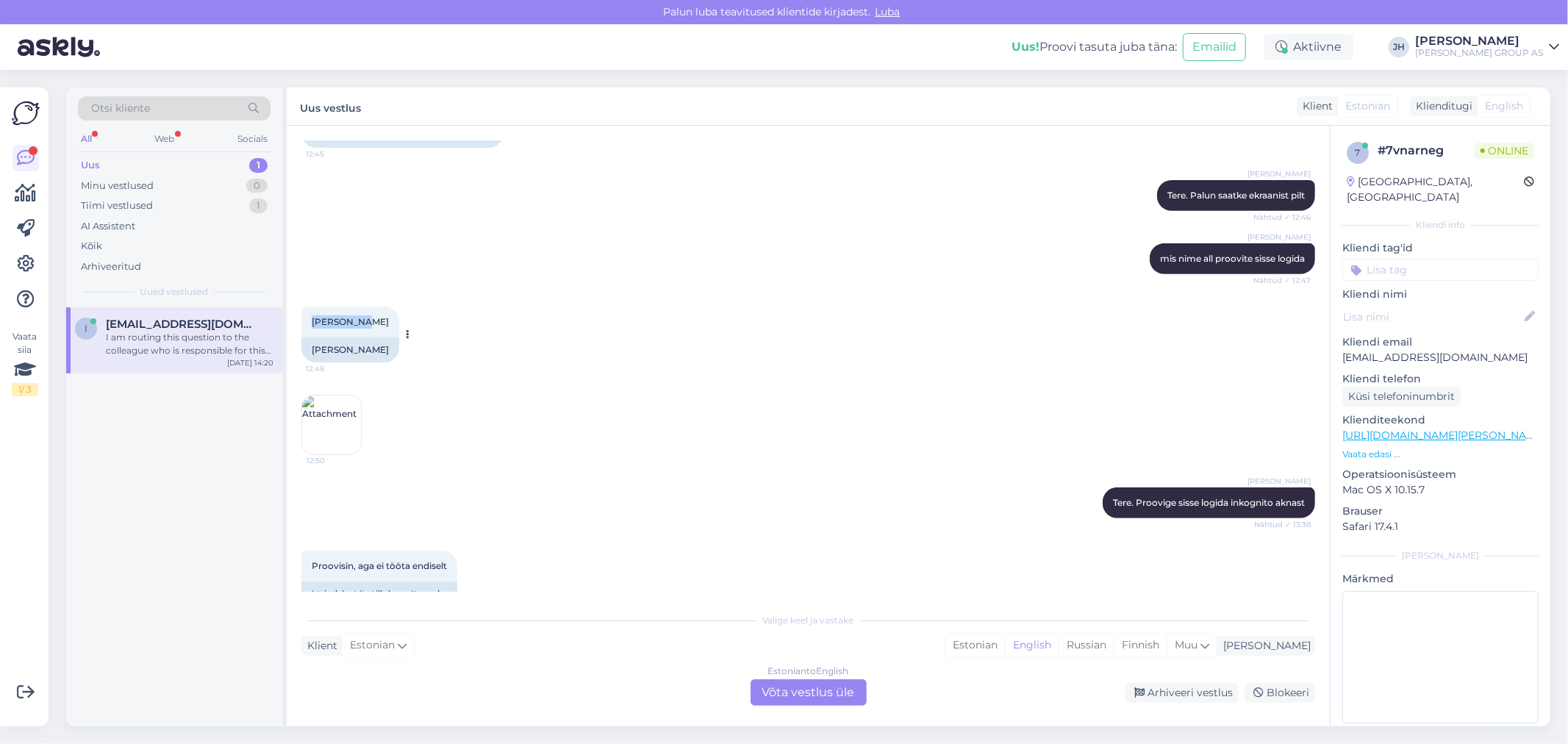
drag, startPoint x: 358, startPoint y: 151, endPoint x: 305, endPoint y: 320, distance: 177.1
click at [305, 320] on div "[PERSON_NAME] 12:48" at bounding box center [350, 321] width 98 height 31
copy span "[PERSON_NAME]"
click at [809, 681] on div "Estonian to English Võta vestlus üle" at bounding box center [808, 693] width 116 height 27
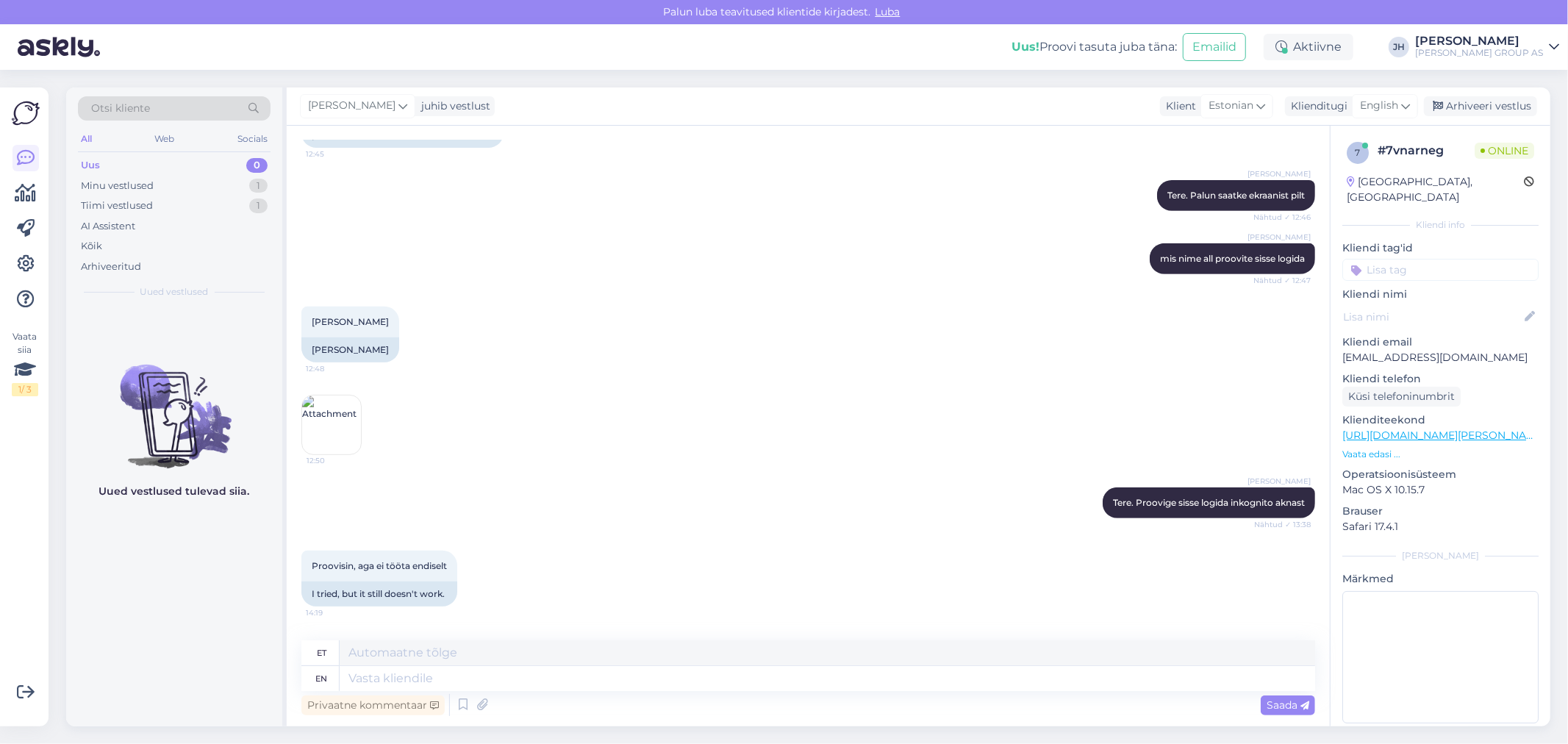
click at [393, 640] on div "Vestlus algas [DATE] Tere 12:44 Hello AI Assistent Hello! How can we help you […" at bounding box center [808, 425] width 1043 height 600
click at [461, 658] on textarea at bounding box center [827, 652] width 975 height 25
click at [1406, 101] on icon at bounding box center [1405, 106] width 9 height 16
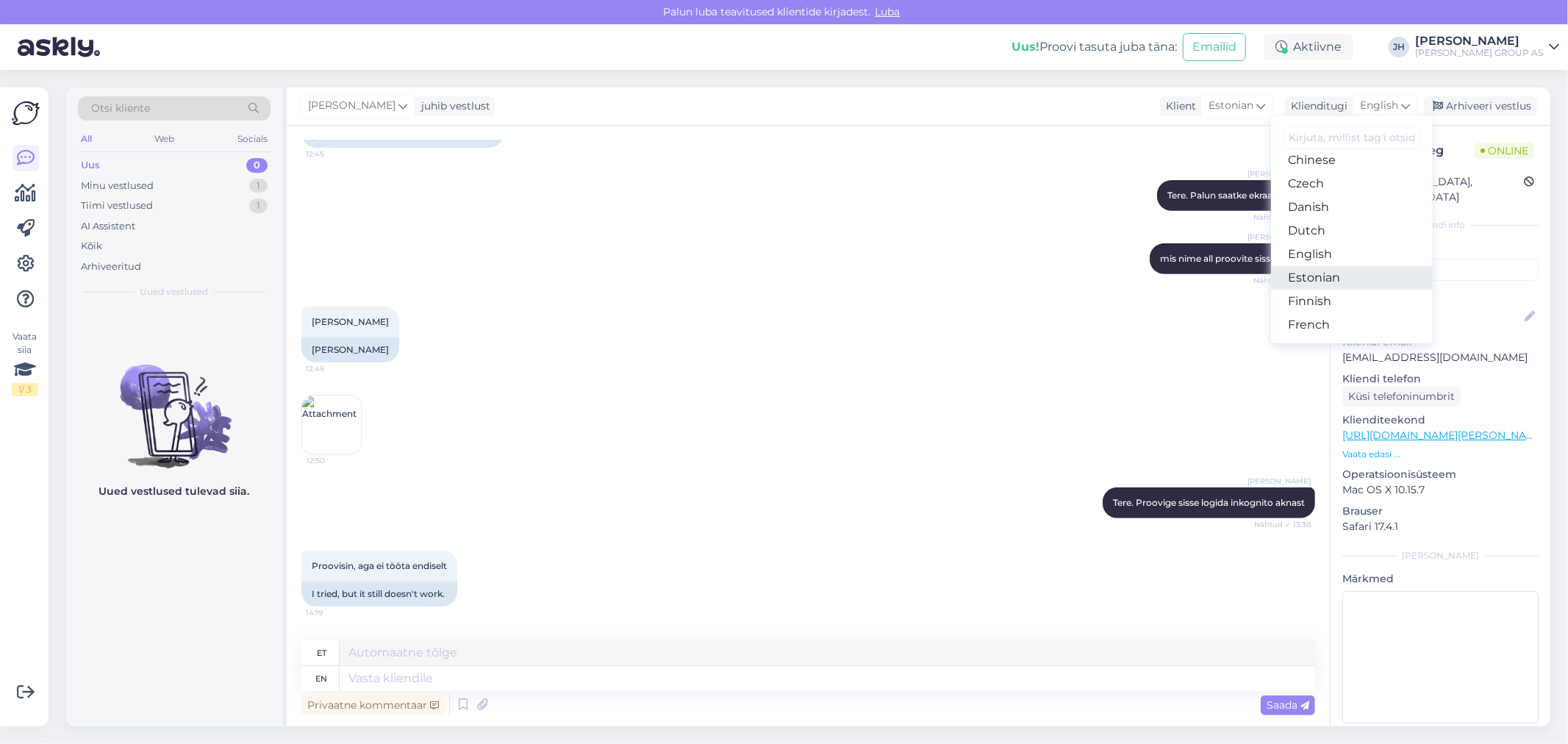
click at [1317, 273] on link "Estonian" at bounding box center [1351, 278] width 162 height 24
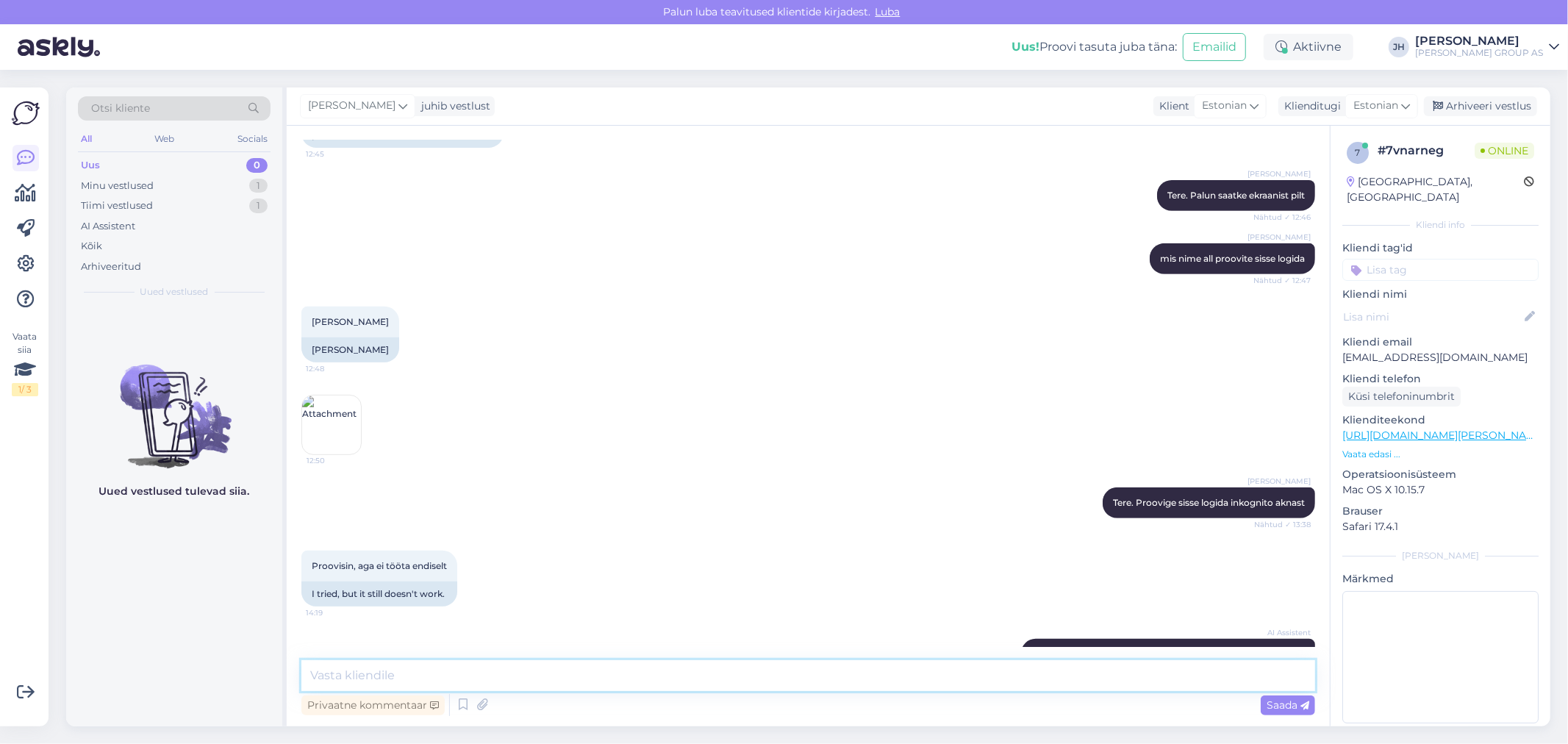
click at [327, 676] on textarea at bounding box center [808, 675] width 1013 height 31
type textarea "Edastame probleemi IT spetsialistidele"
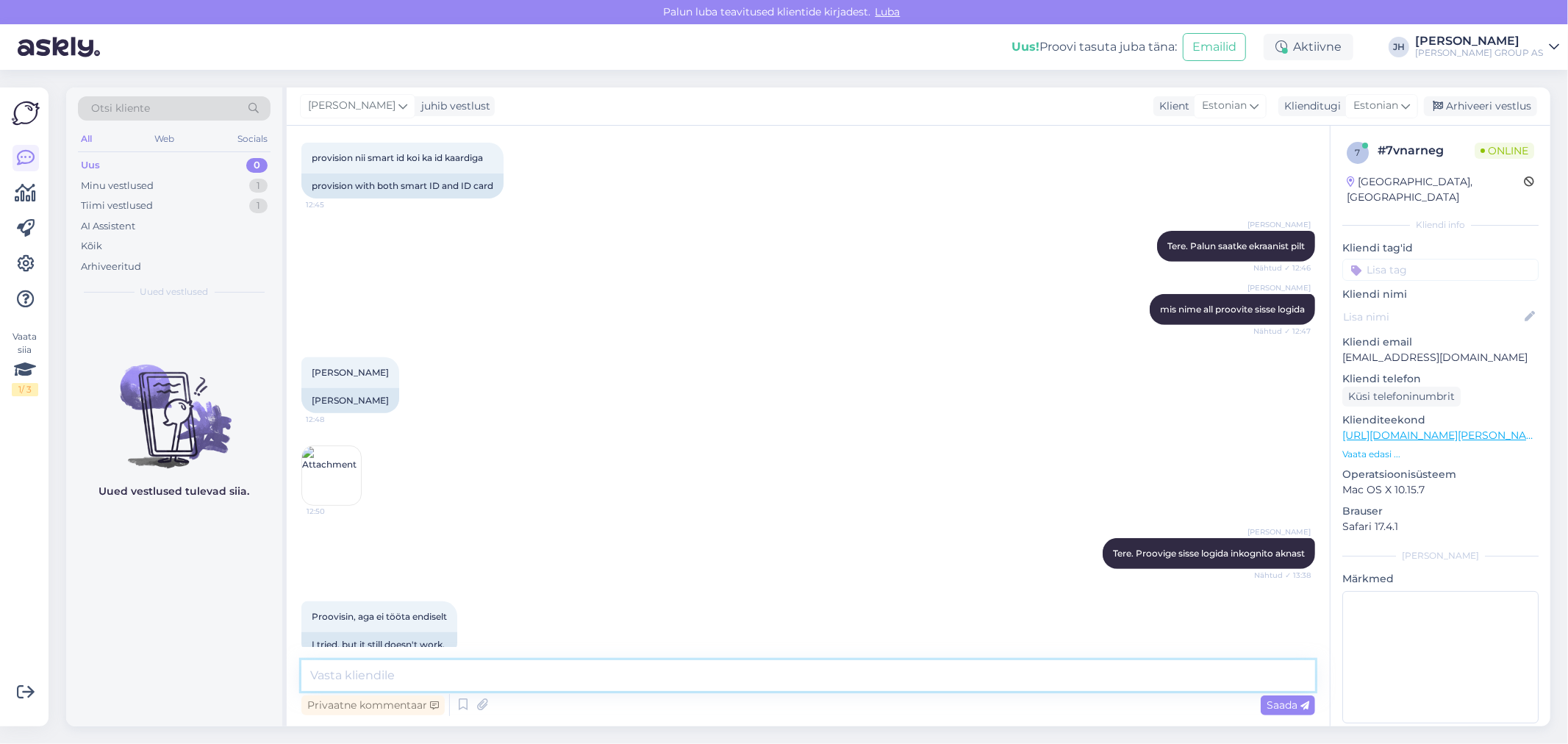
scroll to position [466, 0]
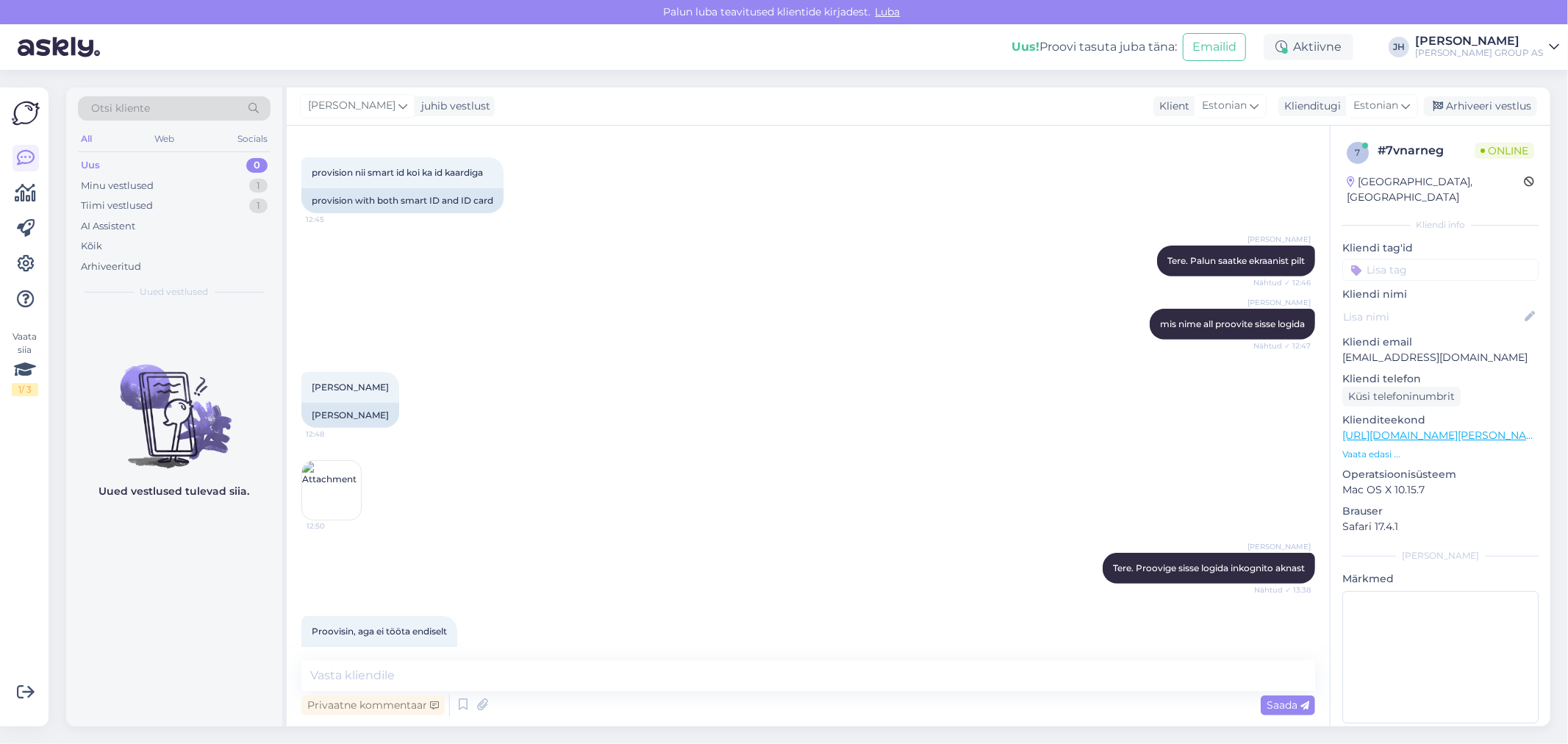
click at [321, 473] on img at bounding box center [331, 490] width 59 height 59
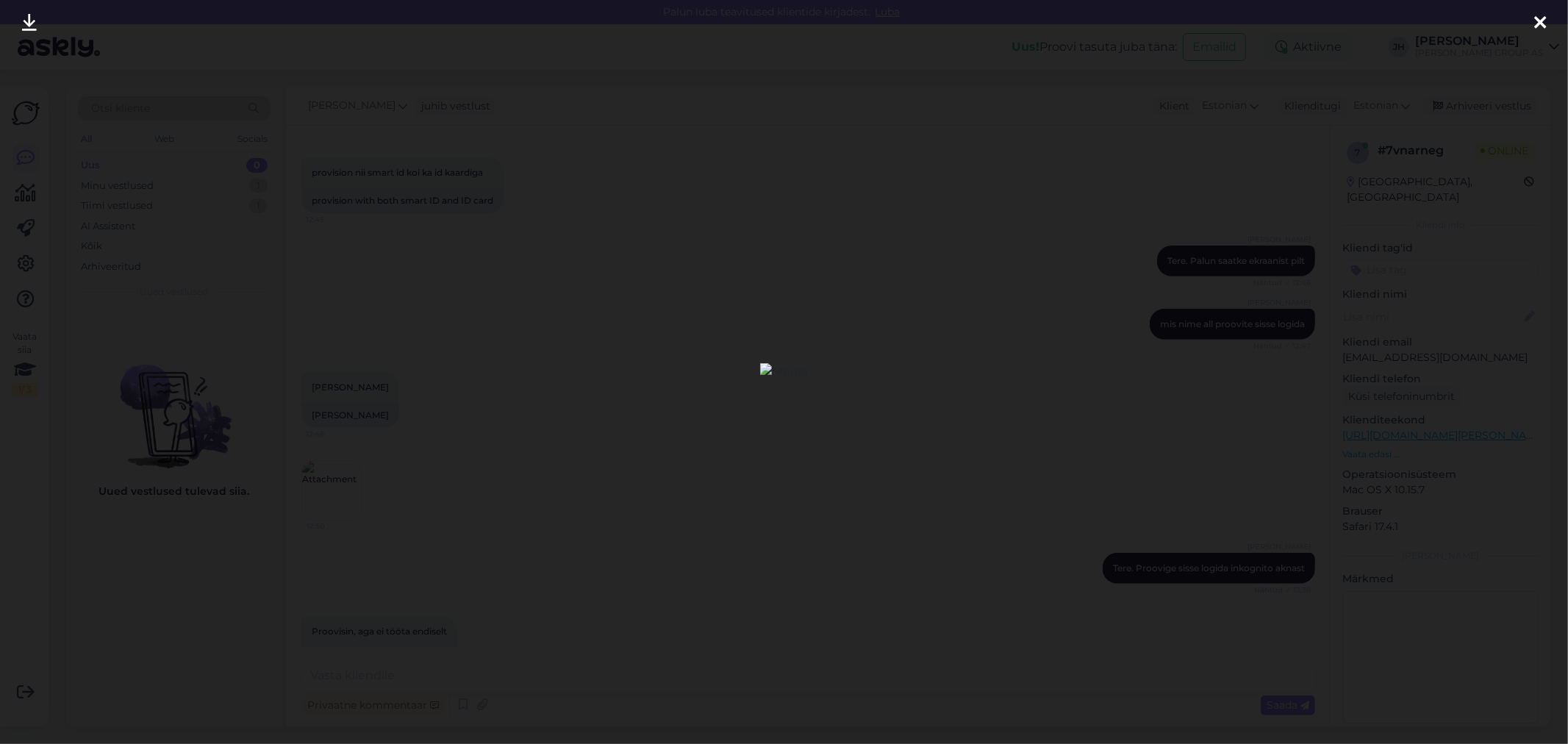
click at [27, 25] on icon at bounding box center [29, 24] width 15 height 19
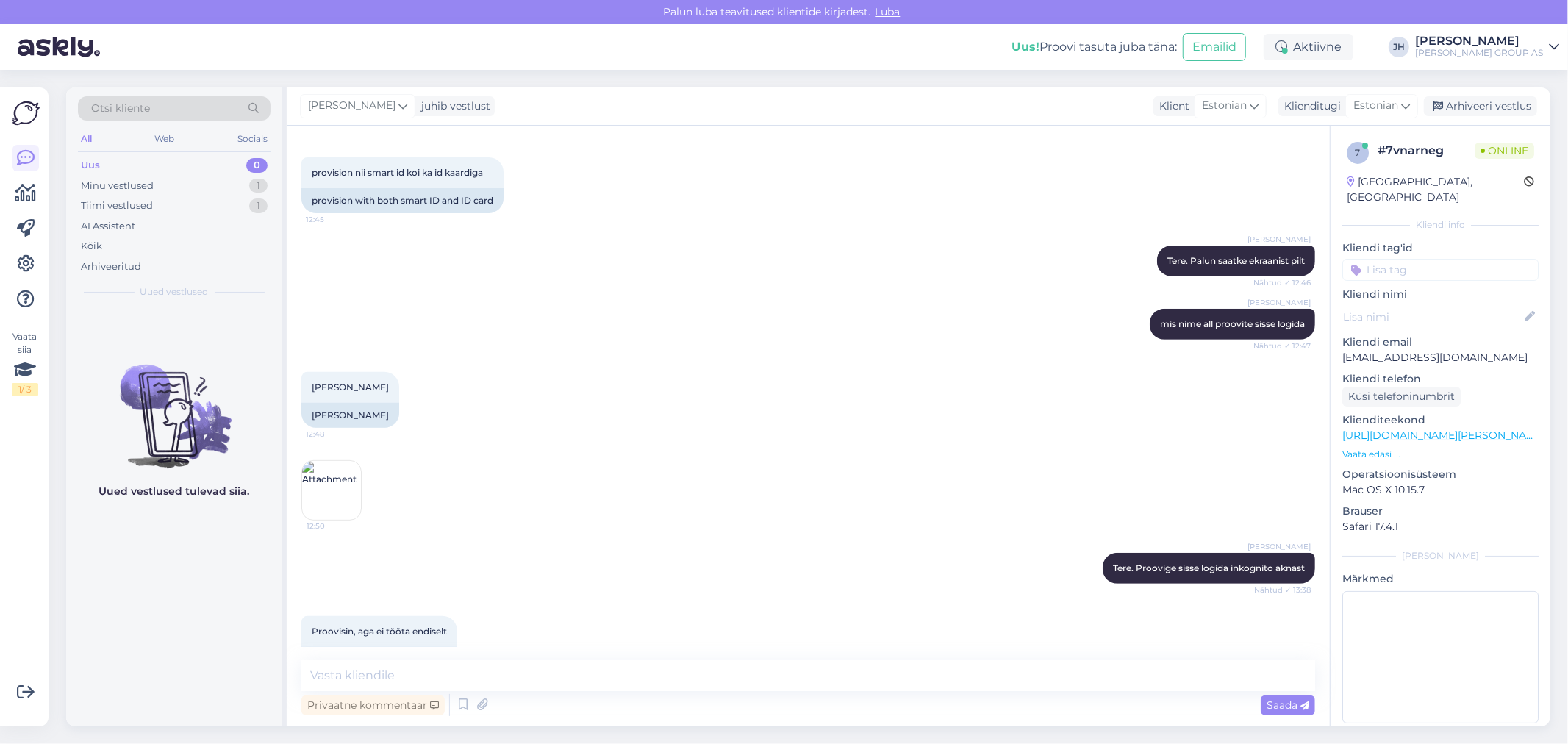
scroll to position [712, 0]
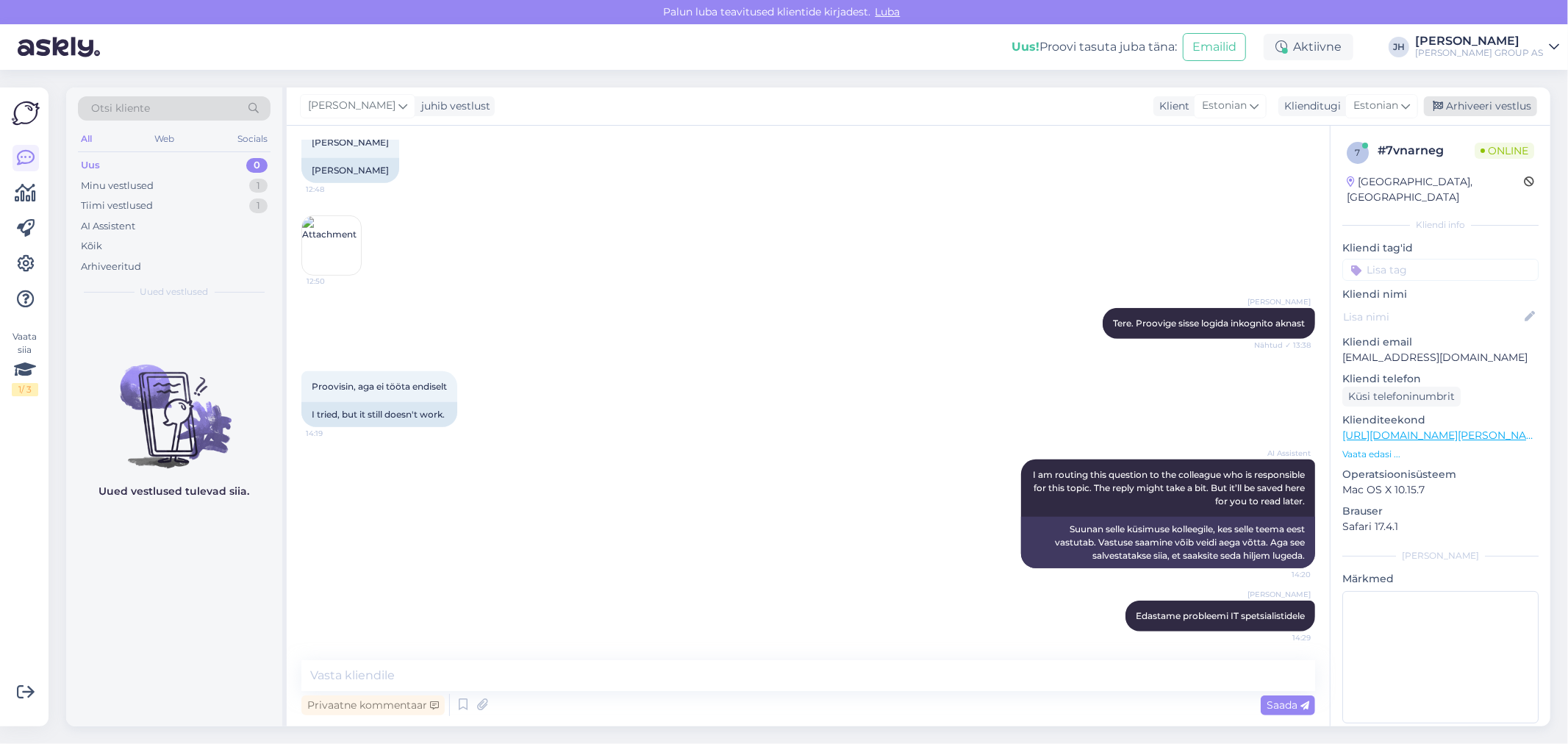
click at [1494, 103] on div "Arhiveeri vestlus" at bounding box center [1480, 106] width 113 height 20
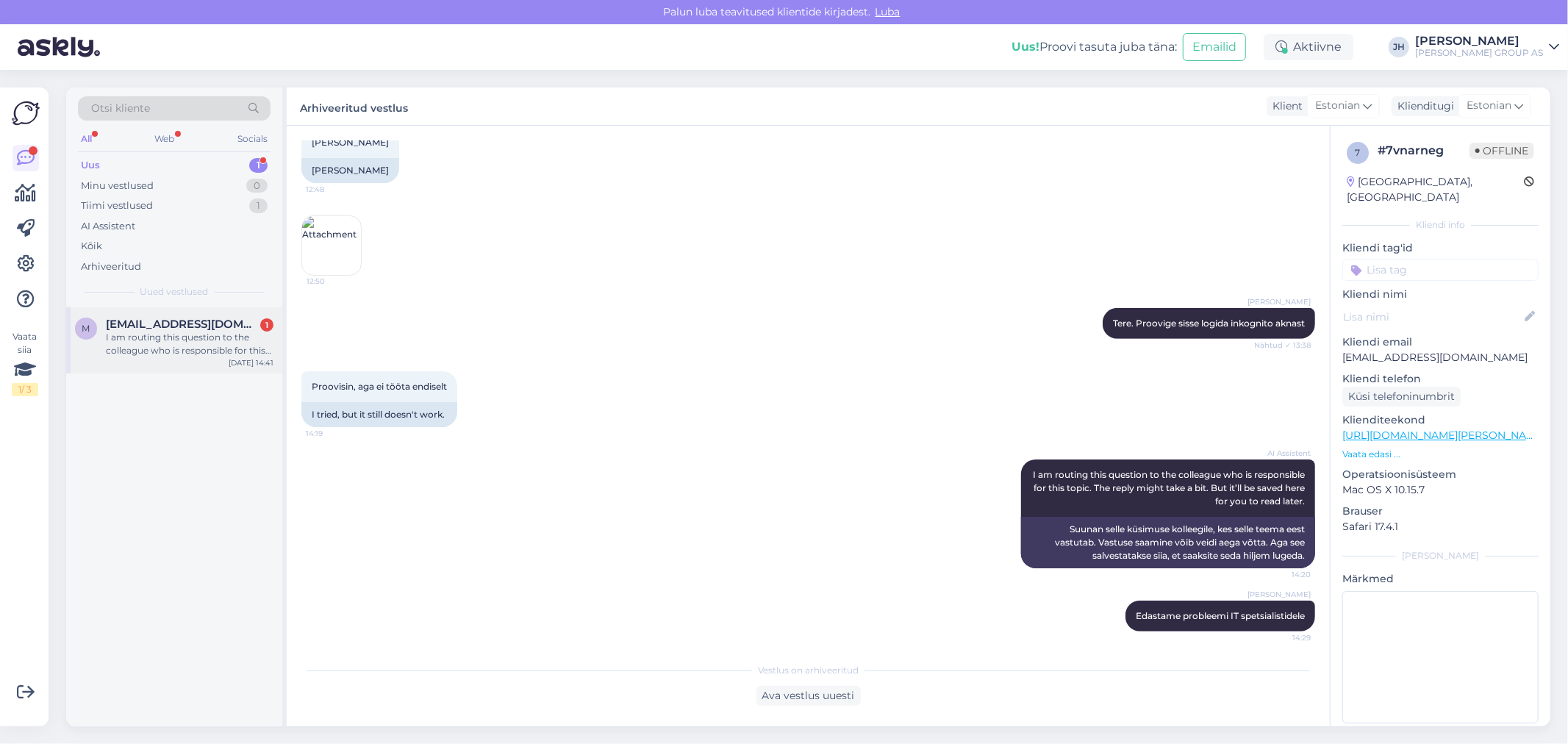
click at [147, 335] on div "I am routing this question to the colleague who is responsible for this topic. …" at bounding box center [189, 344] width 167 height 27
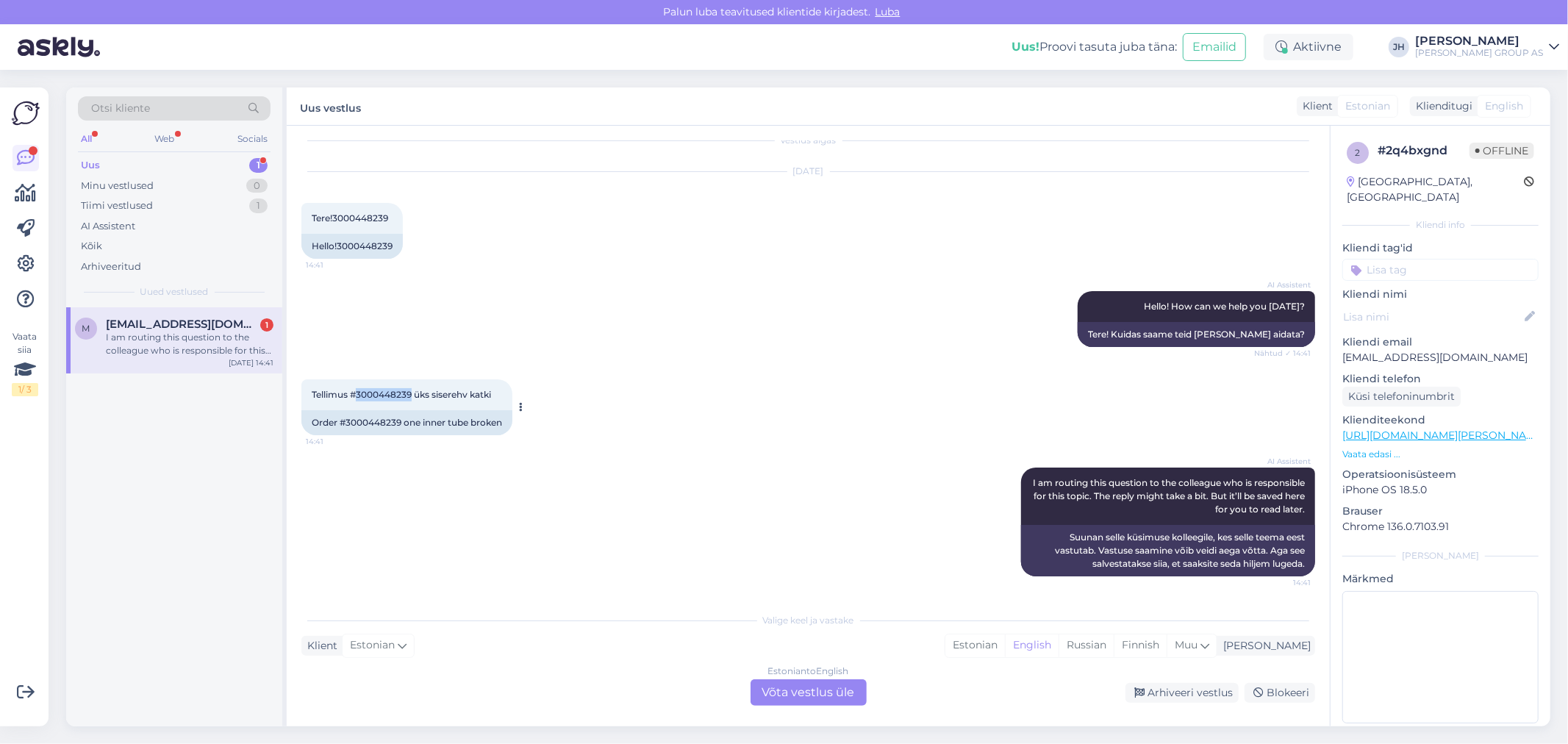
drag, startPoint x: 412, startPoint y: 394, endPoint x: 358, endPoint y: 390, distance: 54.1
click at [358, 390] on span "Tellimus #3000448239 üks siserehv katki" at bounding box center [401, 394] width 179 height 11
copy span "3000448239"
click at [805, 686] on div "Estonian to English Võta vestlus üle" at bounding box center [808, 693] width 116 height 27
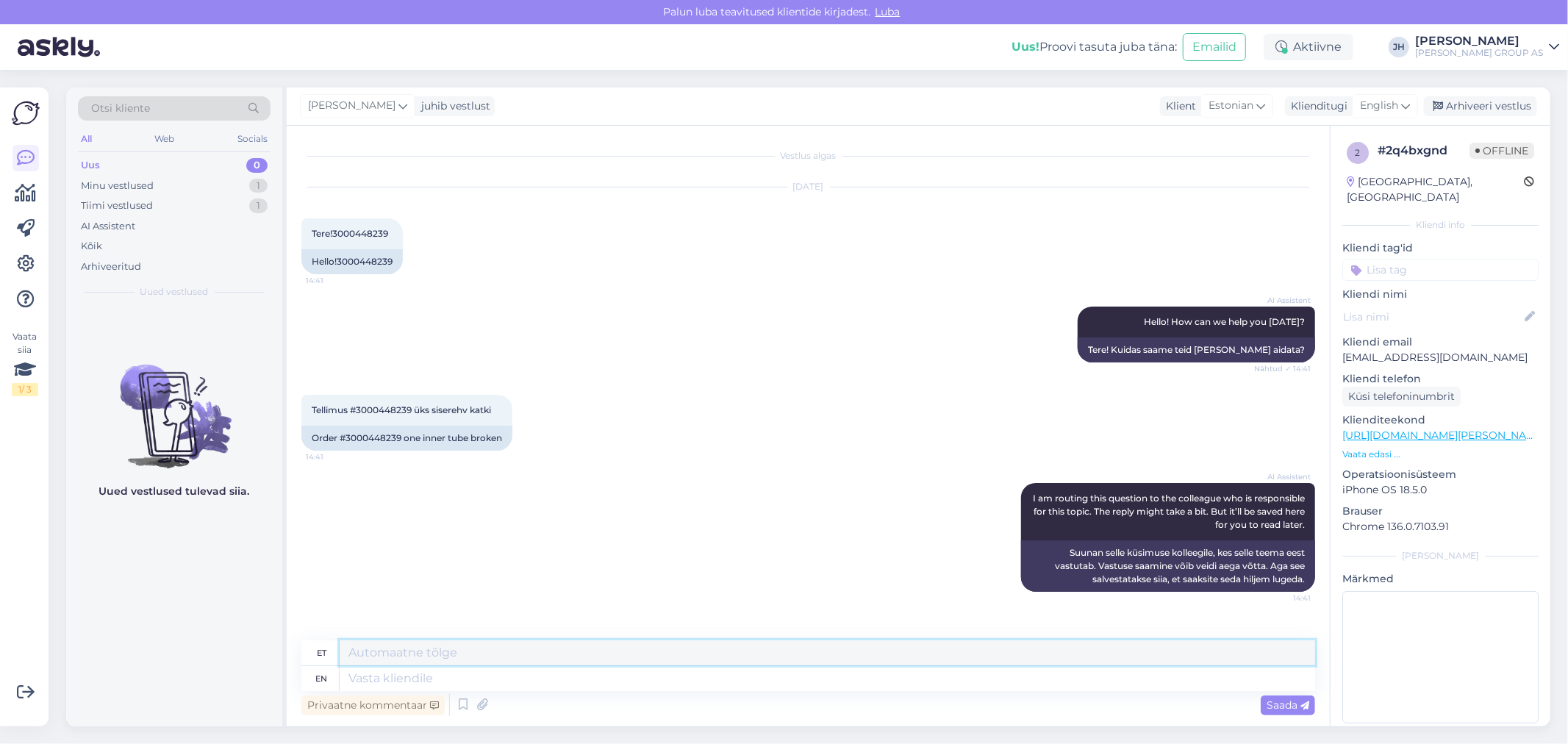
click at [377, 649] on textarea at bounding box center [827, 652] width 975 height 25
type textarea "P"
click at [672, 654] on textarea "Pretensioon koos piltidega ja kirjeldusega palun saatke [EMAIL_ADDRESS][PERSON_…" at bounding box center [827, 652] width 975 height 25
drag, startPoint x: 820, startPoint y: 652, endPoint x: 327, endPoint y: 648, distance: 493.0
click at [327, 648] on div "et Pretensioon koos piltidega ja kirjeldusega palun saatke [EMAIL_ADDRESS][PERS…" at bounding box center [808, 652] width 1013 height 26
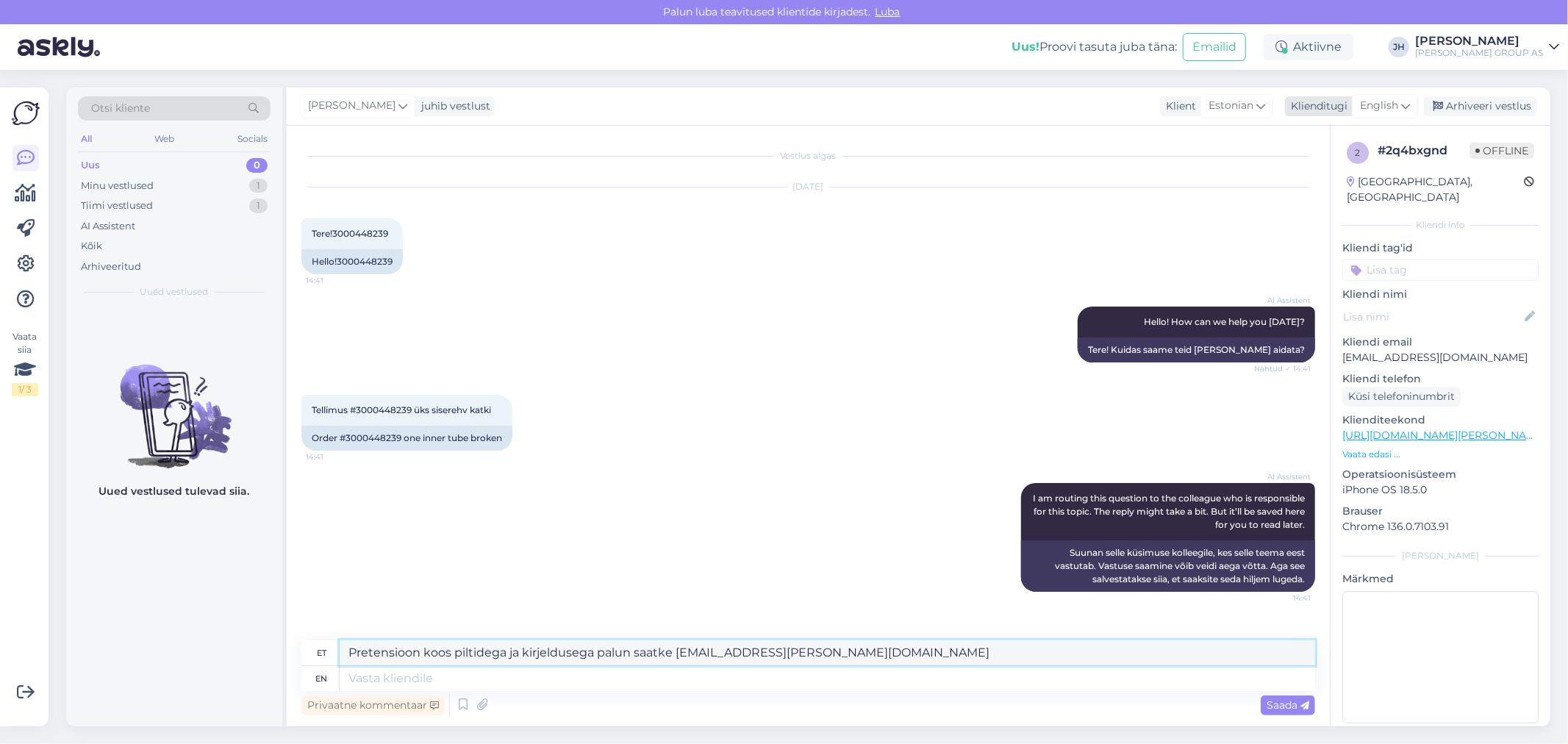
type textarea "Pretensioon koos piltidega ja kirjeldusega palun saatke [EMAIL_ADDRESS][PERSON_…"
click at [1408, 99] on icon at bounding box center [1405, 106] width 9 height 16
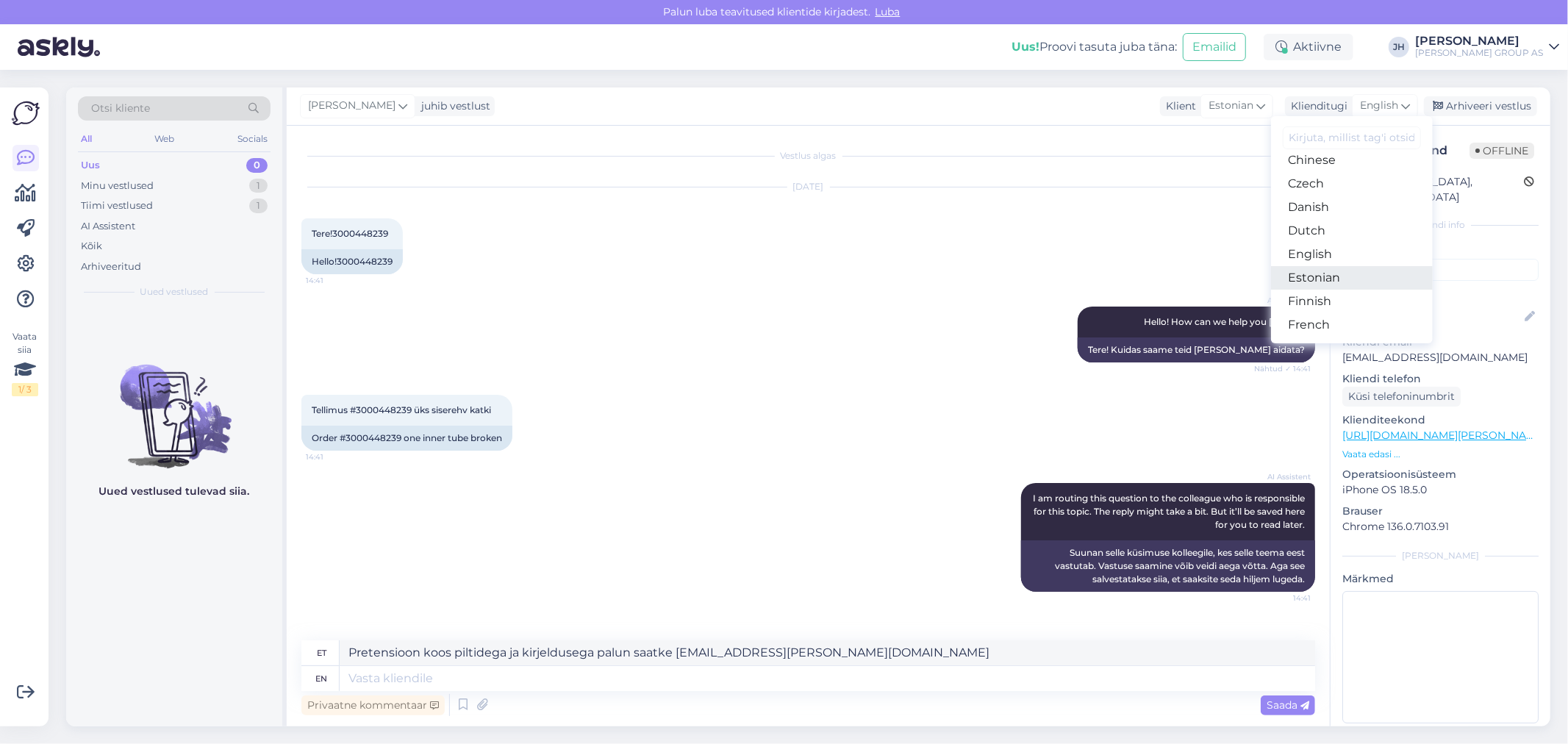
click at [1319, 275] on link "Estonian" at bounding box center [1351, 278] width 162 height 24
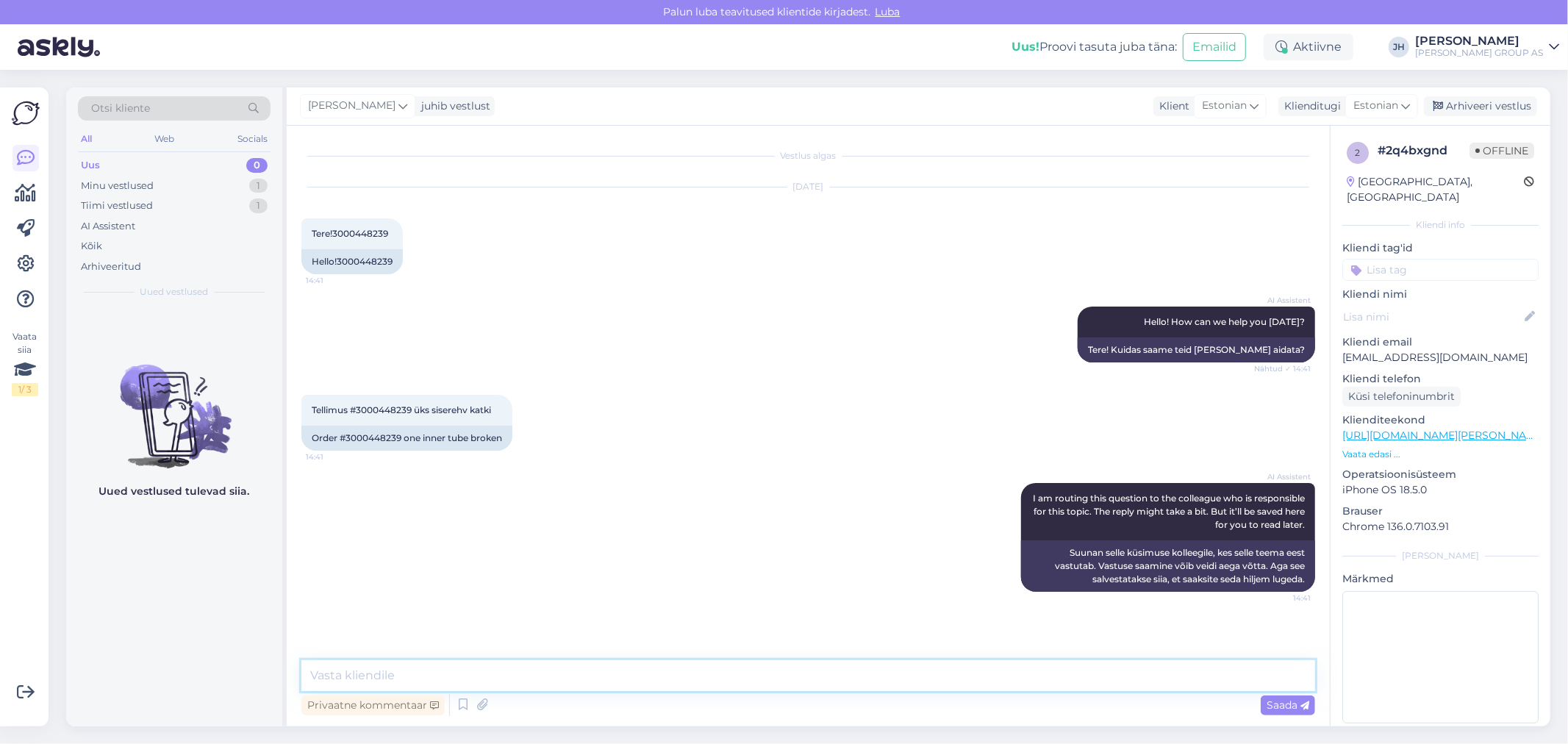
click at [378, 675] on textarea at bounding box center [808, 675] width 1013 height 31
paste textarea "Pretensioon koos piltidega ja kirjeldusega palun saatke [EMAIL_ADDRESS][PERSON_…"
type textarea "Pretensioon koos piltidega ja kirjeldusega palun saatke [EMAIL_ADDRESS][PERSON_…"
click at [1288, 703] on span "Saada" at bounding box center [1288, 705] width 43 height 13
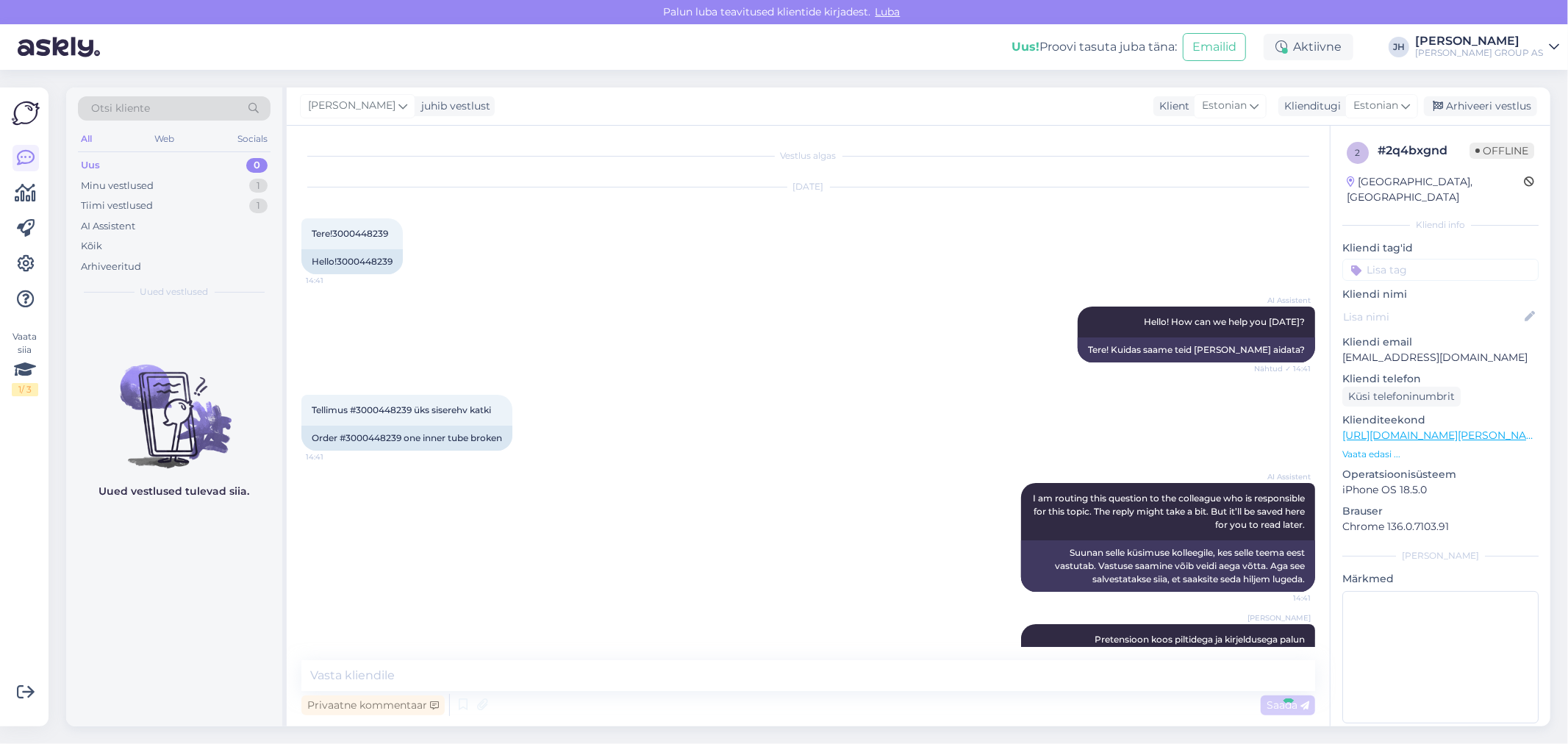
scroll to position [37, 0]
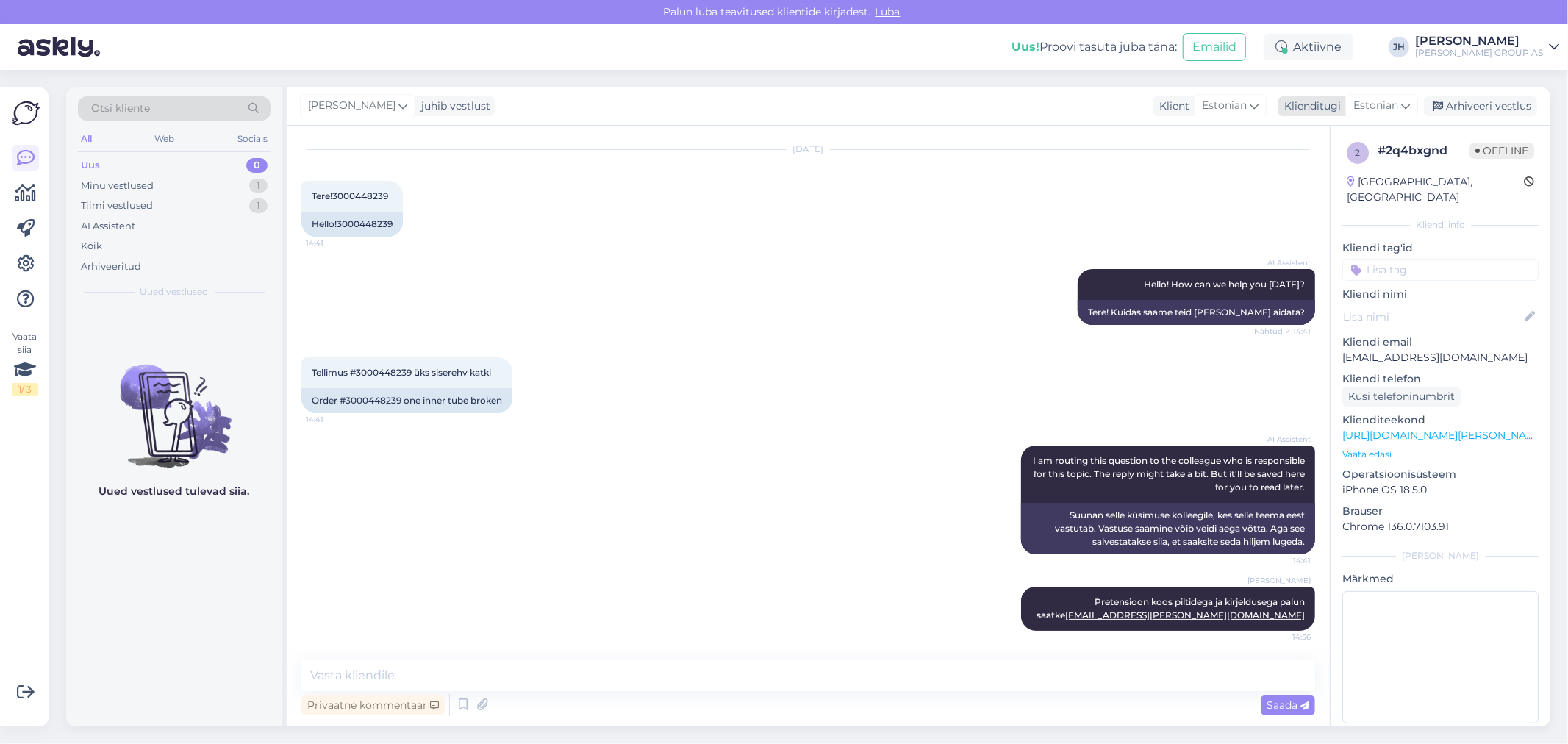
click at [1404, 104] on icon at bounding box center [1405, 106] width 9 height 16
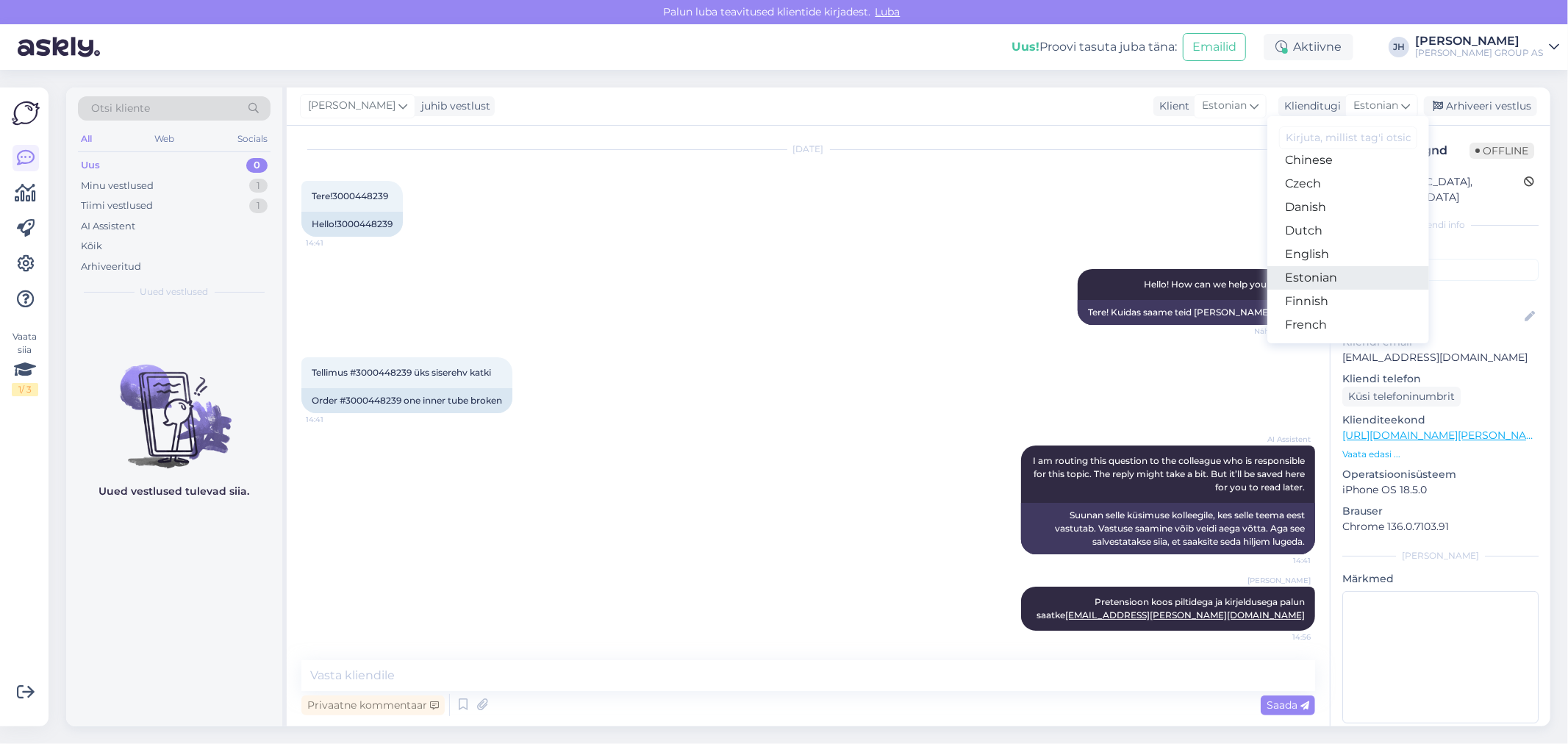
click at [1307, 275] on link "Estonian" at bounding box center [1348, 278] width 162 height 24
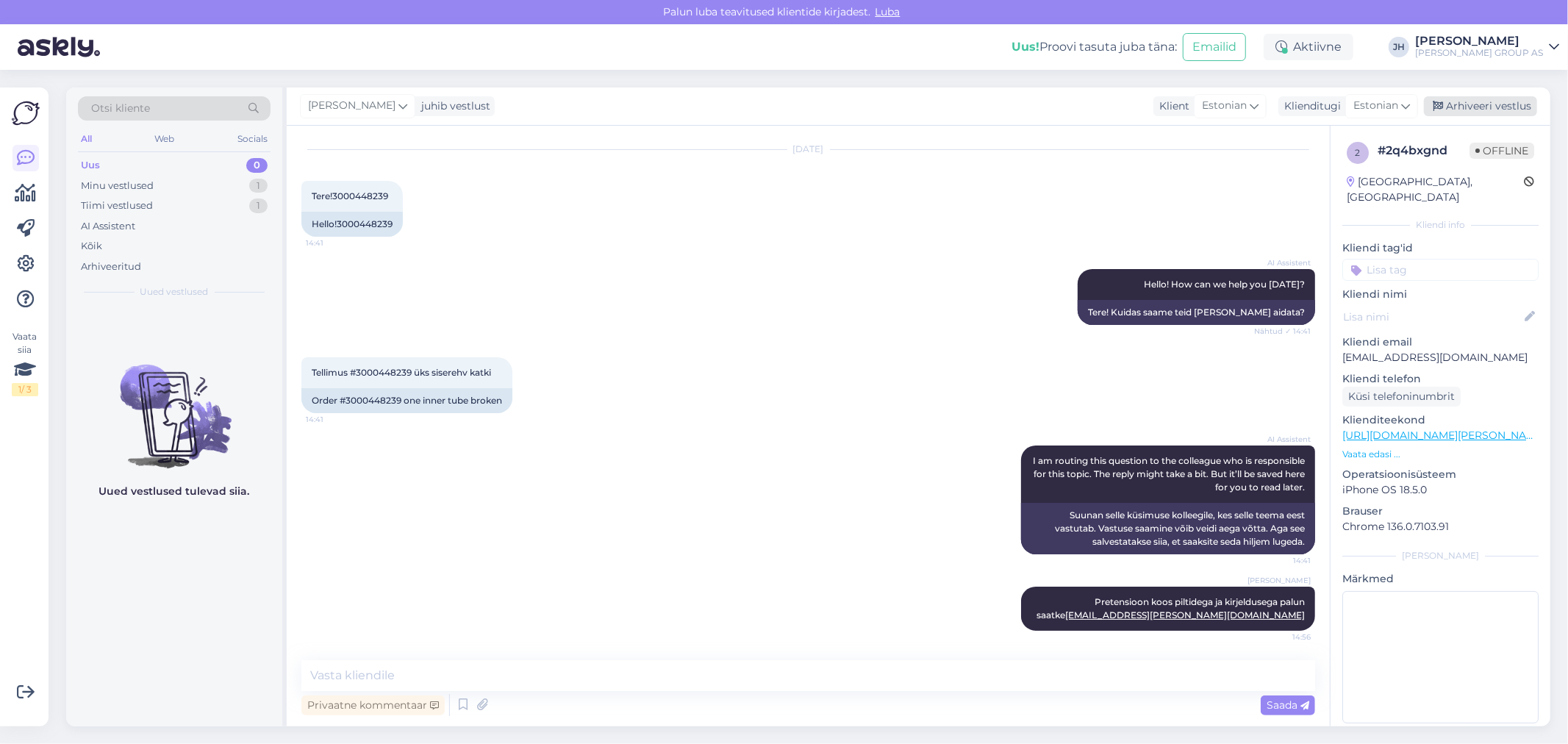
click at [1475, 99] on div "Arhiveeri vestlus" at bounding box center [1480, 106] width 113 height 20
